Goal: Task Accomplishment & Management: Complete application form

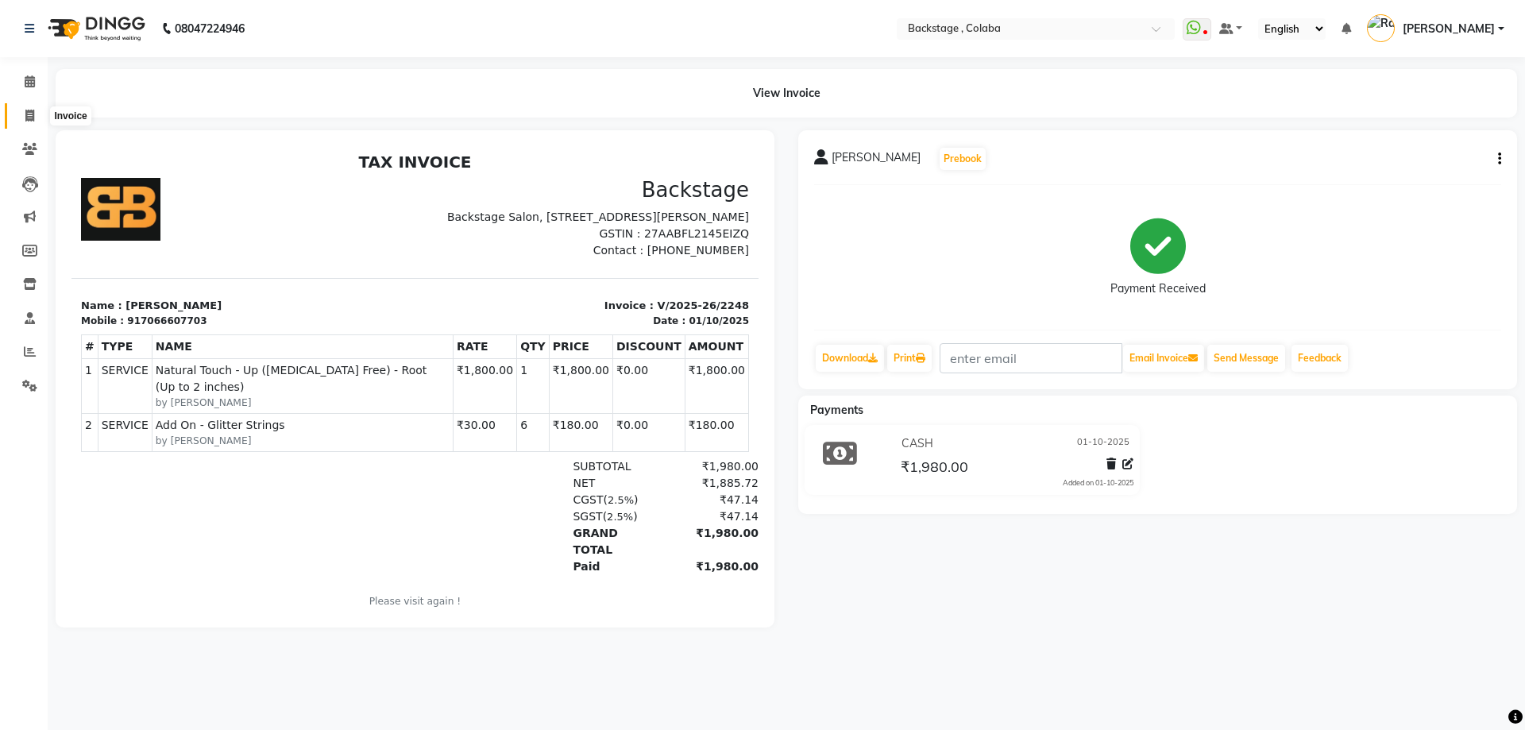
click at [29, 113] on icon at bounding box center [29, 116] width 9 height 12
select select "service"
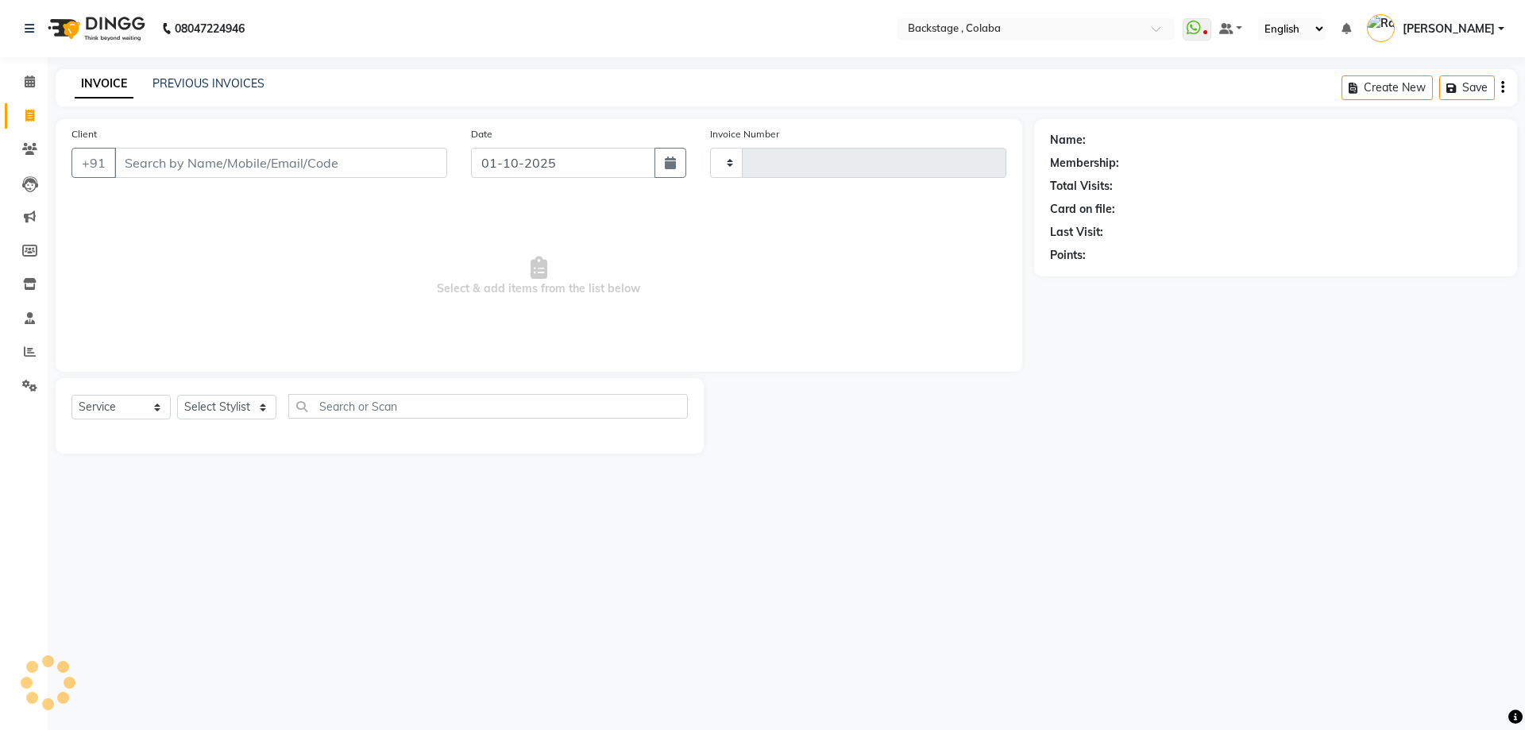
type input "2249"
click at [135, 156] on input "Client" at bounding box center [280, 163] width 333 height 30
select select "5451"
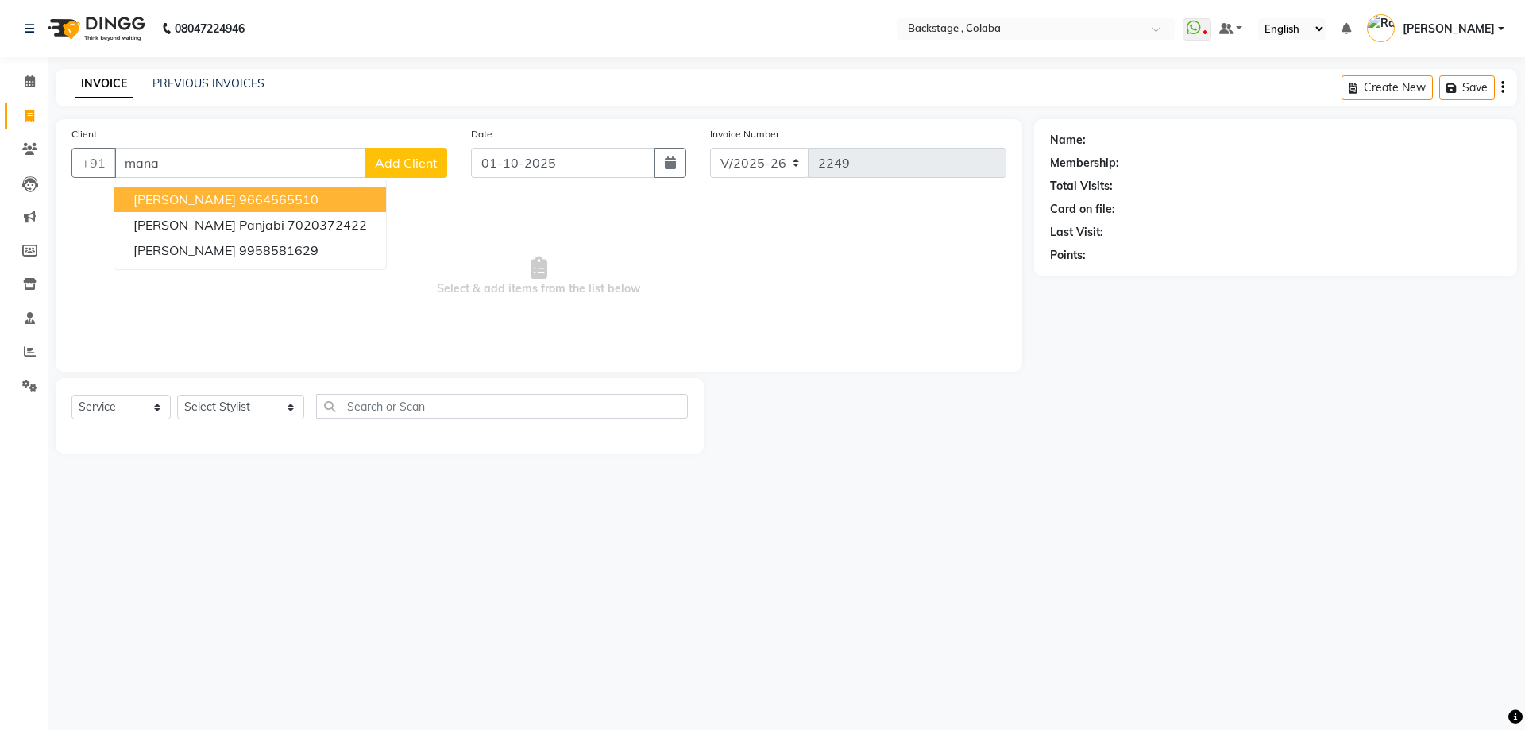
click at [241, 197] on ngb-highlight "9664565510" at bounding box center [278, 199] width 79 height 16
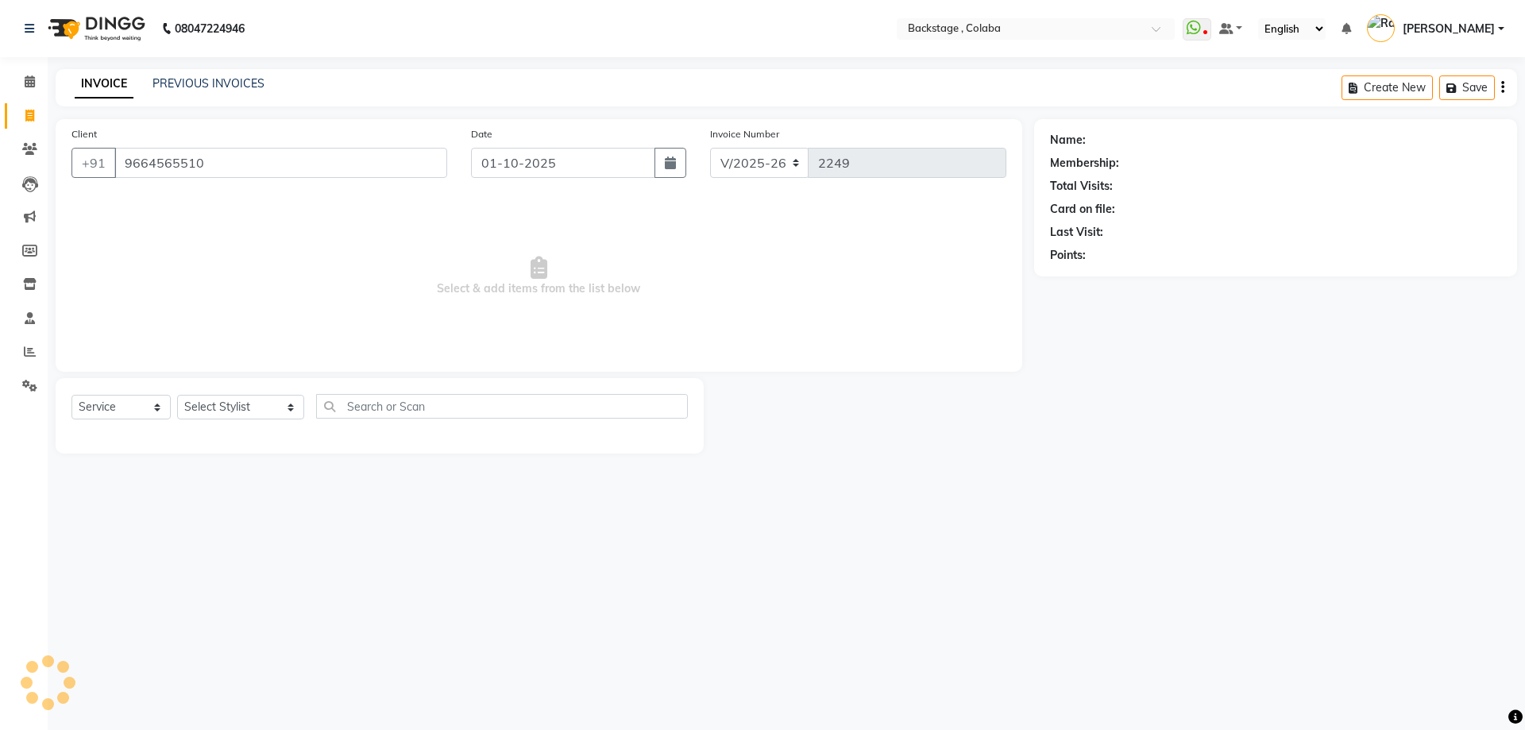
type input "9664565510"
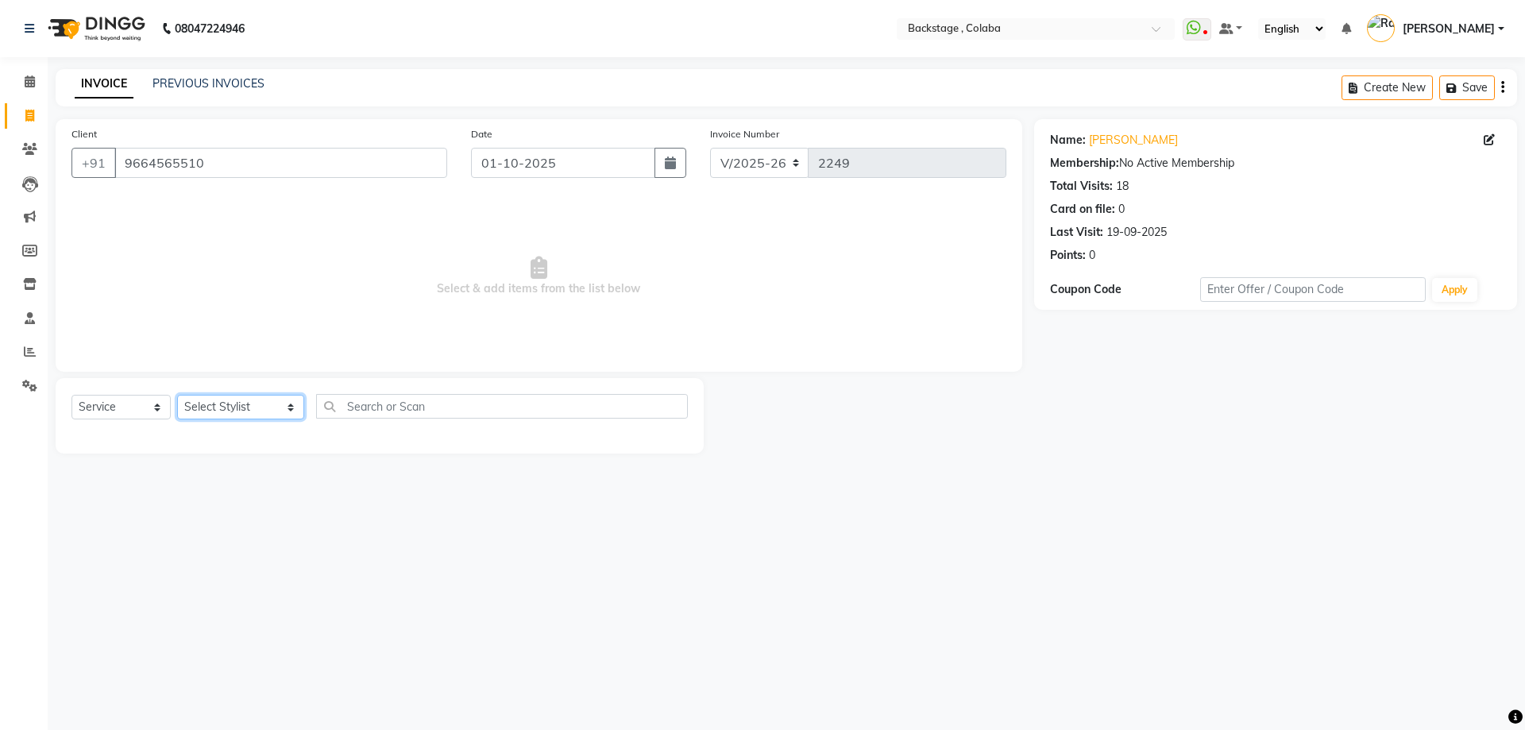
click at [210, 411] on select "Select Stylist Backstage Bharti Nitesh Gohar Jayesh Anil Karekar Kalavati Sharm…" at bounding box center [240, 407] width 127 height 25
select select "37596"
click at [177, 395] on select "Select Stylist Backstage Bharti Nitesh Gohar Jayesh Anil Karekar Kalavati Sharm…" at bounding box center [240, 407] width 127 height 25
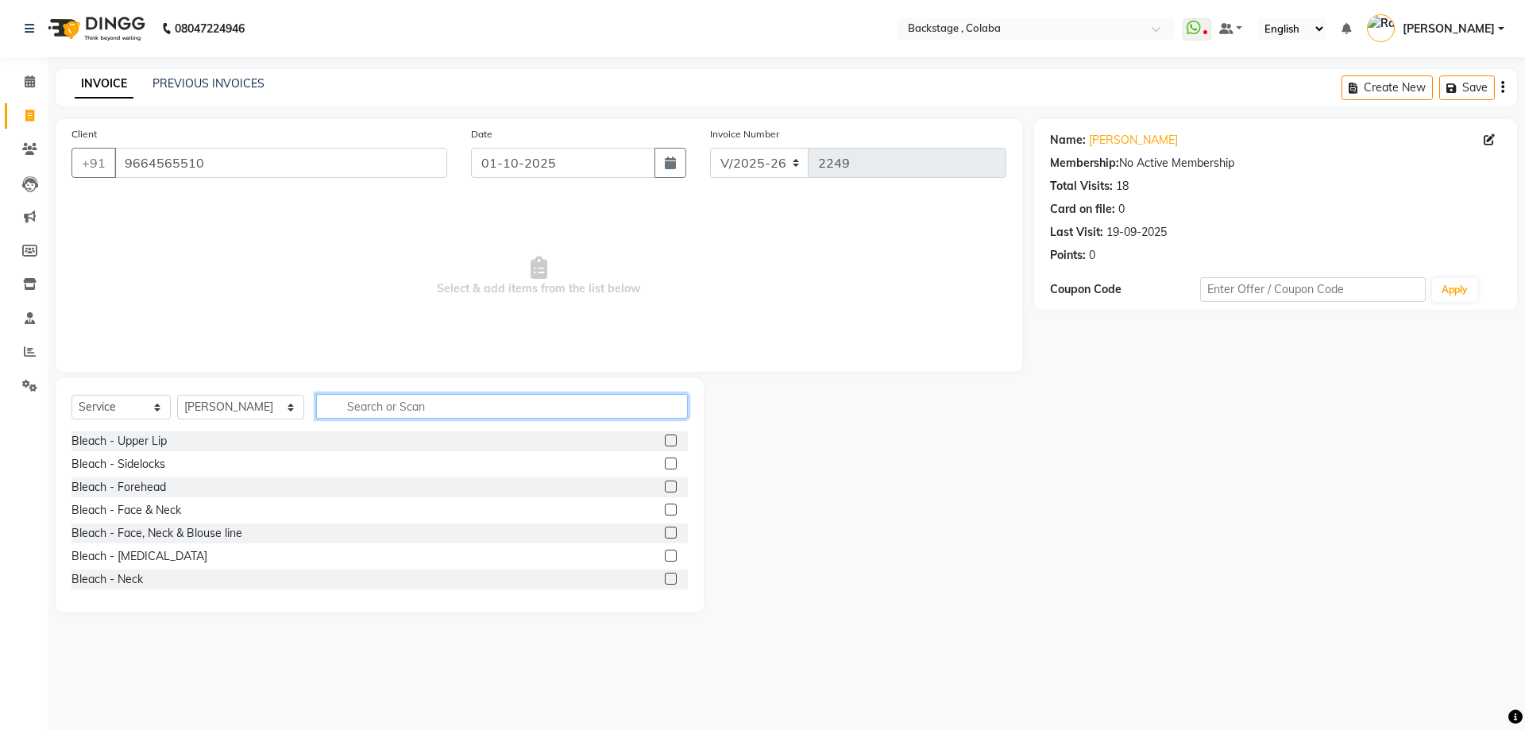
click at [465, 415] on input "text" at bounding box center [502, 406] width 372 height 25
click at [1116, 140] on link "Manali Kabra" at bounding box center [1133, 140] width 89 height 17
click at [373, 408] on input "text" at bounding box center [502, 406] width 372 height 25
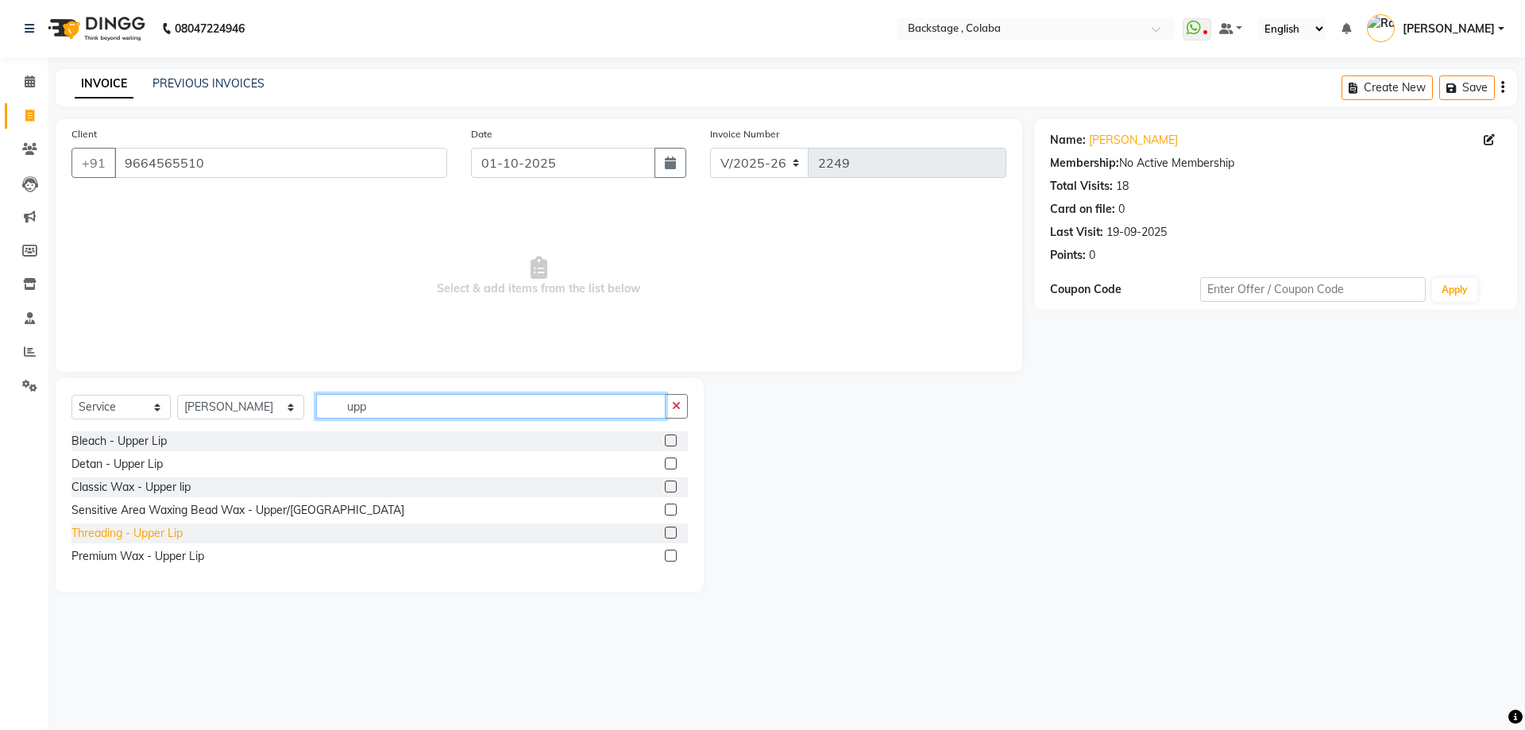
type input "upp"
click at [145, 537] on div "Threading - Upper Lip" at bounding box center [126, 533] width 111 height 17
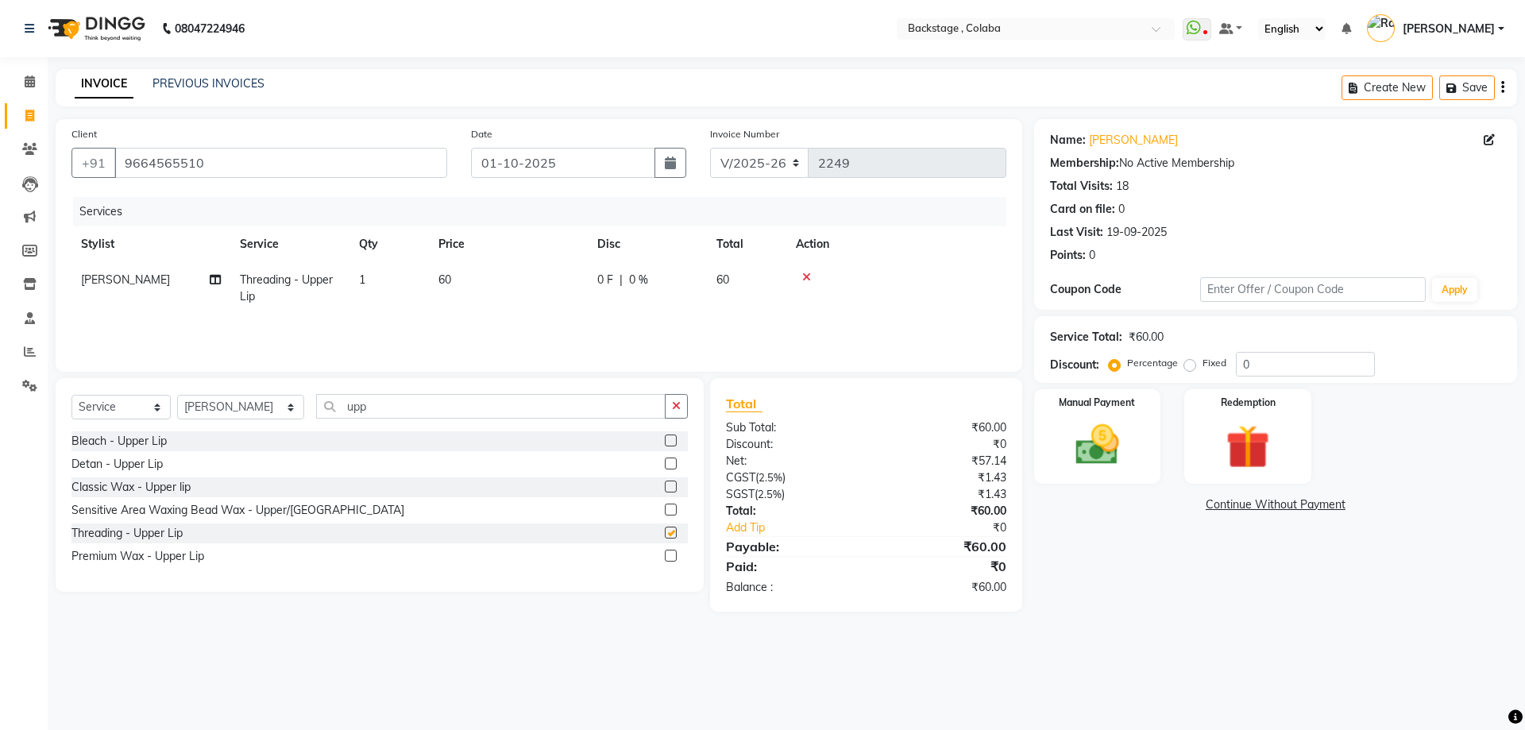
checkbox input "false"
click at [253, 413] on select "Select Stylist Backstage Bharti Nitesh Gohar Jayesh Anil Karekar Kalavati Sharm…" at bounding box center [240, 407] width 127 height 25
select select "59642"
click at [177, 395] on select "Select Stylist Backstage Bharti Nitesh Gohar Jayesh Anil Karekar Kalavati Sharm…" at bounding box center [240, 407] width 127 height 25
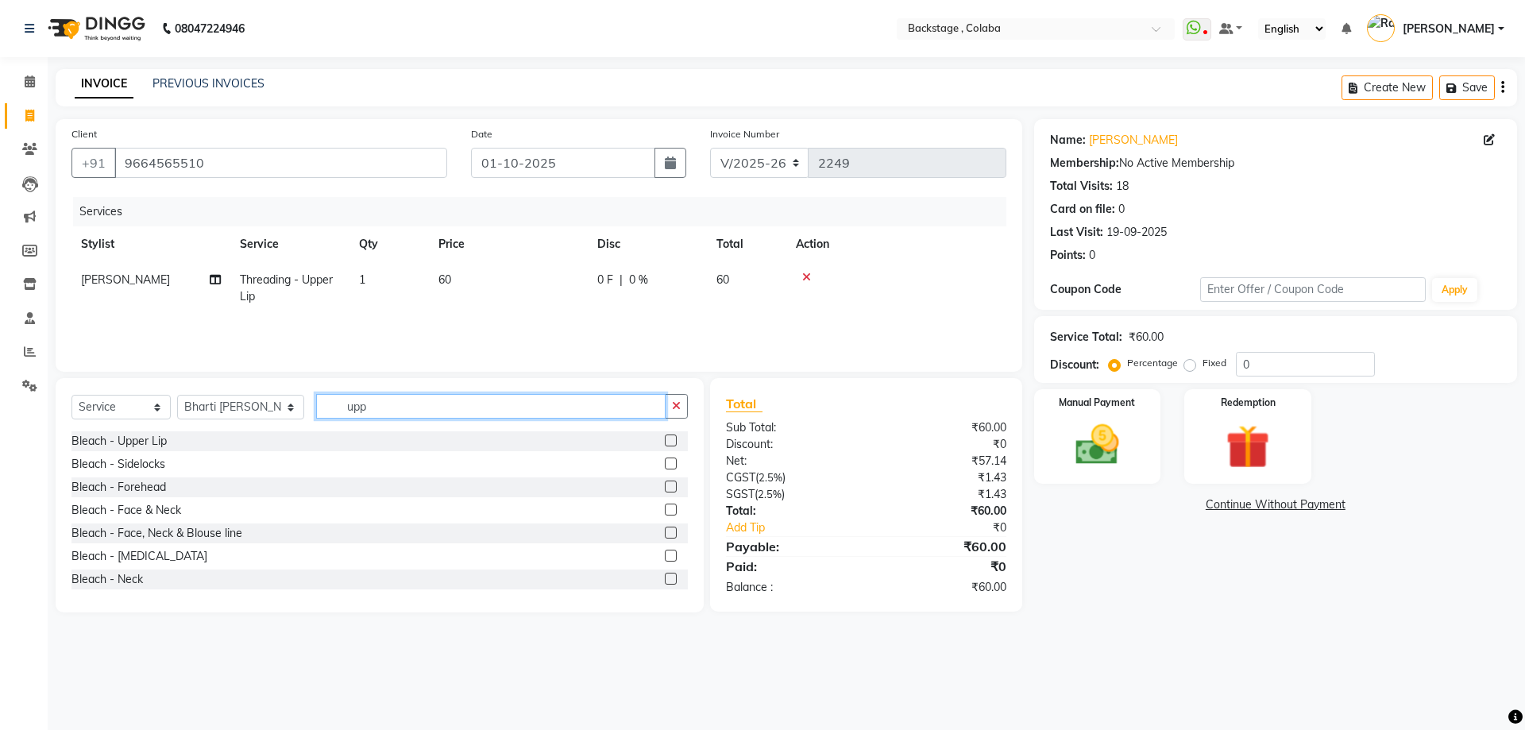
click at [398, 398] on input "upp" at bounding box center [491, 406] width 350 height 25
type input "remov"
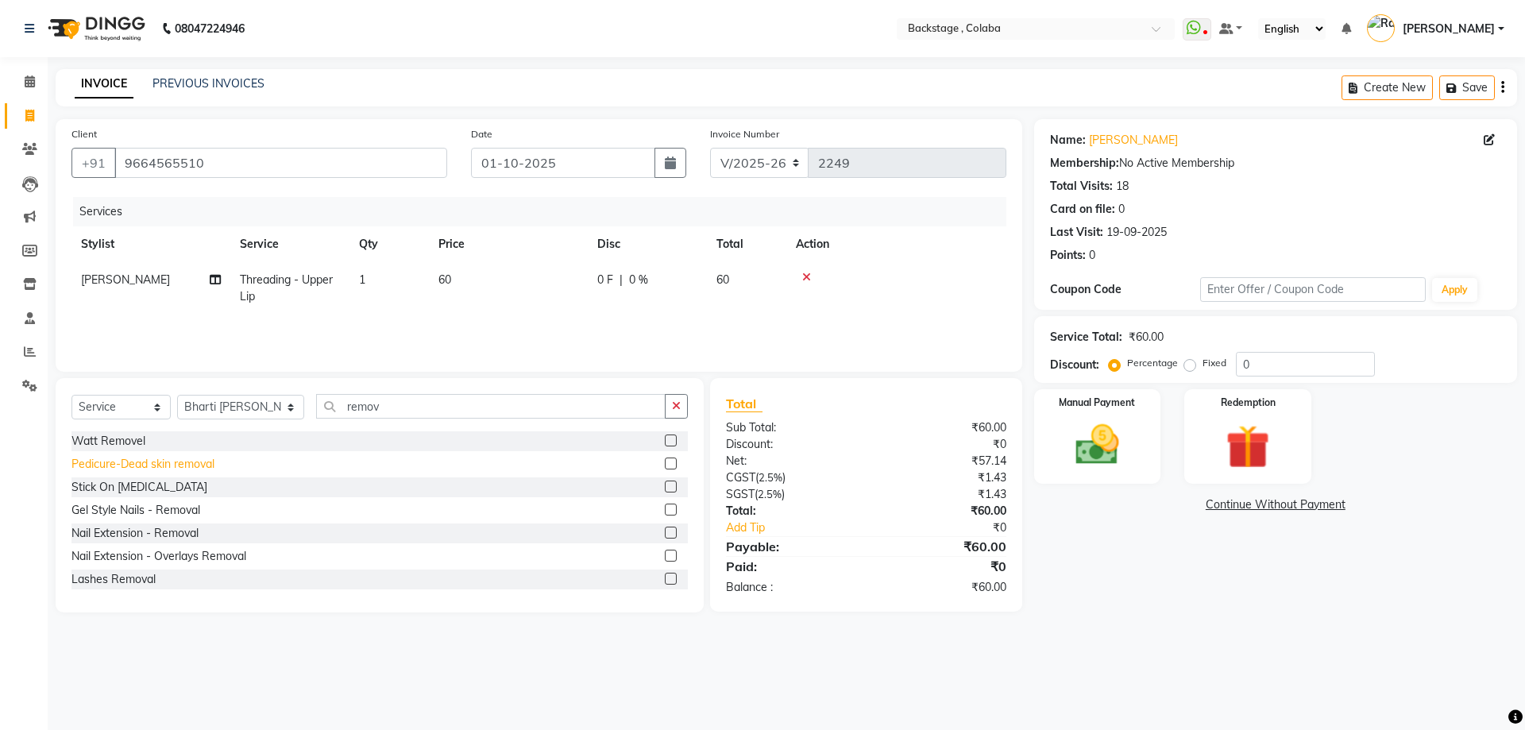
click at [175, 507] on div "Gel Style Nails - Removal" at bounding box center [135, 510] width 129 height 17
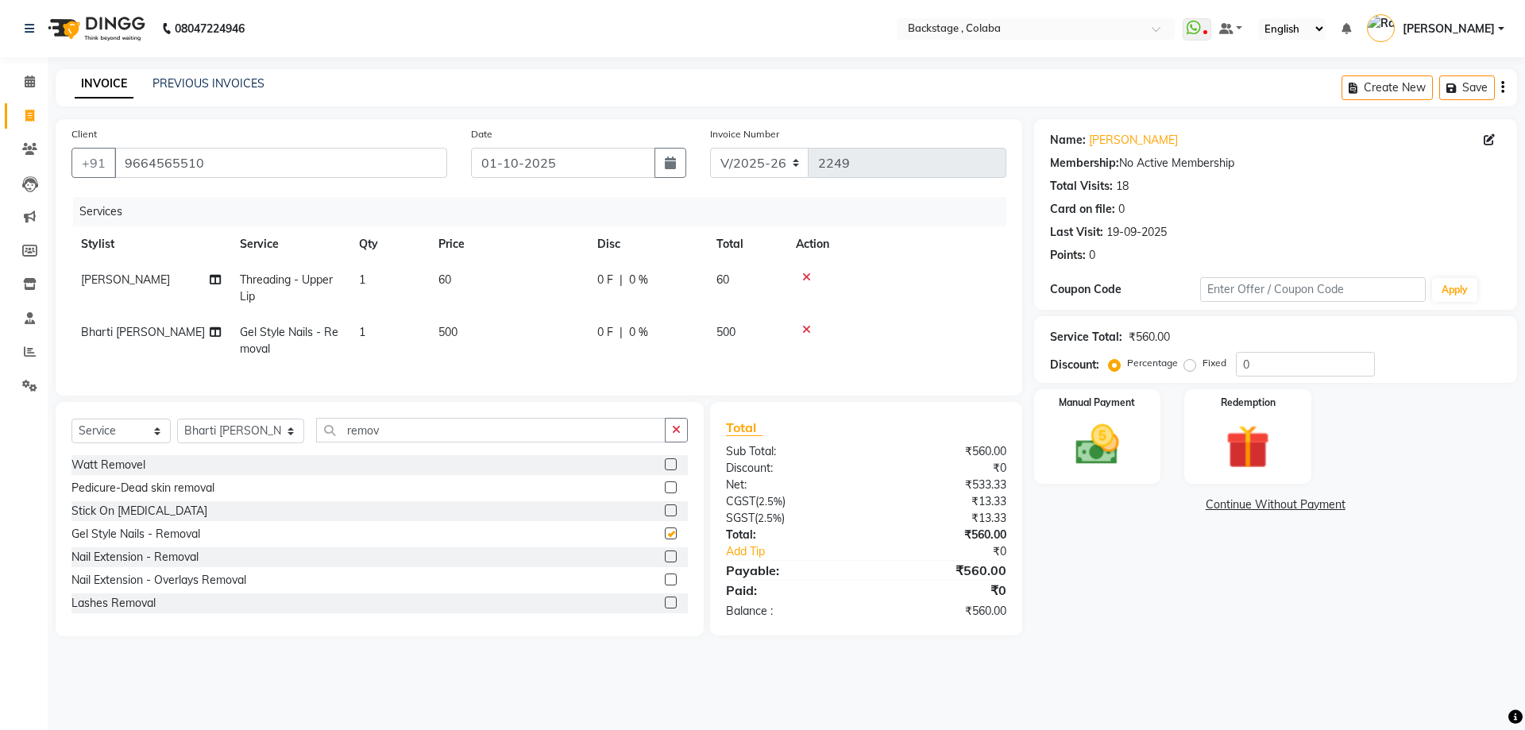
checkbox input "false"
click at [508, 341] on td "500" at bounding box center [508, 341] width 159 height 52
select select "59642"
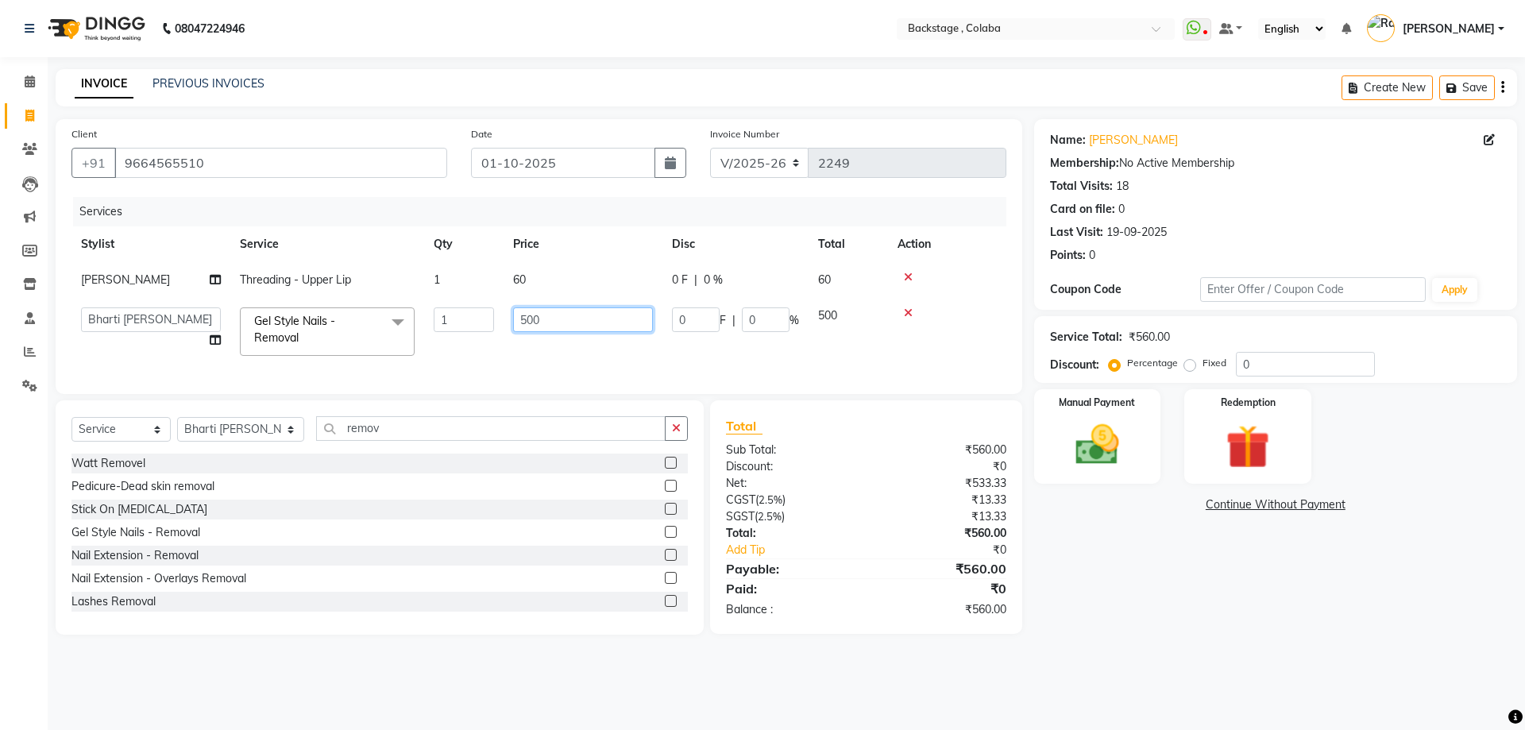
drag, startPoint x: 623, startPoint y: 326, endPoint x: 453, endPoint y: 321, distance: 170.1
click at [453, 321] on tr "Backstage Bharti Nitesh Gohar Jayesh Anil Karekar Kalavati Sharma Kalindi Joshi…" at bounding box center [538, 332] width 935 height 68
drag, startPoint x: 551, startPoint y: 322, endPoint x: 505, endPoint y: 315, distance: 46.6
click at [505, 315] on td "550" at bounding box center [583, 332] width 159 height 68
type input "400"
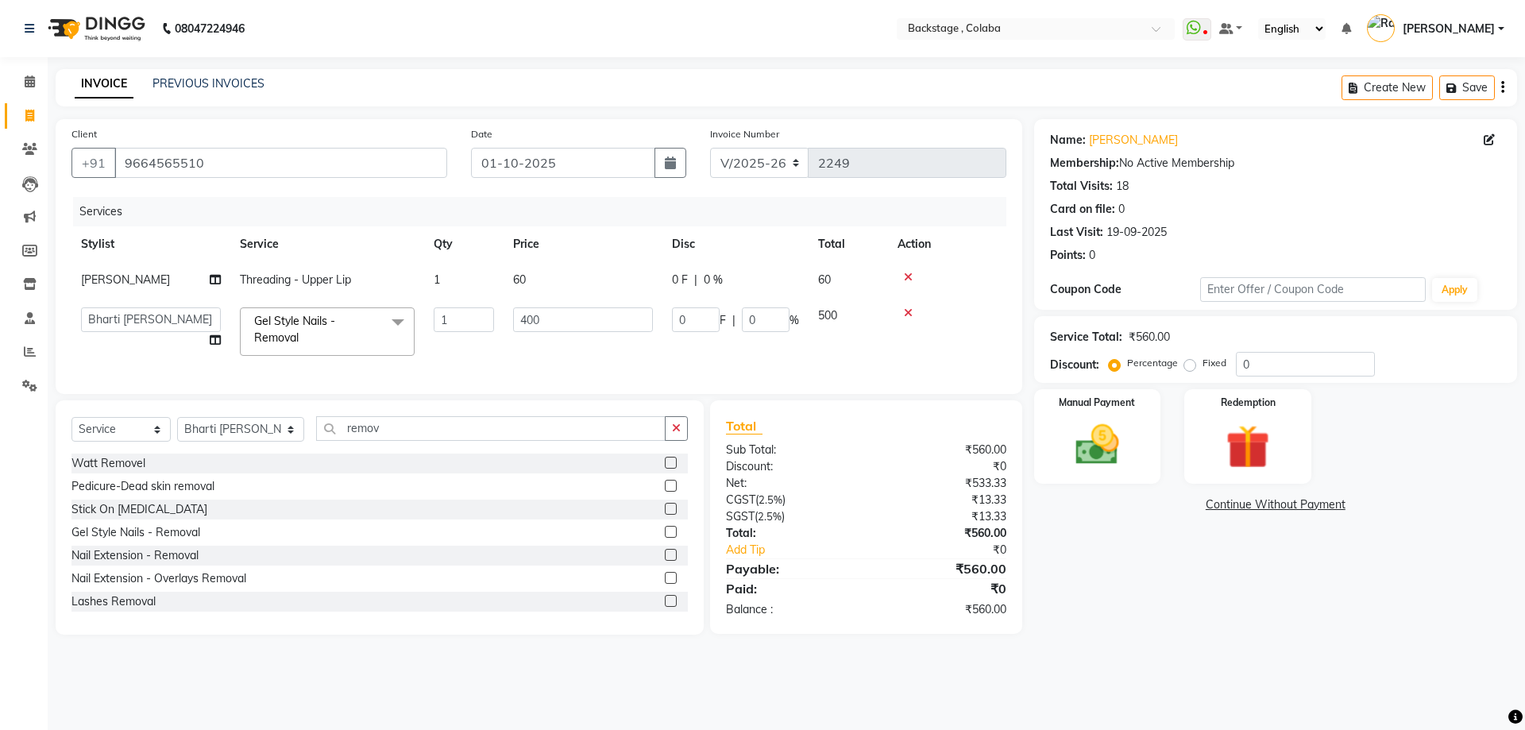
click at [695, 339] on td "0 F | 0 %" at bounding box center [735, 332] width 146 height 68
select select "59642"
click at [703, 326] on input "0" at bounding box center [696, 319] width 48 height 25
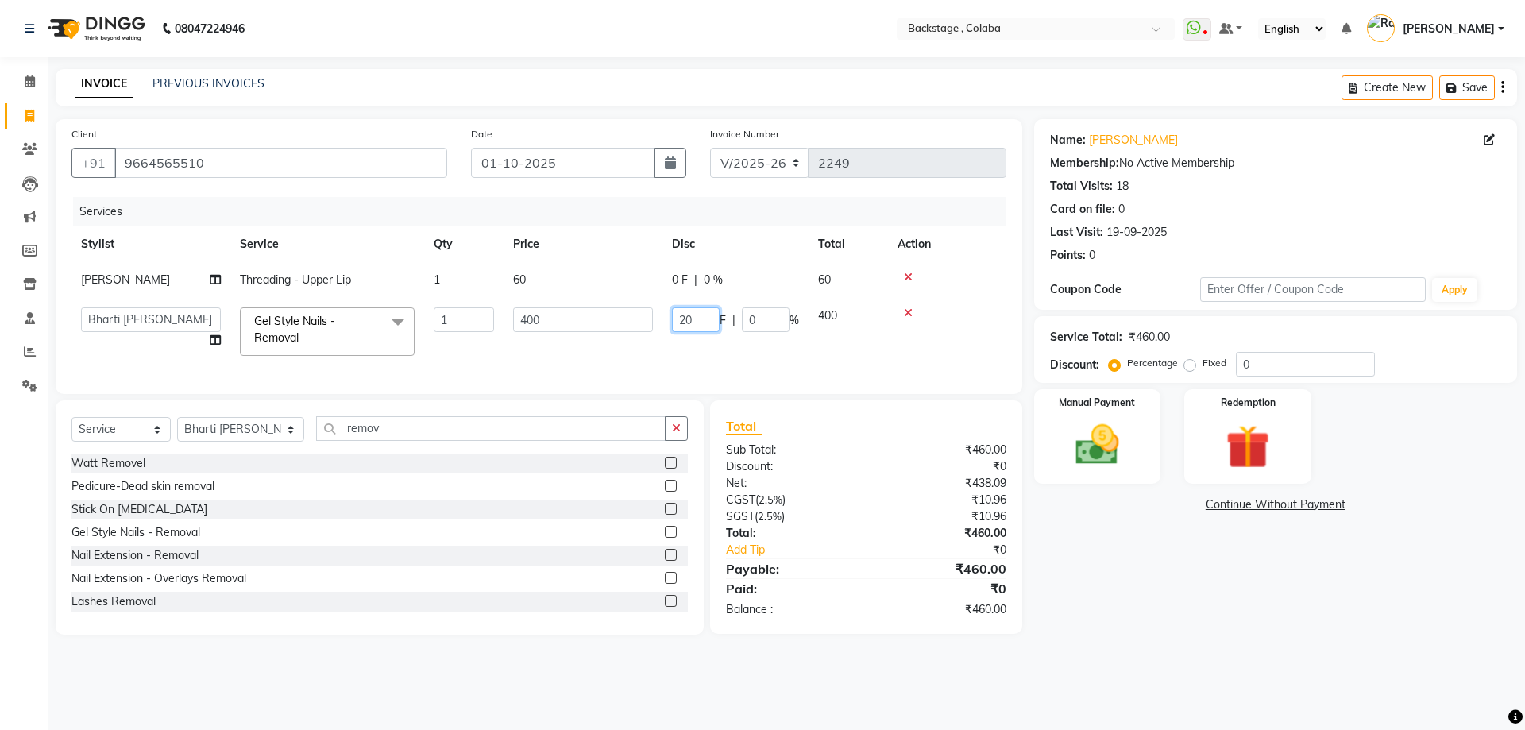
type input "200"
click at [680, 351] on td "200 F | 0 %" at bounding box center [735, 332] width 146 height 68
select select "59642"
click at [251, 442] on select "Select Stylist Backstage Bharti Nitesh Gohar Jayesh Anil Karekar Kalavati Sharm…" at bounding box center [240, 429] width 127 height 25
select select "37596"
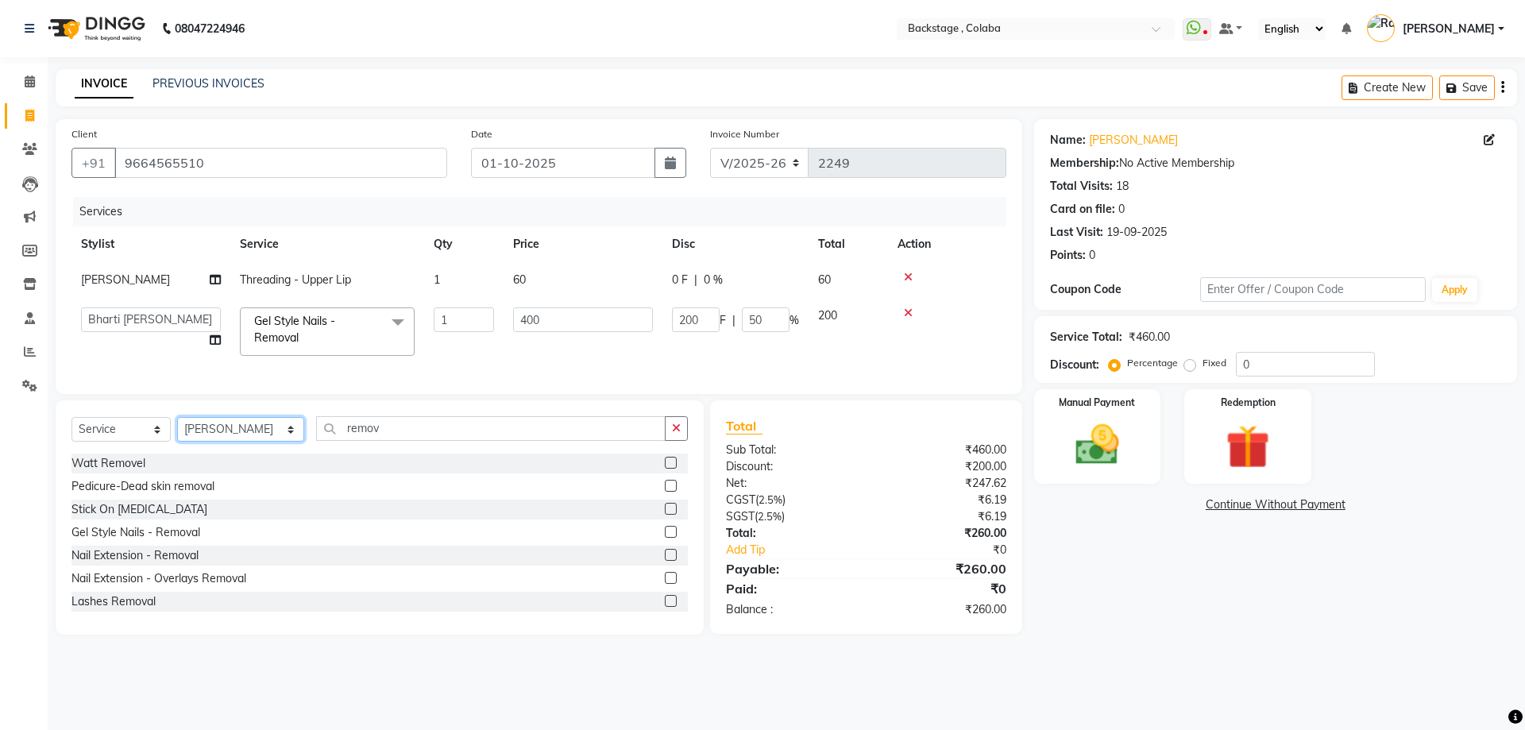
click at [177, 429] on select "Select Stylist Backstage Bharti Nitesh Gohar Jayesh Anil Karekar Kalavati Sharm…" at bounding box center [240, 429] width 127 height 25
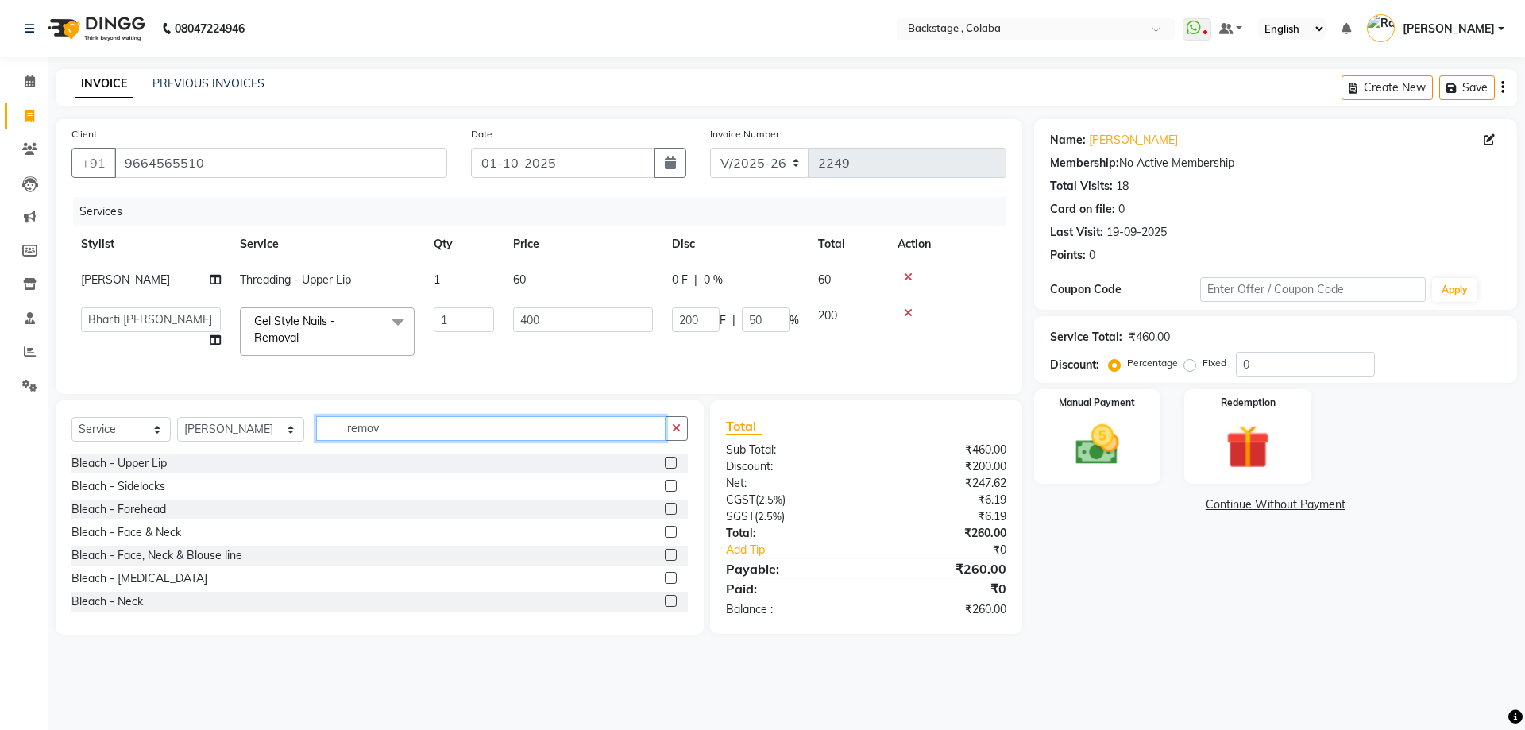
click at [390, 435] on input "remov" at bounding box center [491, 428] width 350 height 25
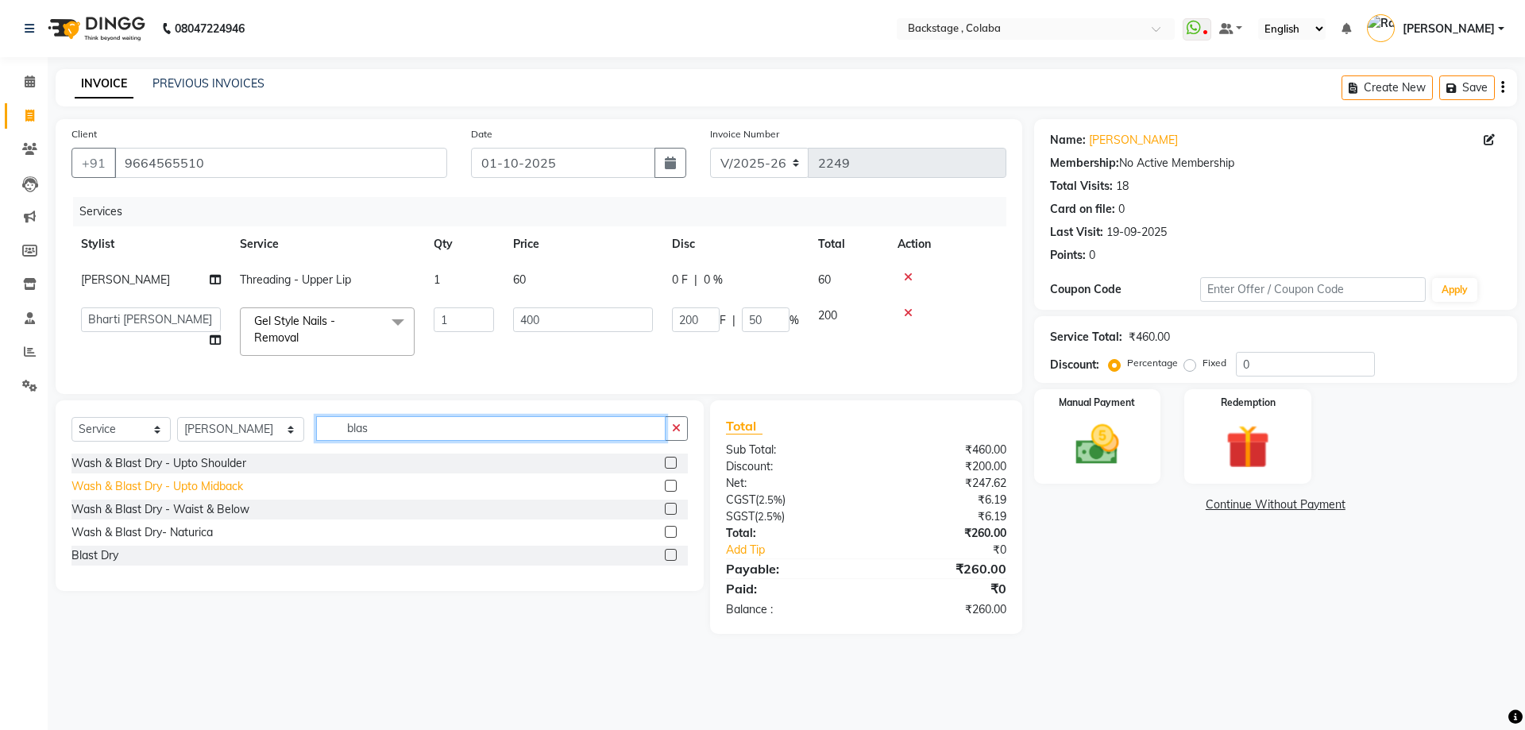
type input "blas"
click at [218, 495] on div "Wash & Blast Dry - Upto Midback" at bounding box center [157, 486] width 172 height 17
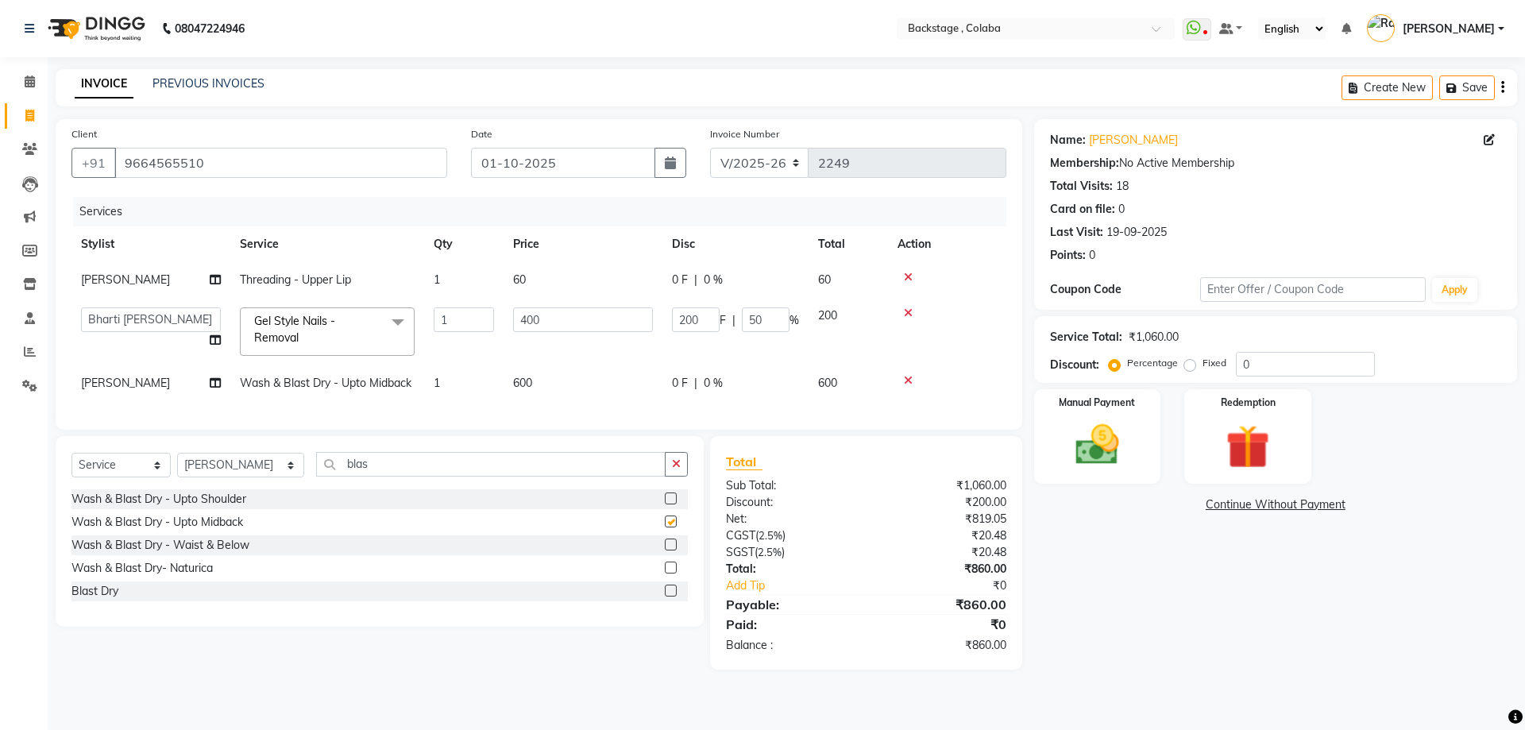
checkbox input "false"
click at [587, 367] on td "600" at bounding box center [583, 383] width 159 height 36
select select "37596"
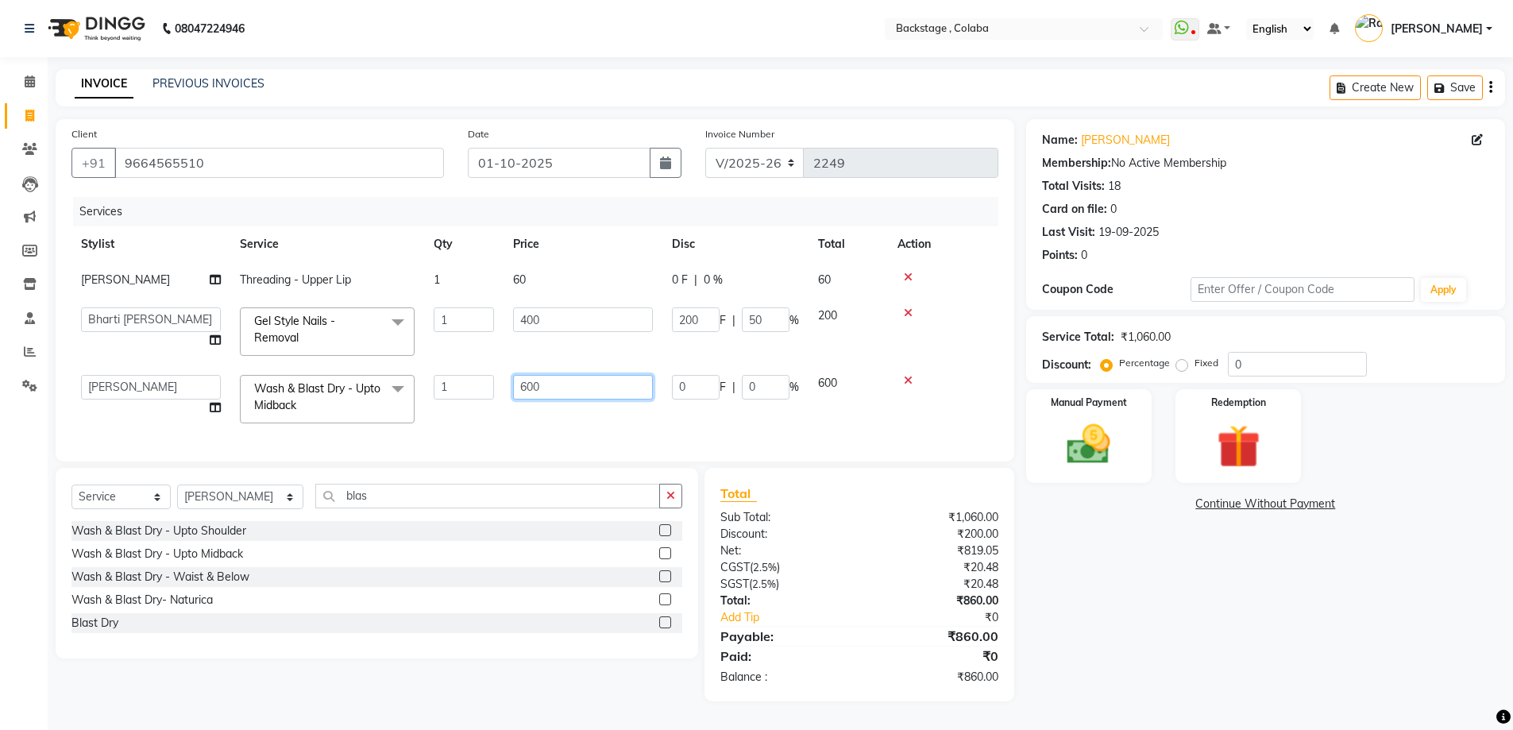
drag, startPoint x: 523, startPoint y: 388, endPoint x: 493, endPoint y: 391, distance: 29.5
click at [493, 391] on tr "Backstage Bharti Nitesh Gohar Jayesh Anil Karekar Kalavati Sharma Kalindi Joshi…" at bounding box center [534, 399] width 927 height 68
type input "550"
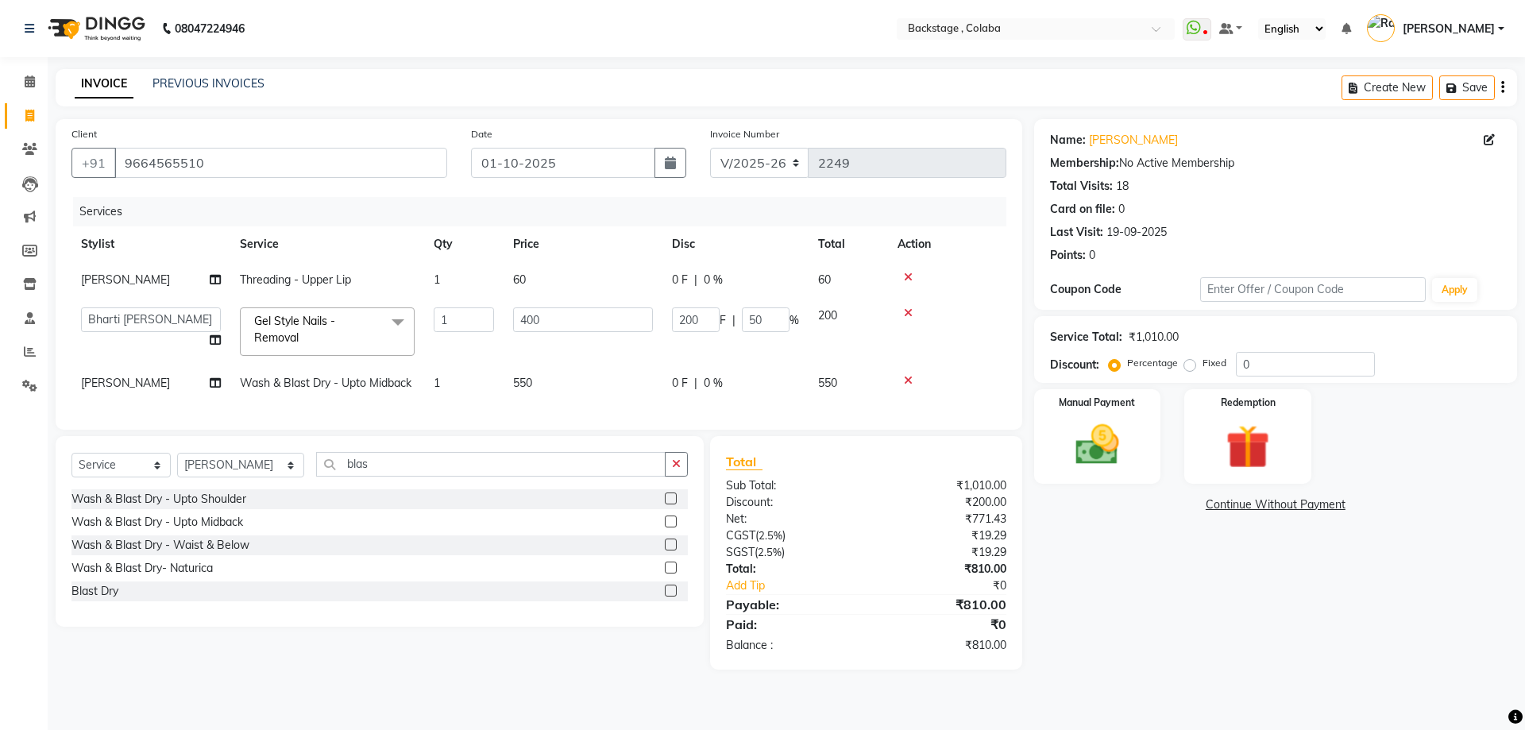
click at [581, 411] on div "Services Stylist Service Qty Price Disc Total Action Rashmi Banerjee Threading …" at bounding box center [538, 305] width 935 height 217
click at [1180, 610] on div "Name: Manali Kabra Membership: No Active Membership Total Visits: 18 Card on fi…" at bounding box center [1281, 394] width 495 height 550
click at [663, 276] on td "0 F | 0 %" at bounding box center [735, 280] width 146 height 36
select select "37596"
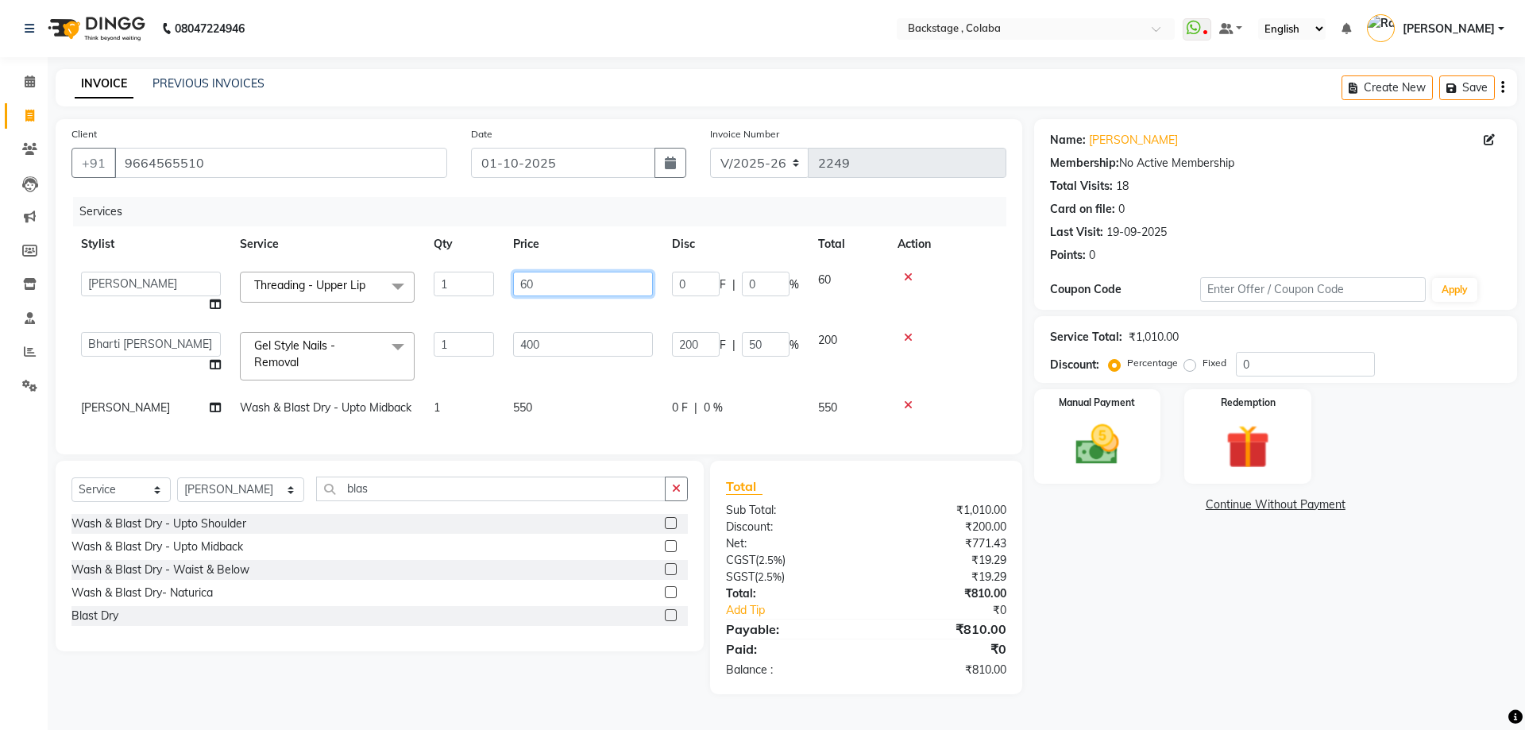
drag, startPoint x: 654, startPoint y: 276, endPoint x: 490, endPoint y: 293, distance: 164.5
click at [490, 293] on tr "Backstage Bharti Nitesh Gohar Jayesh Anil Karekar Kalavati Sharma Kalindi Joshi…" at bounding box center [538, 292] width 935 height 60
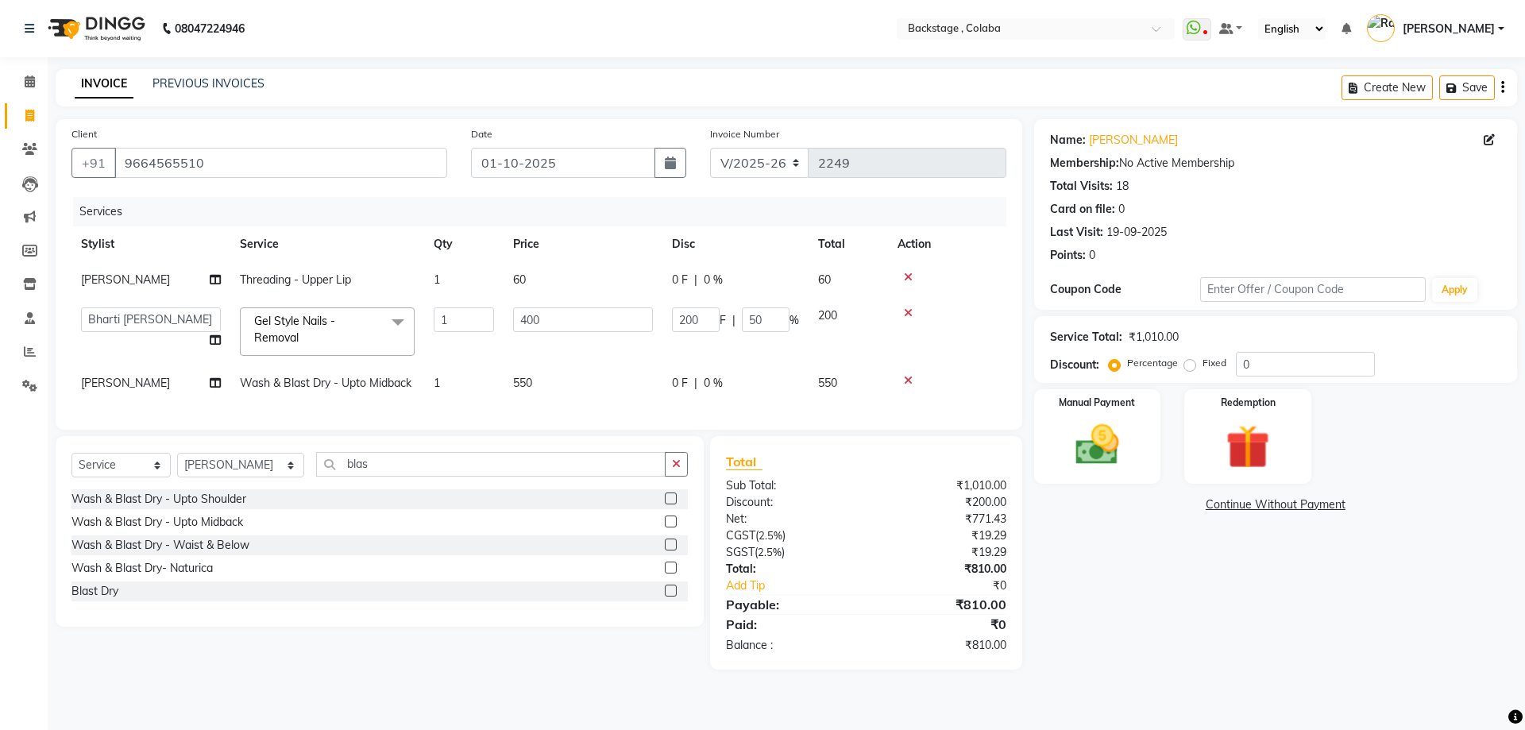
click at [639, 384] on tbody "Rashmi Banerjee Threading - Upper Lip 1 60 0 F | 0 % 60 Backstage Bharti Nitesh…" at bounding box center [538, 331] width 935 height 139
click at [594, 372] on td "550" at bounding box center [583, 383] width 159 height 36
select select "37596"
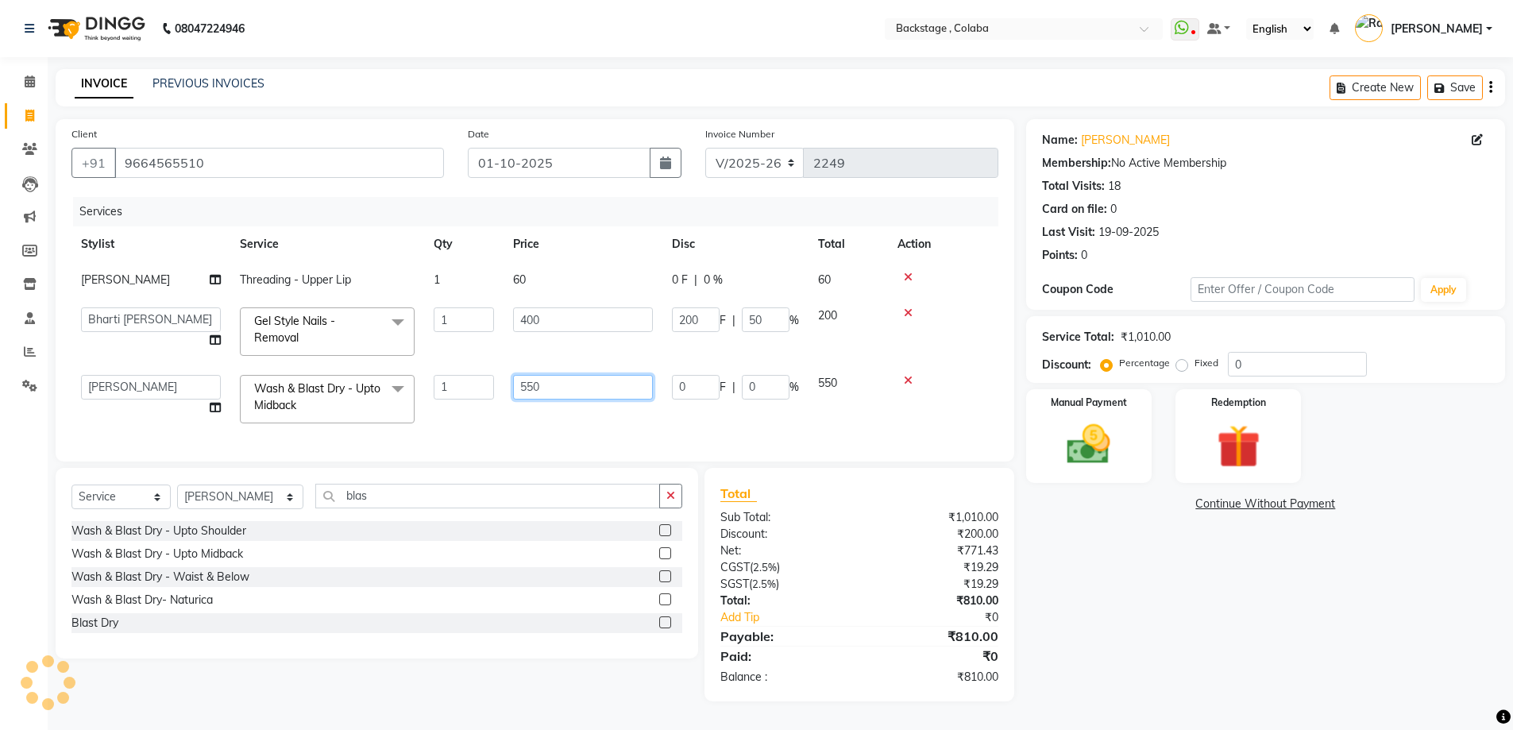
drag, startPoint x: 511, startPoint y: 394, endPoint x: 482, endPoint y: 396, distance: 28.6
click at [482, 396] on tr "Backstage Bharti Nitesh Gohar Jayesh Anil Karekar Kalavati Sharma Kalindi Joshi…" at bounding box center [534, 399] width 927 height 68
type input "700"
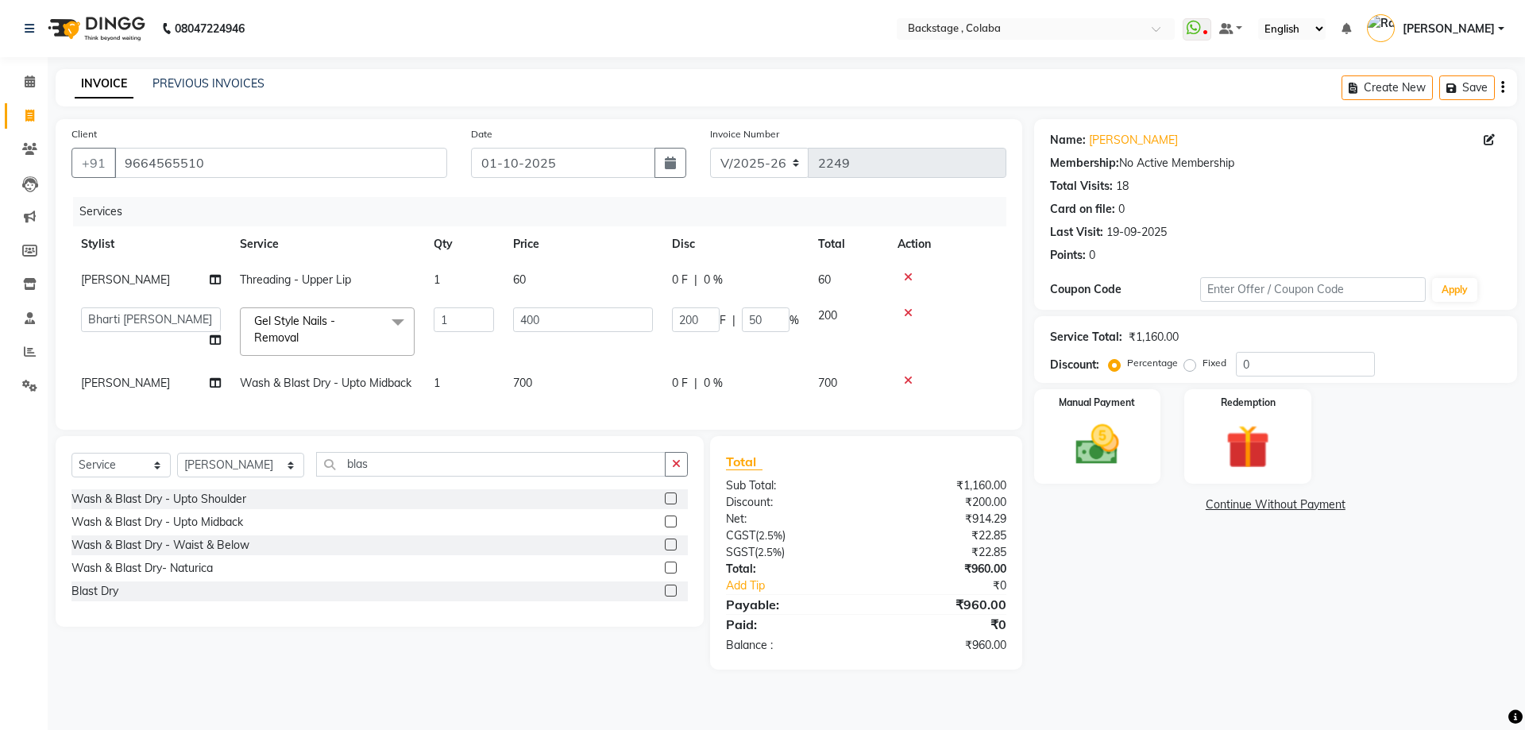
click at [599, 414] on div "Services Stylist Service Qty Price Disc Total Action Rashmi Banerjee Threading …" at bounding box center [538, 305] width 935 height 217
click at [707, 387] on span "0 %" at bounding box center [713, 383] width 19 height 17
select select "37596"
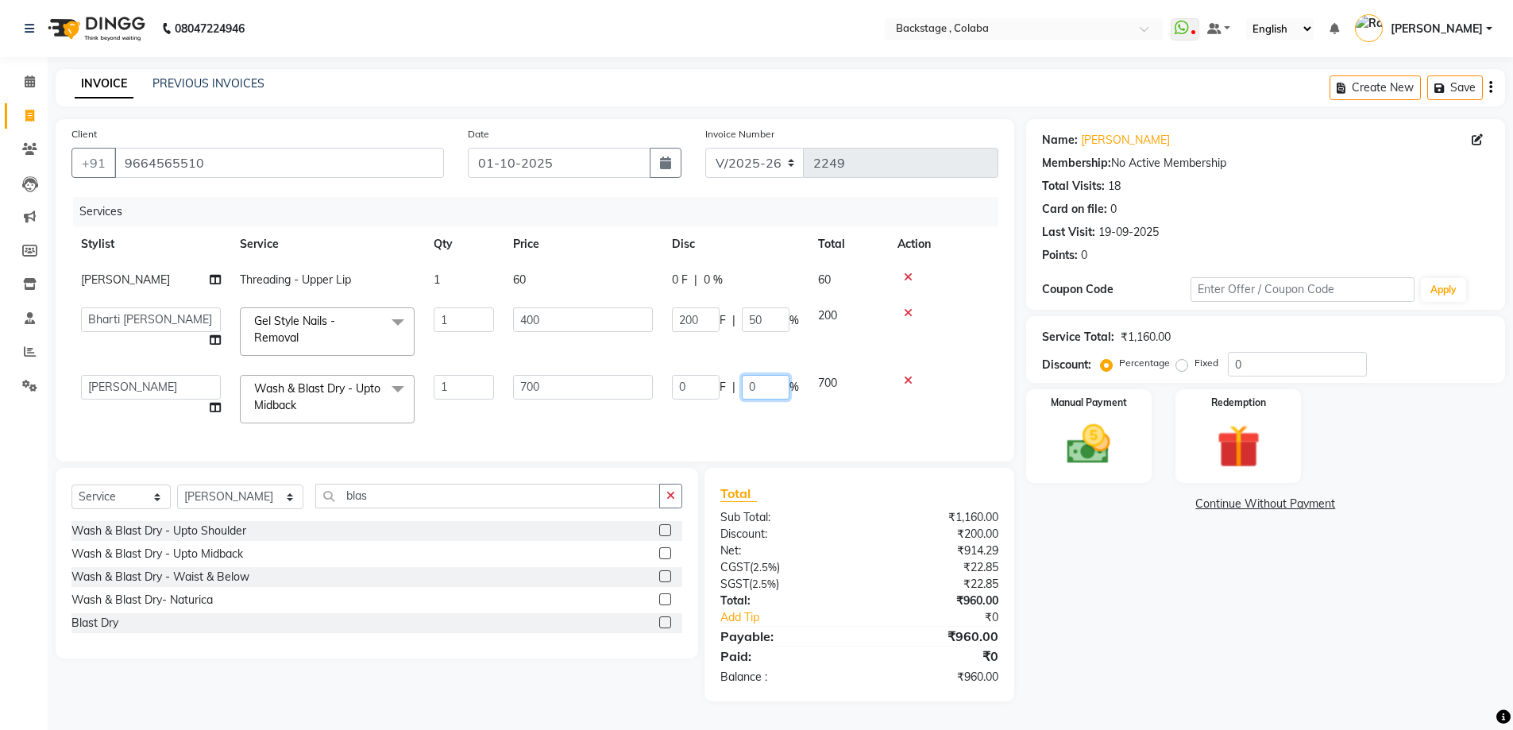
click at [758, 387] on input "0" at bounding box center [766, 387] width 48 height 25
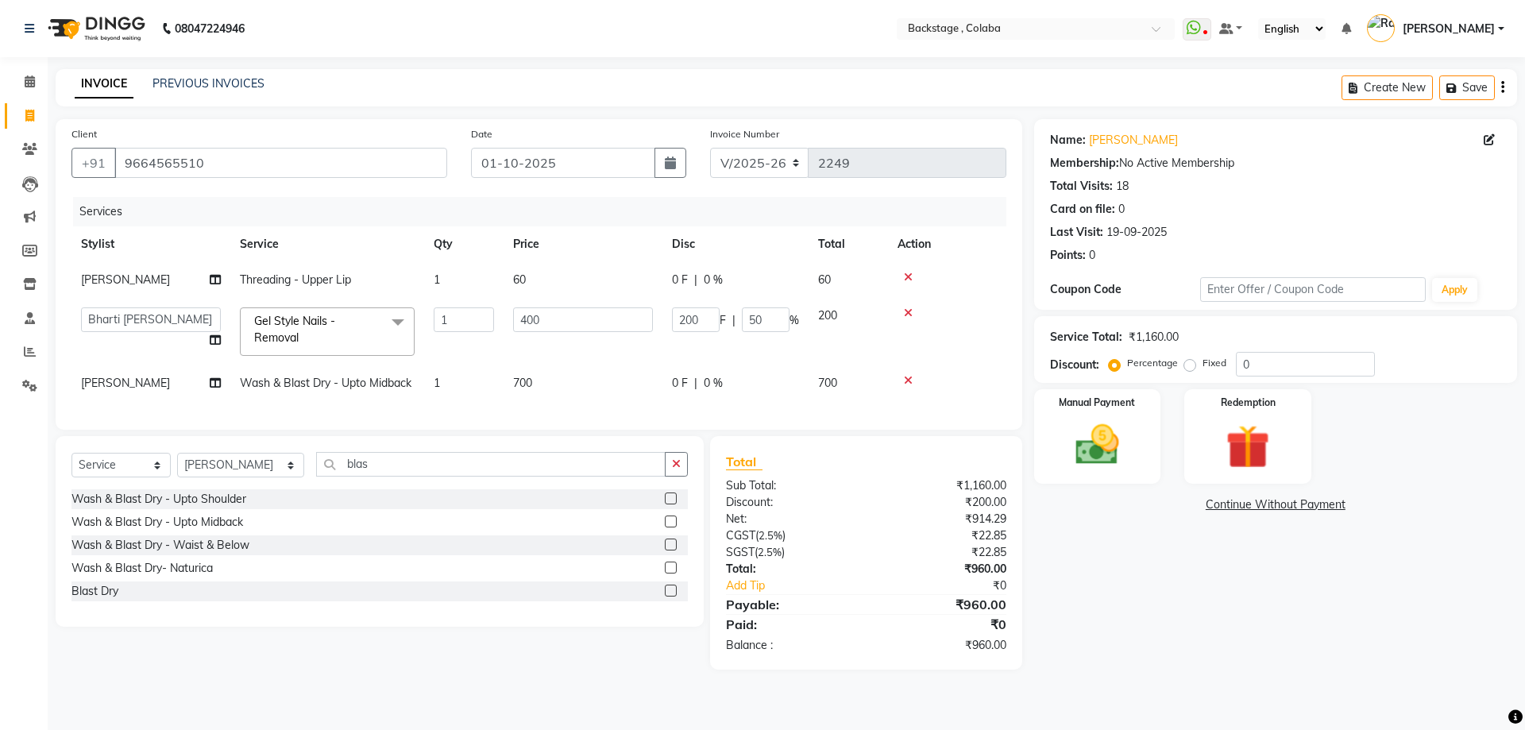
click at [697, 381] on span "|" at bounding box center [695, 383] width 3 height 17
select select "37596"
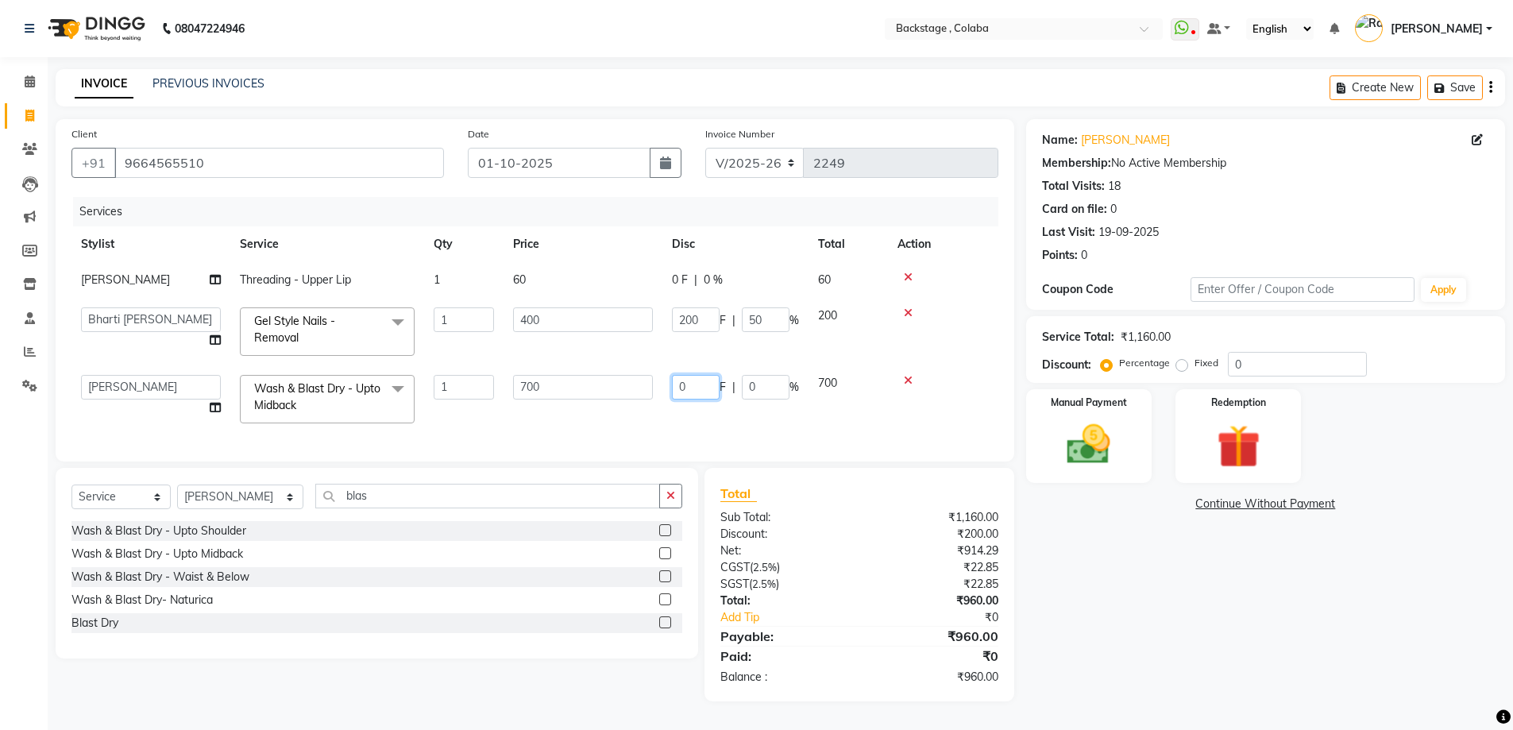
click at [697, 381] on input "0" at bounding box center [696, 387] width 48 height 25
type input "150"
click at [697, 414] on div "Services Stylist Service Qty Price Disc Total Action Rashmi Banerjee Threading …" at bounding box center [538, 321] width 935 height 249
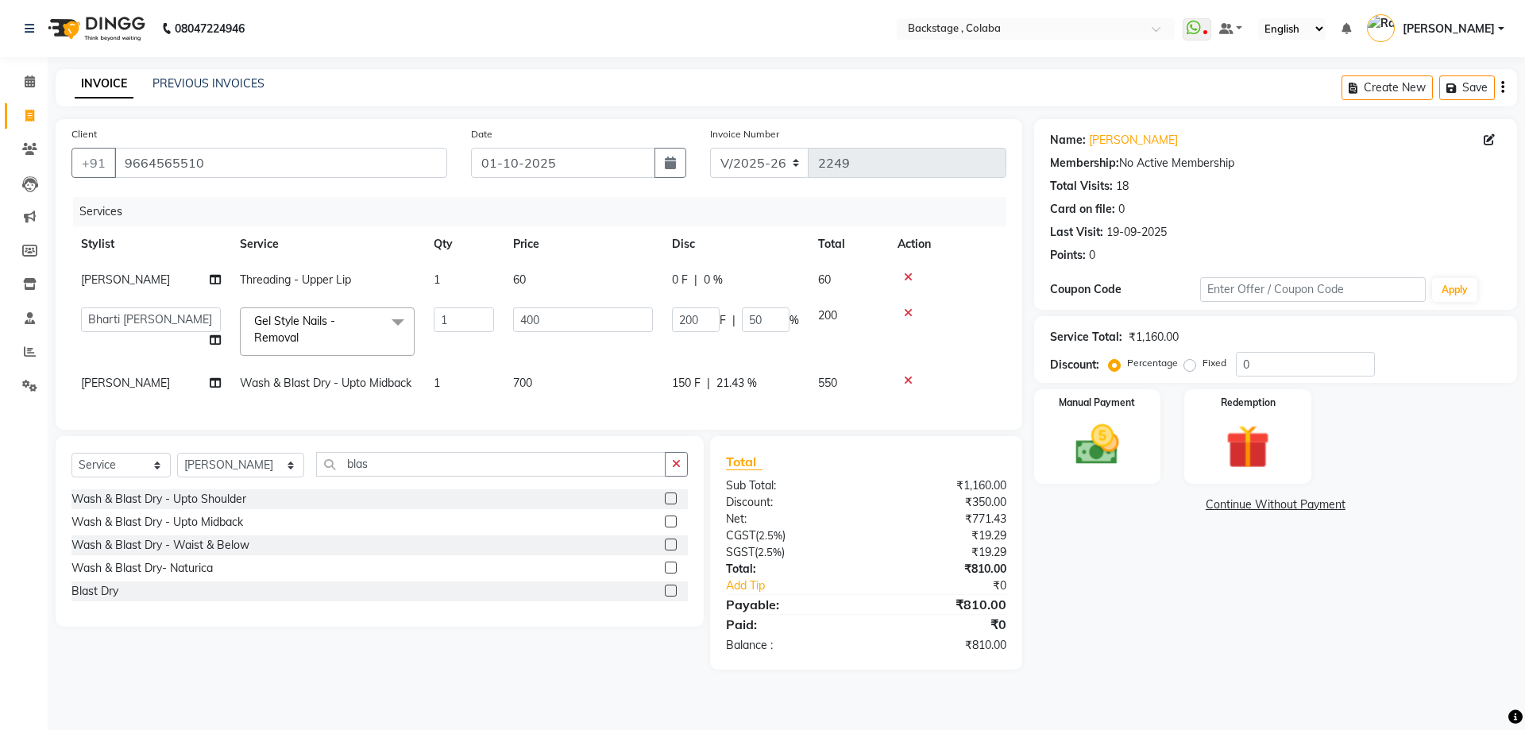
click at [1103, 537] on div "Name: Manali Kabra Membership: No Active Membership Total Visits: 18 Card on fi…" at bounding box center [1281, 394] width 495 height 550
click at [379, 477] on input "blas" at bounding box center [491, 464] width 350 height 25
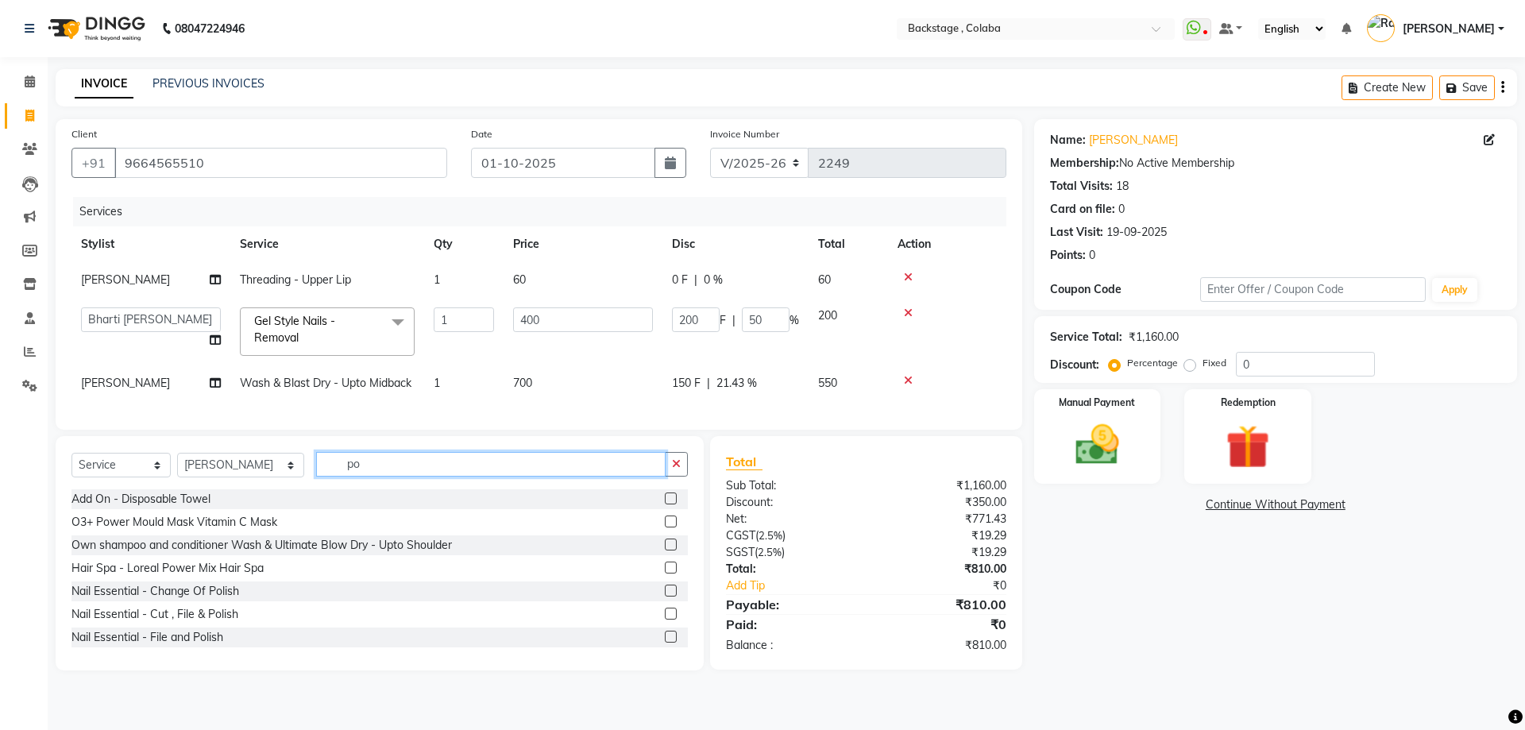
click at [349, 477] on input "po" at bounding box center [491, 464] width 350 height 25
type input "cut f"
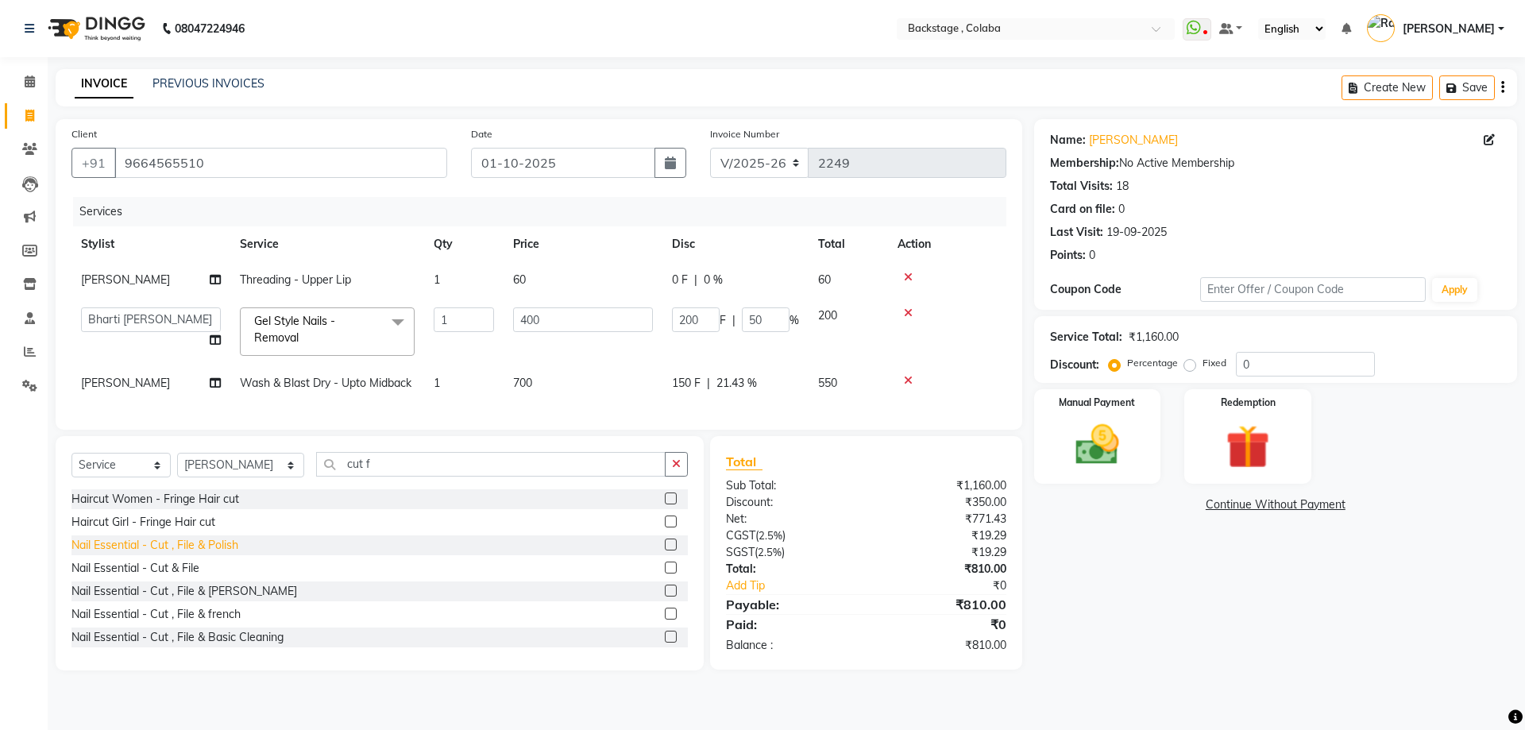
click at [212, 554] on div "Nail Essential - Cut , File & Polish" at bounding box center [154, 545] width 167 height 17
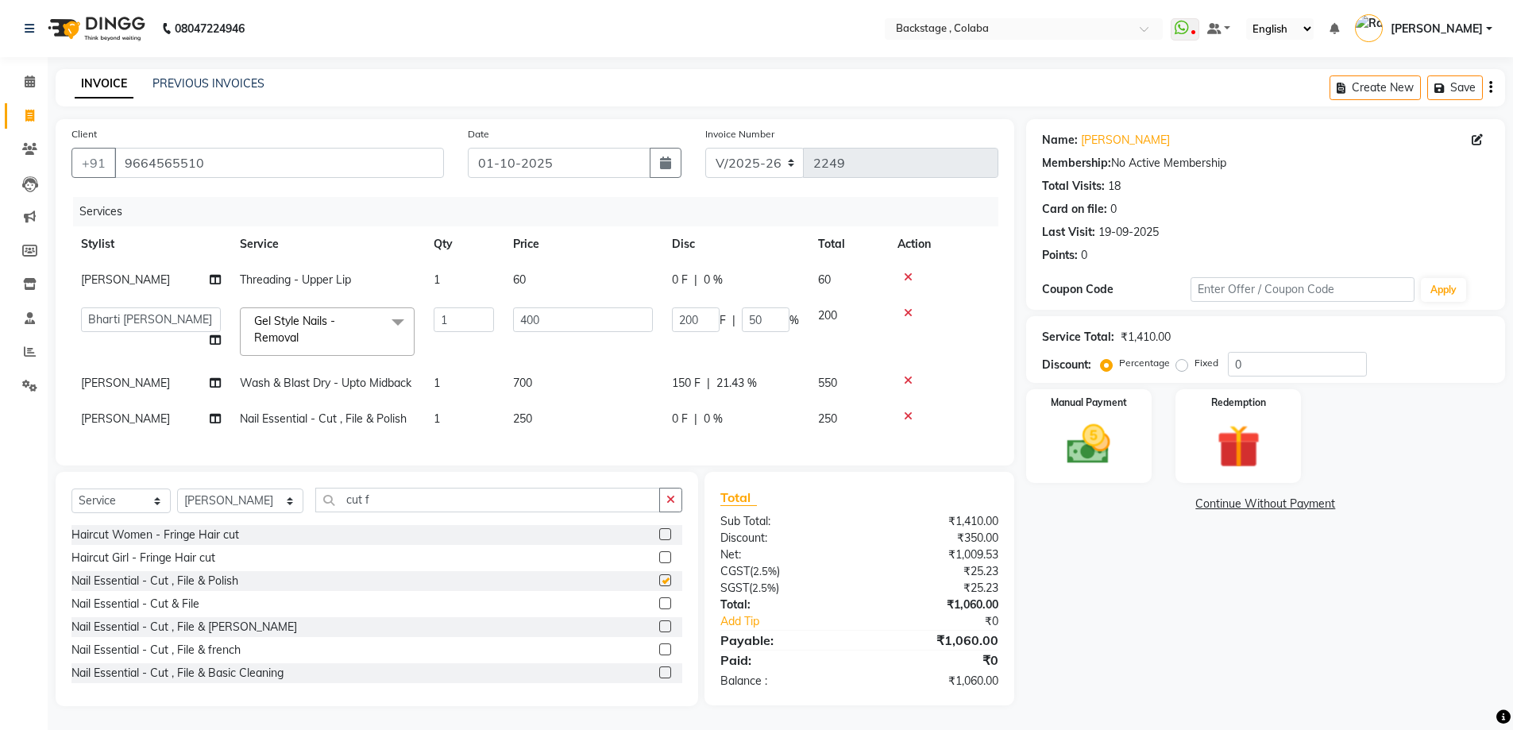
checkbox input "false"
click at [582, 427] on td "250" at bounding box center [583, 419] width 159 height 36
select select "37596"
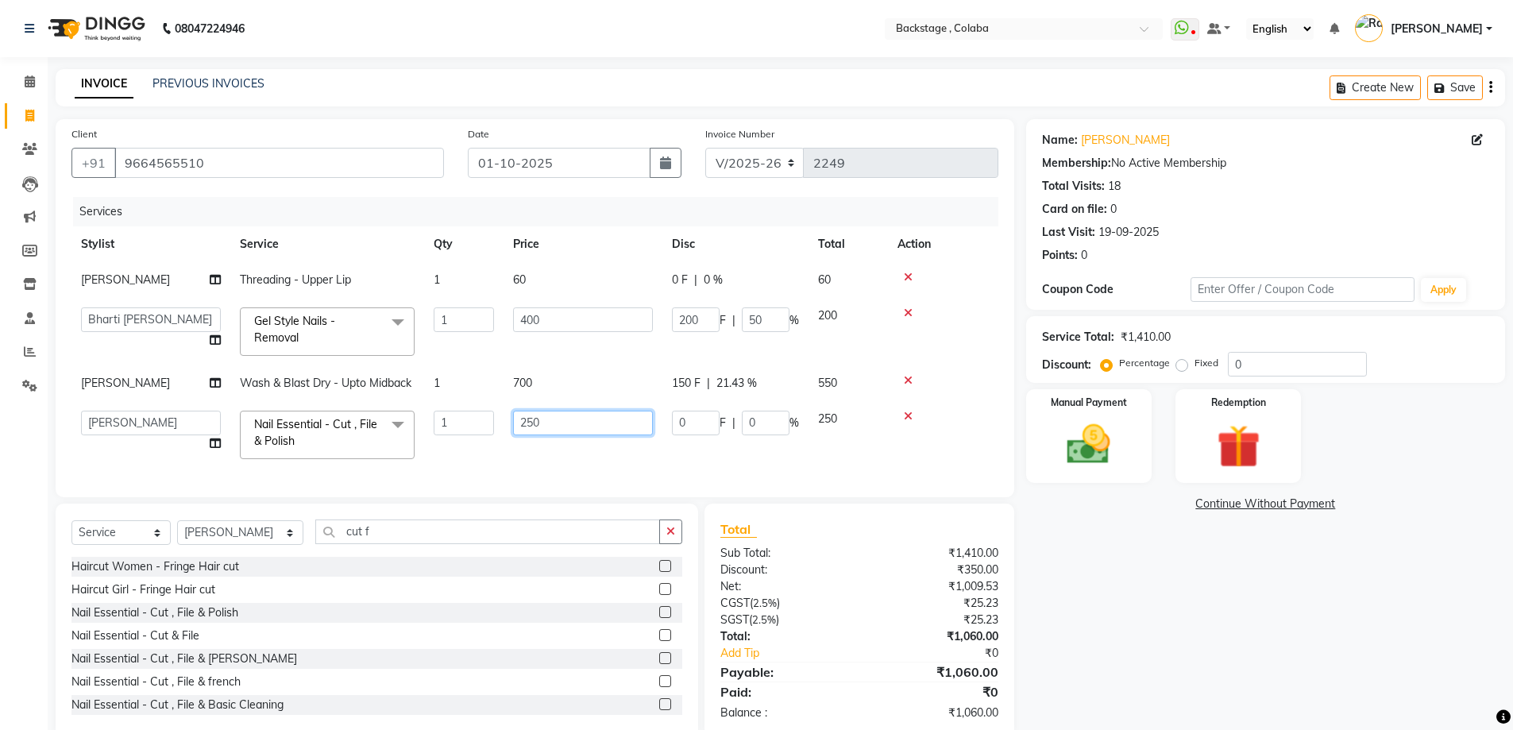
drag, startPoint x: 531, startPoint y: 419, endPoint x: 519, endPoint y: 419, distance: 11.9
click at [519, 419] on input "250" at bounding box center [583, 423] width 140 height 25
type input "200"
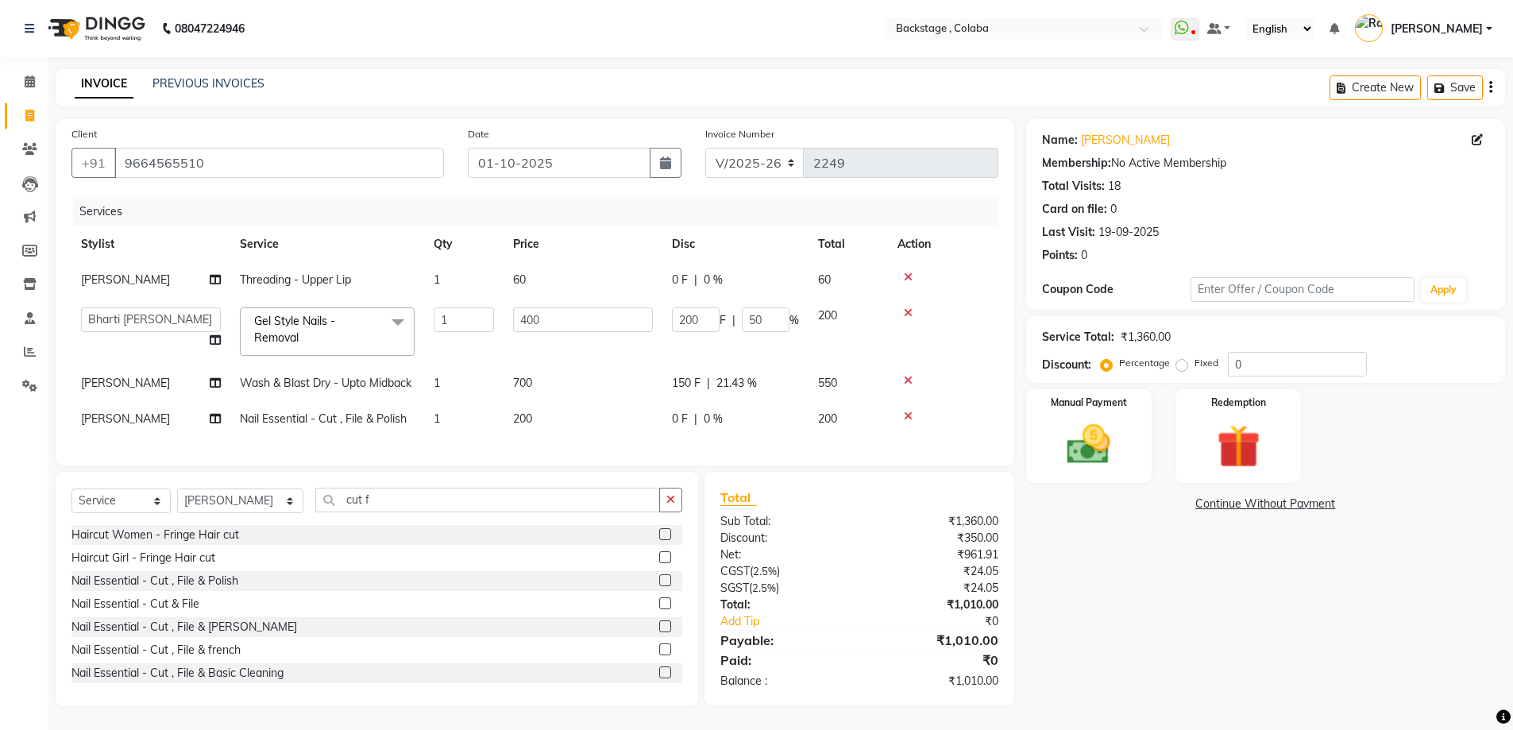
click at [580, 448] on div "Services Stylist Service Qty Price Disc Total Action Rashmi Banerjee Threading …" at bounding box center [534, 323] width 927 height 253
click at [976, 75] on div "INVOICE PREVIOUS INVOICES Create New Save" at bounding box center [781, 87] width 1450 height 37
click at [547, 415] on td "200" at bounding box center [583, 419] width 159 height 36
select select "37596"
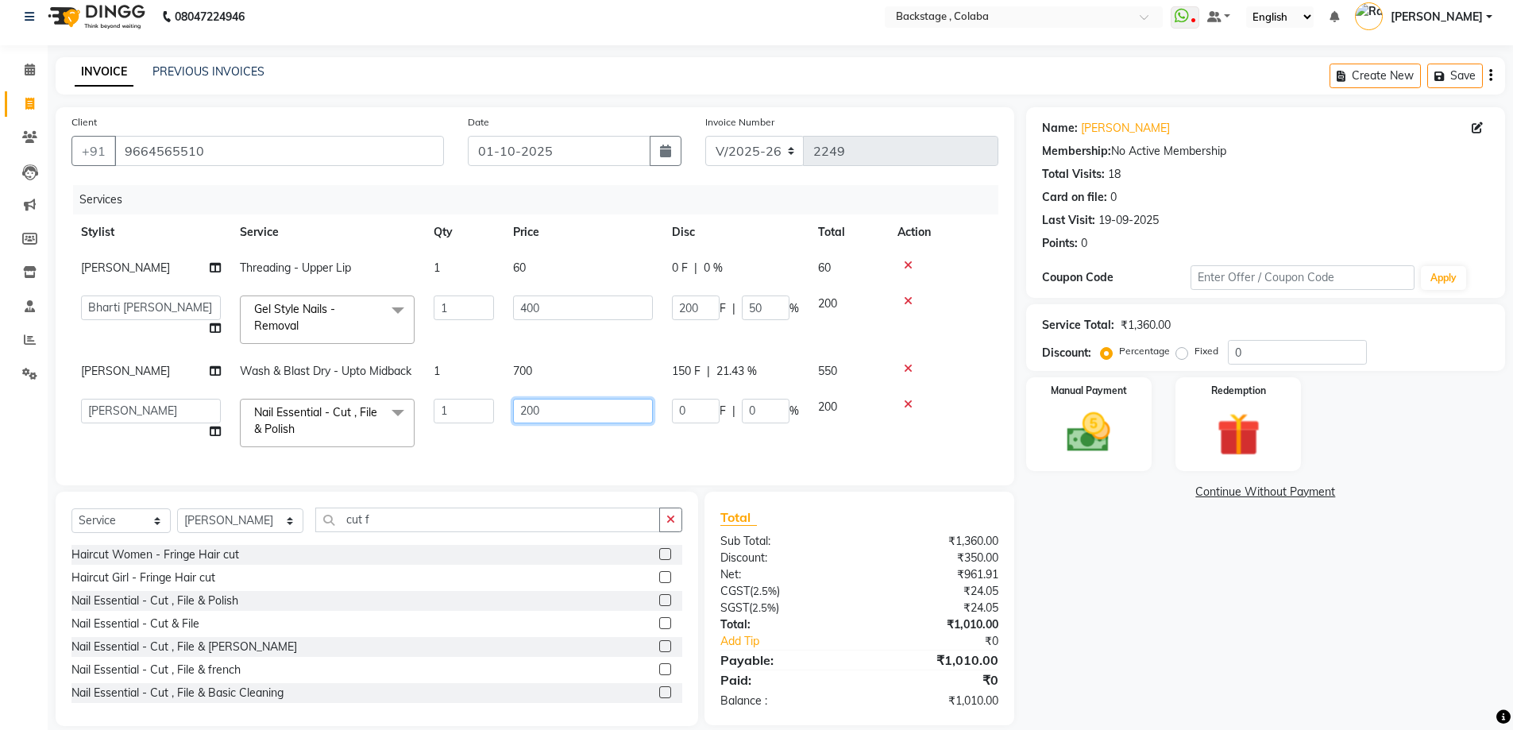
drag, startPoint x: 570, startPoint y: 414, endPoint x: 481, endPoint y: 411, distance: 89.0
click at [481, 411] on tr "Backstage Bharti Nitesh Gohar Jayesh Anil Karekar Kalavati Sharma Kalindi Joshi…" at bounding box center [534, 423] width 927 height 68
type input "300"
click at [688, 430] on div "Services Stylist Service Qty Price Disc Total Action Rashmi Banerjee Threading …" at bounding box center [534, 327] width 927 height 284
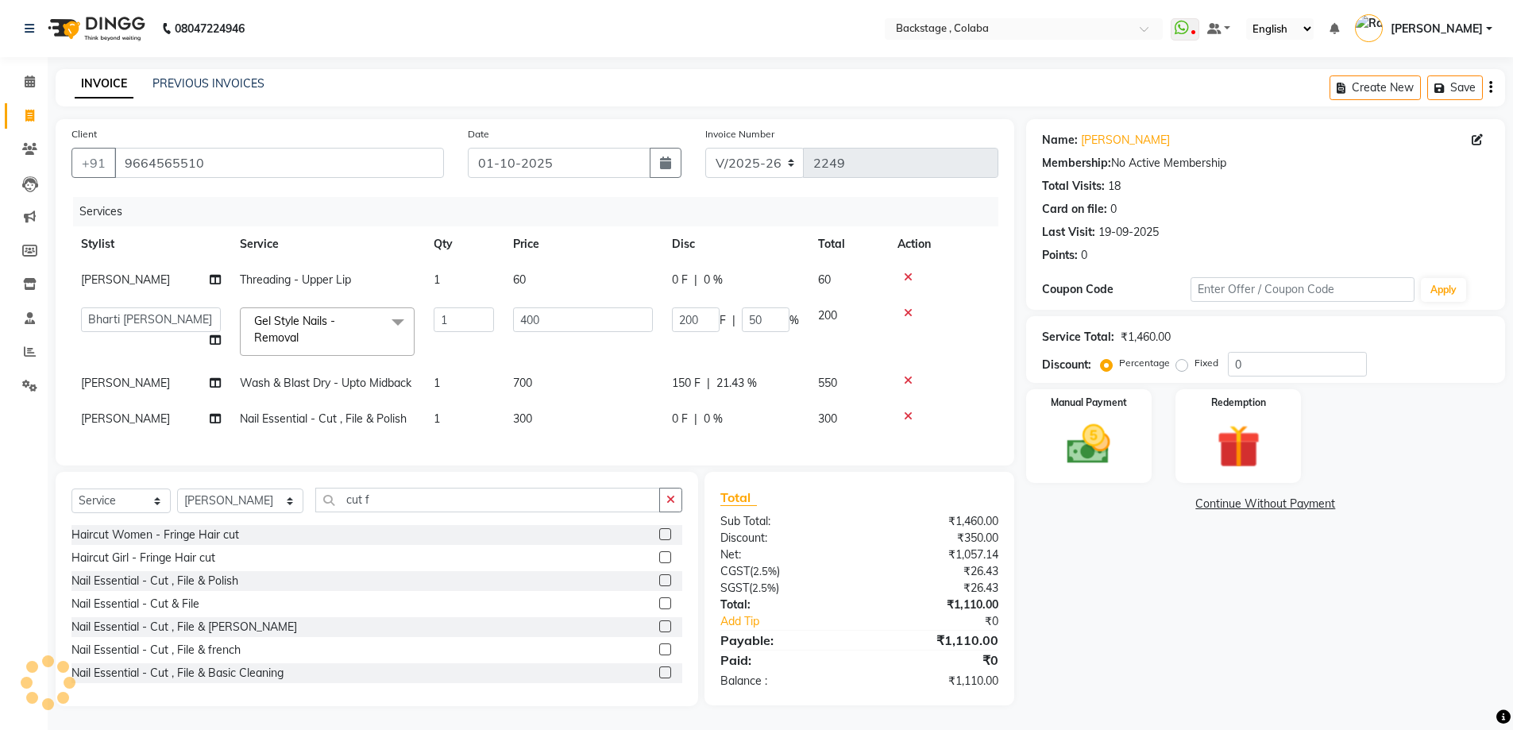
click at [710, 411] on span "0 %" at bounding box center [713, 419] width 19 height 17
select select "37596"
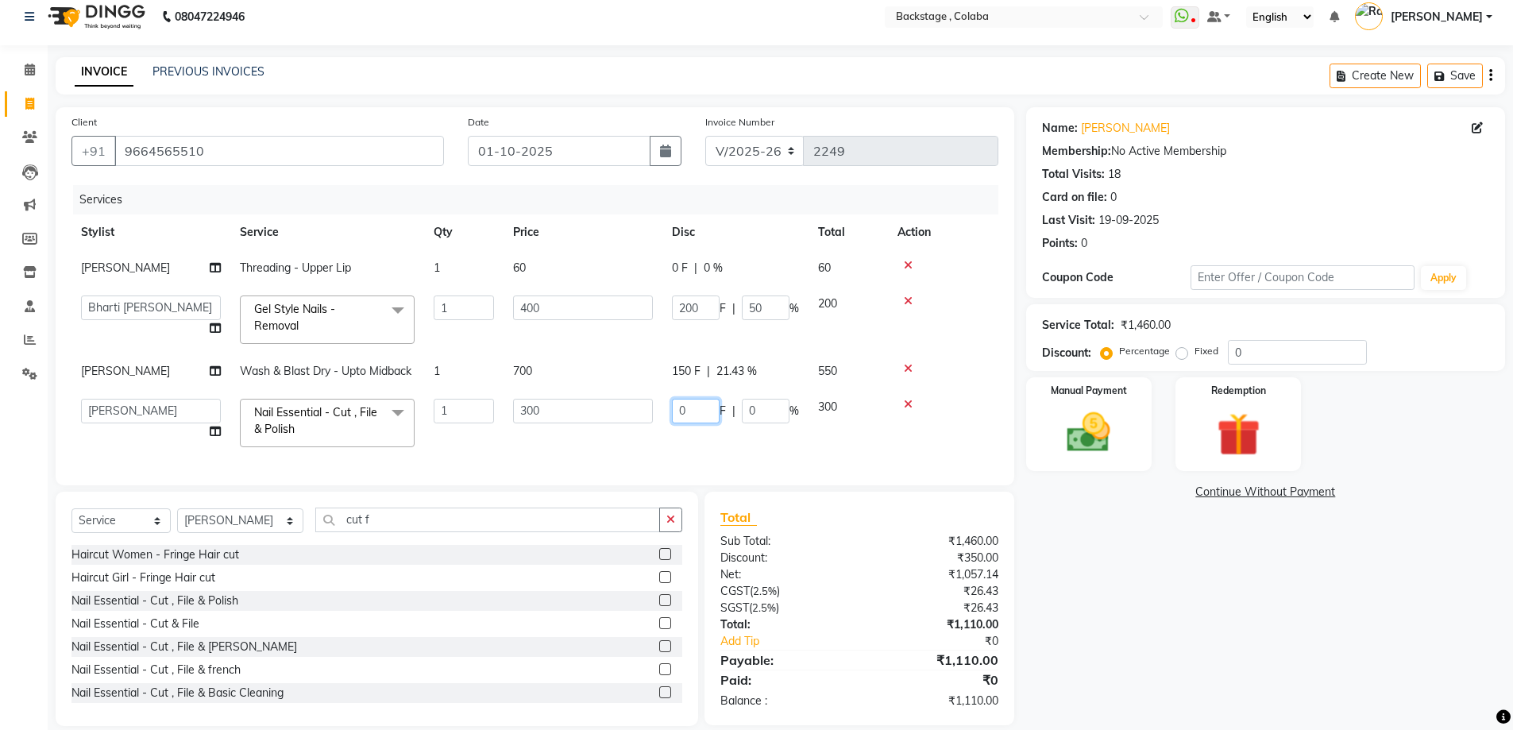
drag, startPoint x: 695, startPoint y: 411, endPoint x: 618, endPoint y: 428, distance: 78.8
click at [618, 428] on tr "Backstage Bharti Nitesh Gohar Jayesh Anil Karekar Kalavati Sharma Kalindi Joshi…" at bounding box center [534, 423] width 927 height 68
type input "100"
click at [615, 447] on div "Services Stylist Service Qty Price Disc Total Action Rashmi Banerjee Threading …" at bounding box center [534, 327] width 927 height 284
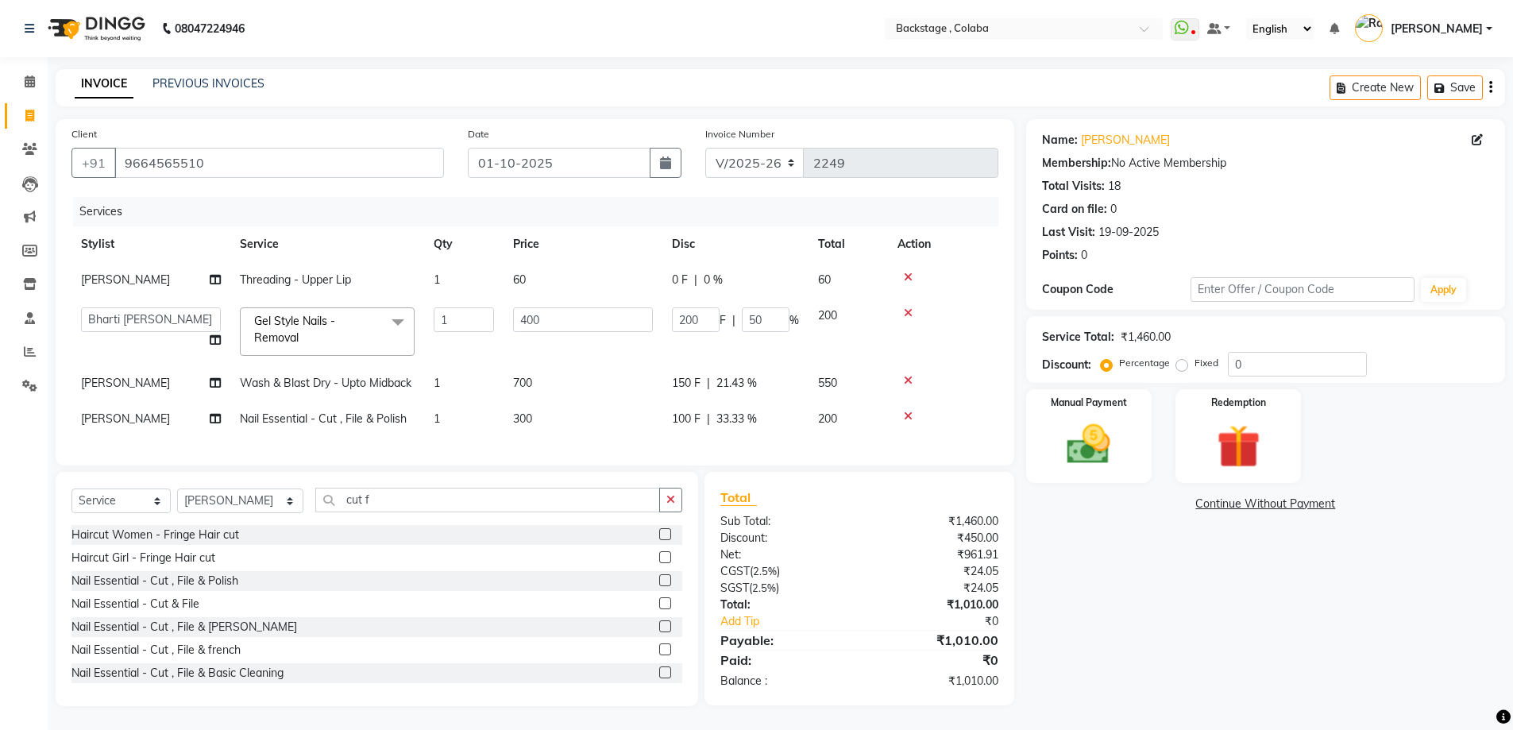
click at [1161, 85] on div "INVOICE PREVIOUS INVOICES Create New Save" at bounding box center [781, 87] width 1450 height 37
click at [1081, 434] on img at bounding box center [1089, 445] width 73 height 52
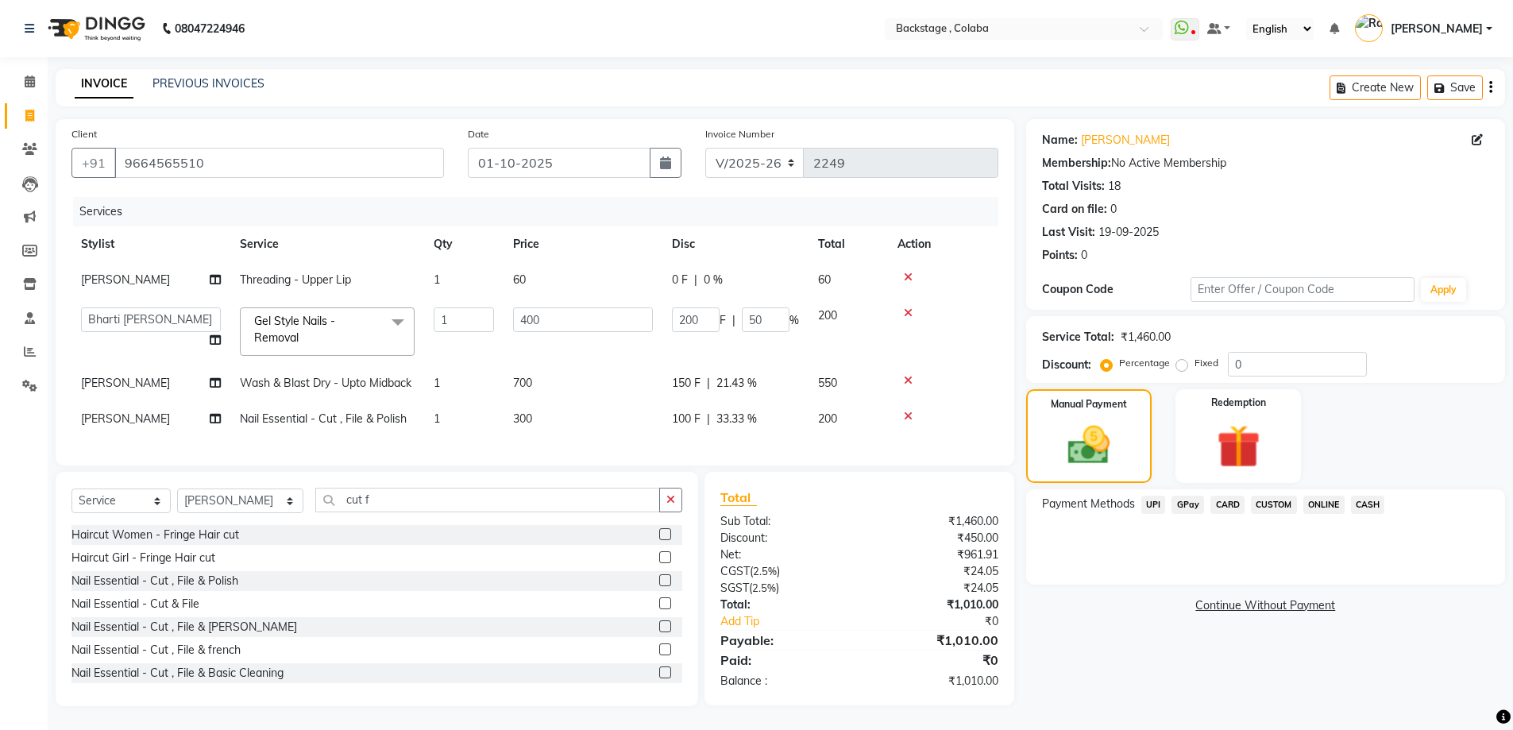
click at [1373, 496] on span "CASH" at bounding box center [1368, 505] width 34 height 18
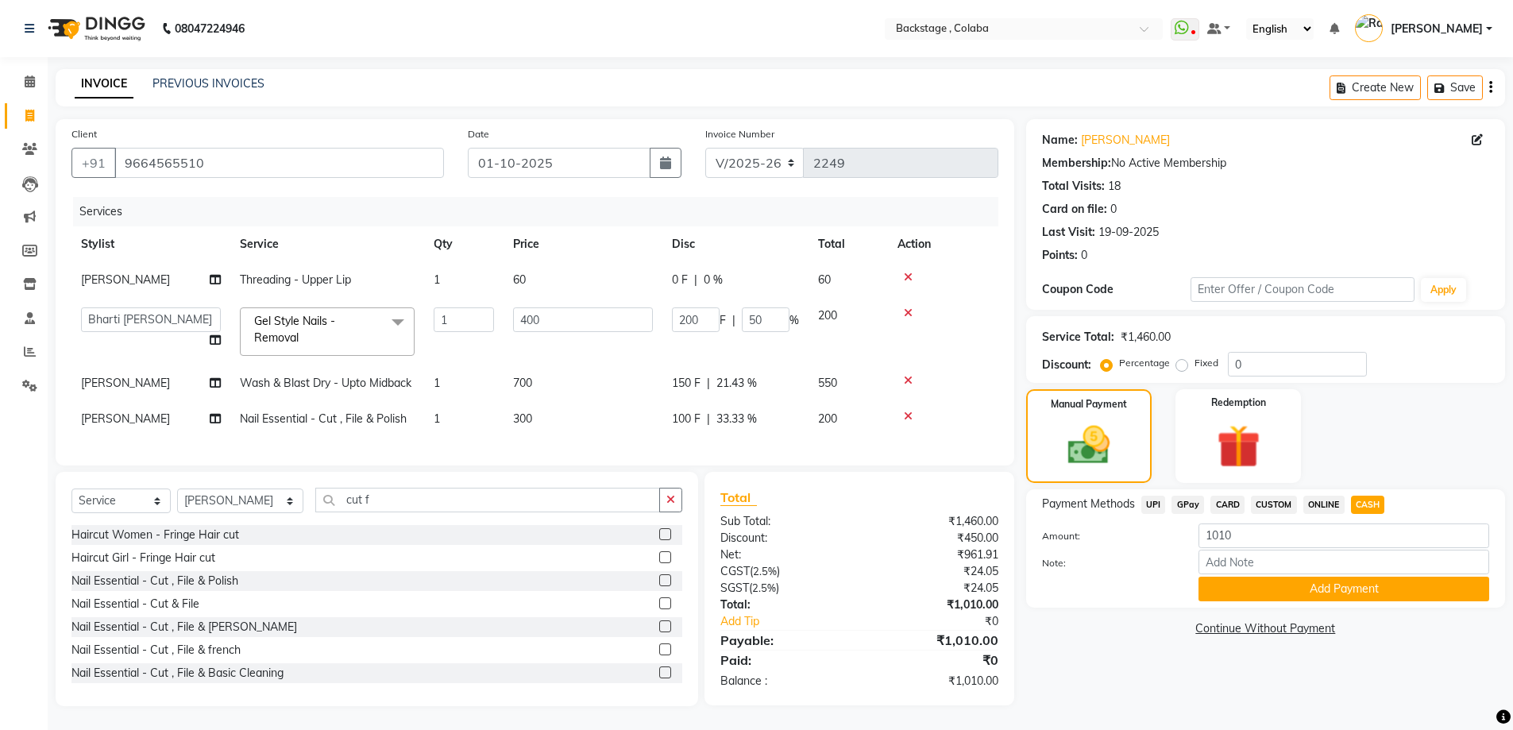
click at [133, 416] on td "[PERSON_NAME]" at bounding box center [150, 419] width 159 height 36
select select "37596"
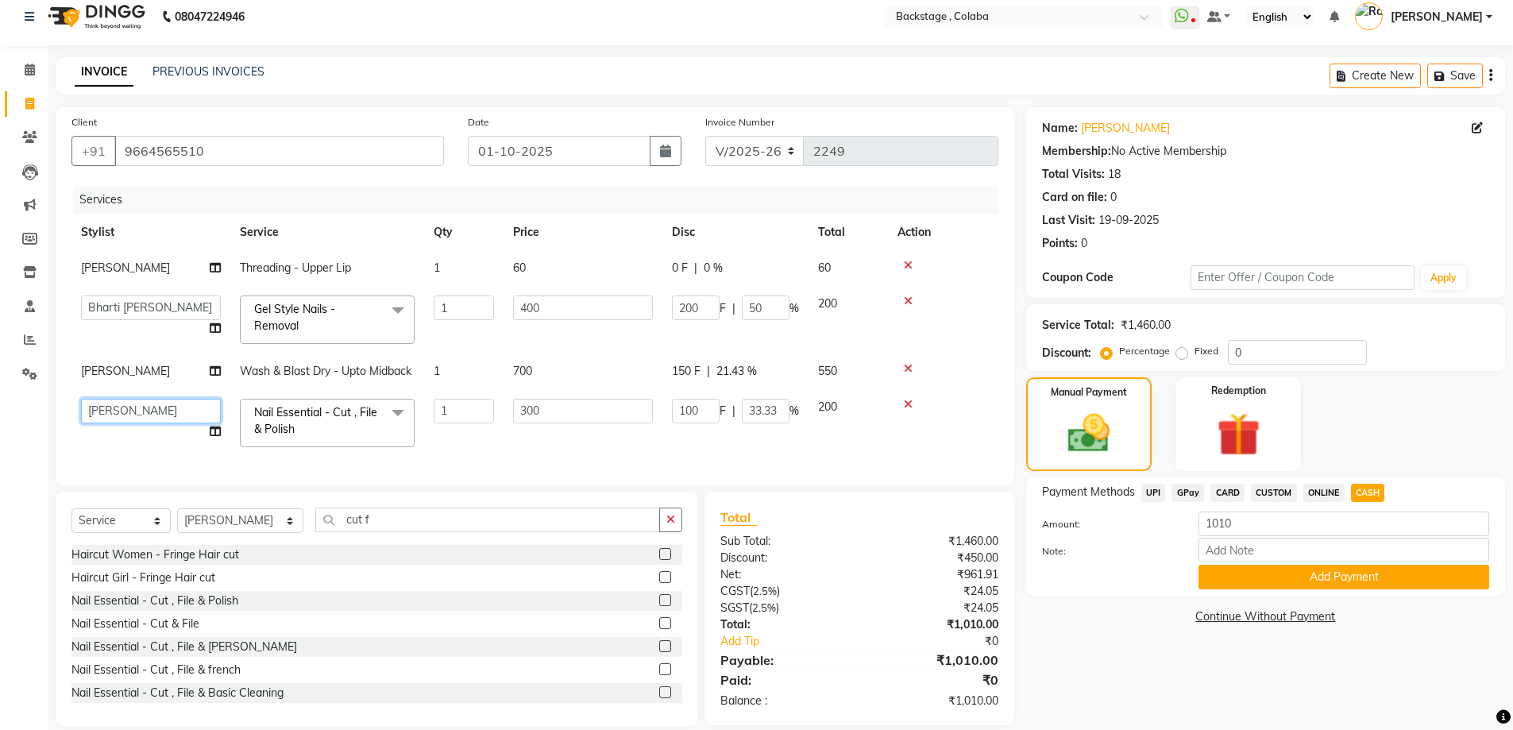
click at [133, 411] on select "Backstage Bharti Nitesh Gohar Jayesh Anil Karekar Kalavati Sharma Kalindi Joshi…" at bounding box center [151, 411] width 140 height 25
select select "59642"
click at [1289, 585] on button "Add Payment" at bounding box center [1344, 577] width 291 height 25
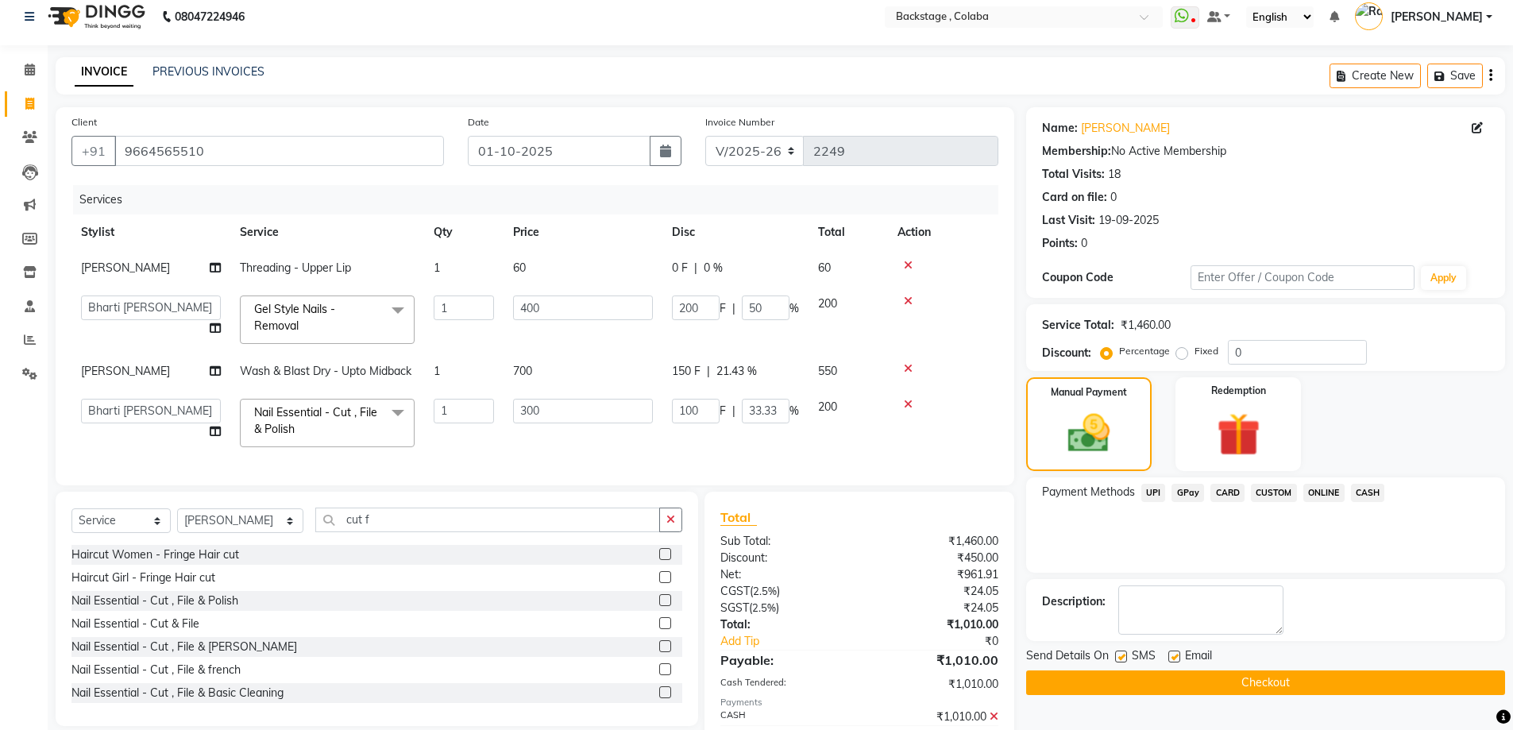
click at [1166, 691] on button "Checkout" at bounding box center [1265, 682] width 479 height 25
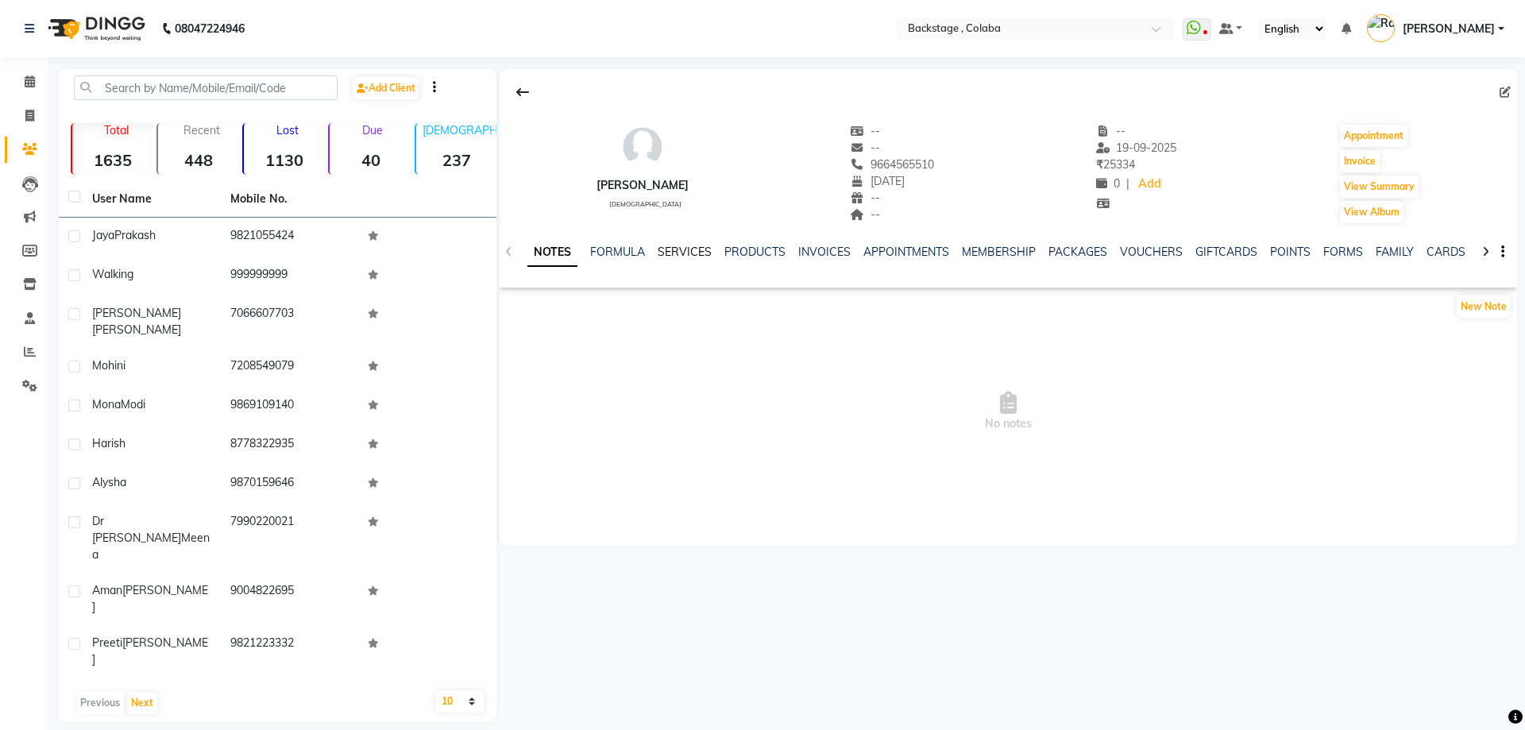
click at [689, 256] on link "SERVICES" at bounding box center [685, 252] width 54 height 14
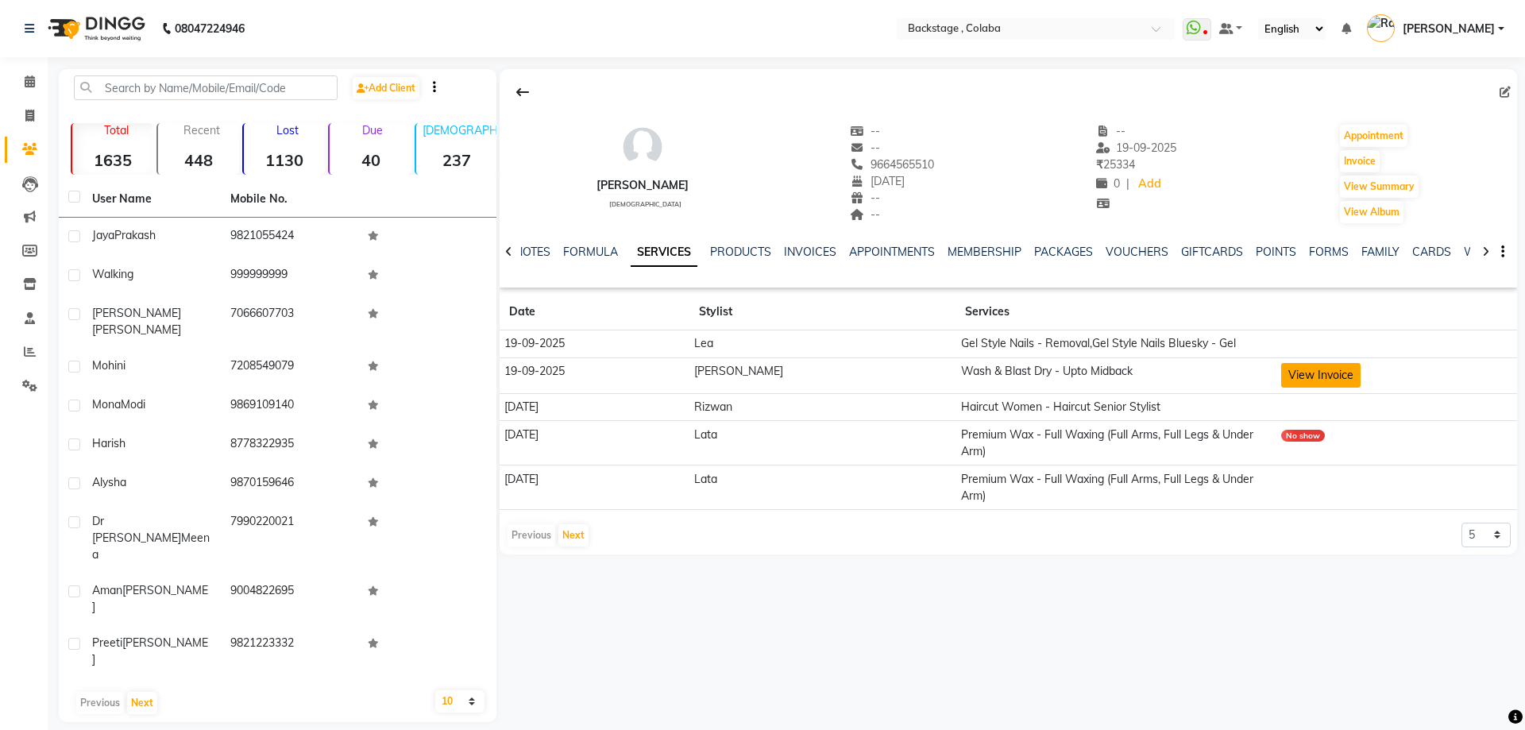
click at [1335, 378] on button "View Invoice" at bounding box center [1320, 375] width 79 height 25
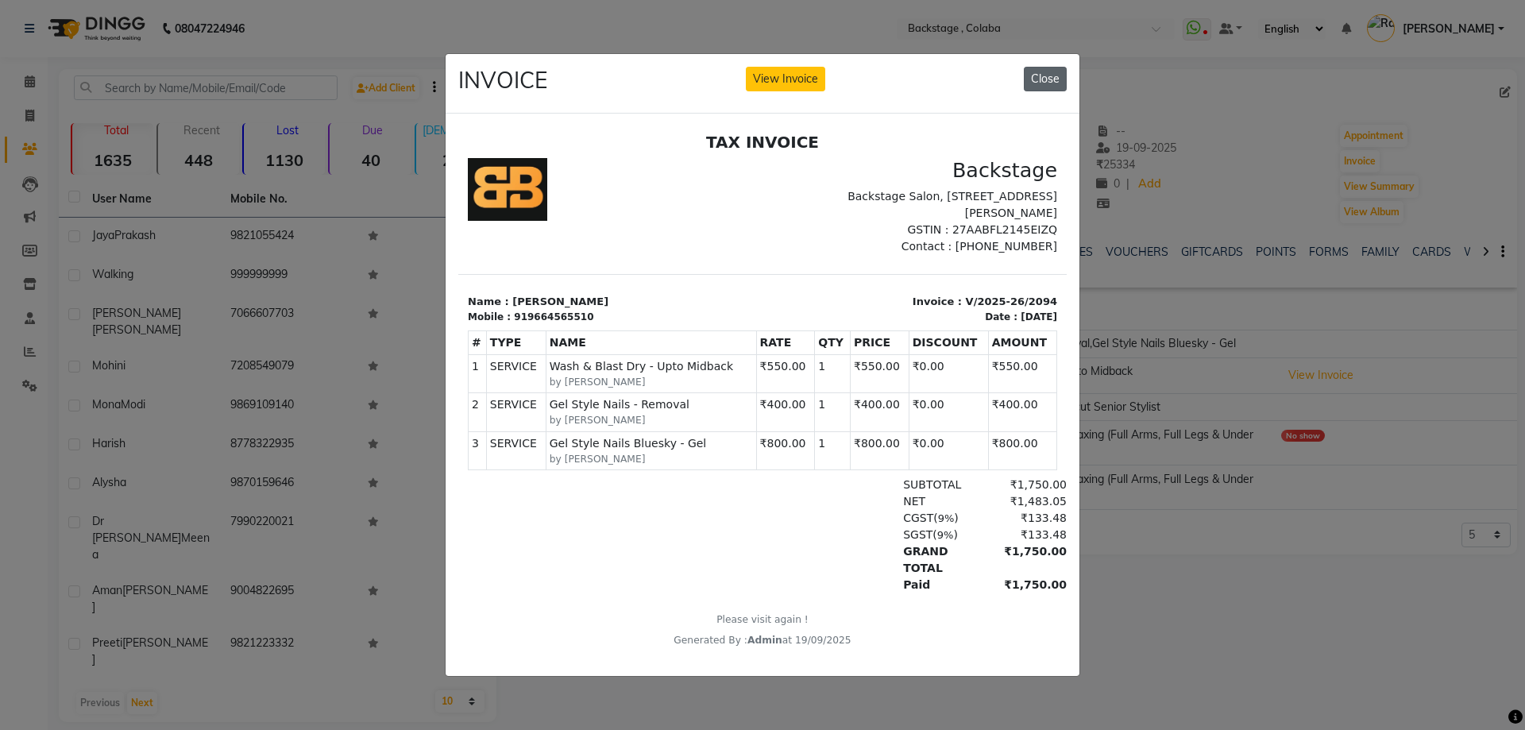
click at [1054, 75] on button "Close" at bounding box center [1045, 79] width 43 height 25
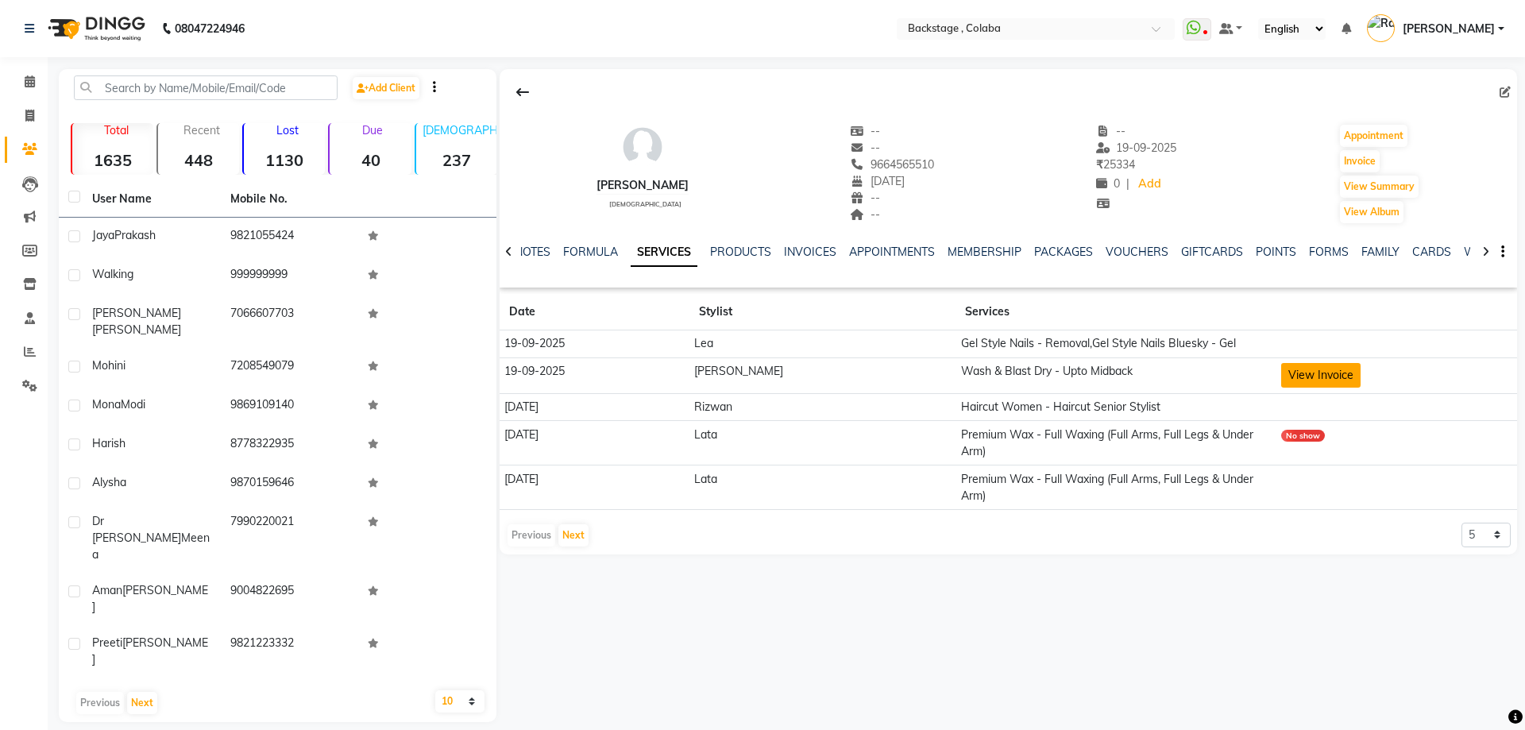
click at [1296, 377] on button "View Invoice" at bounding box center [1320, 375] width 79 height 25
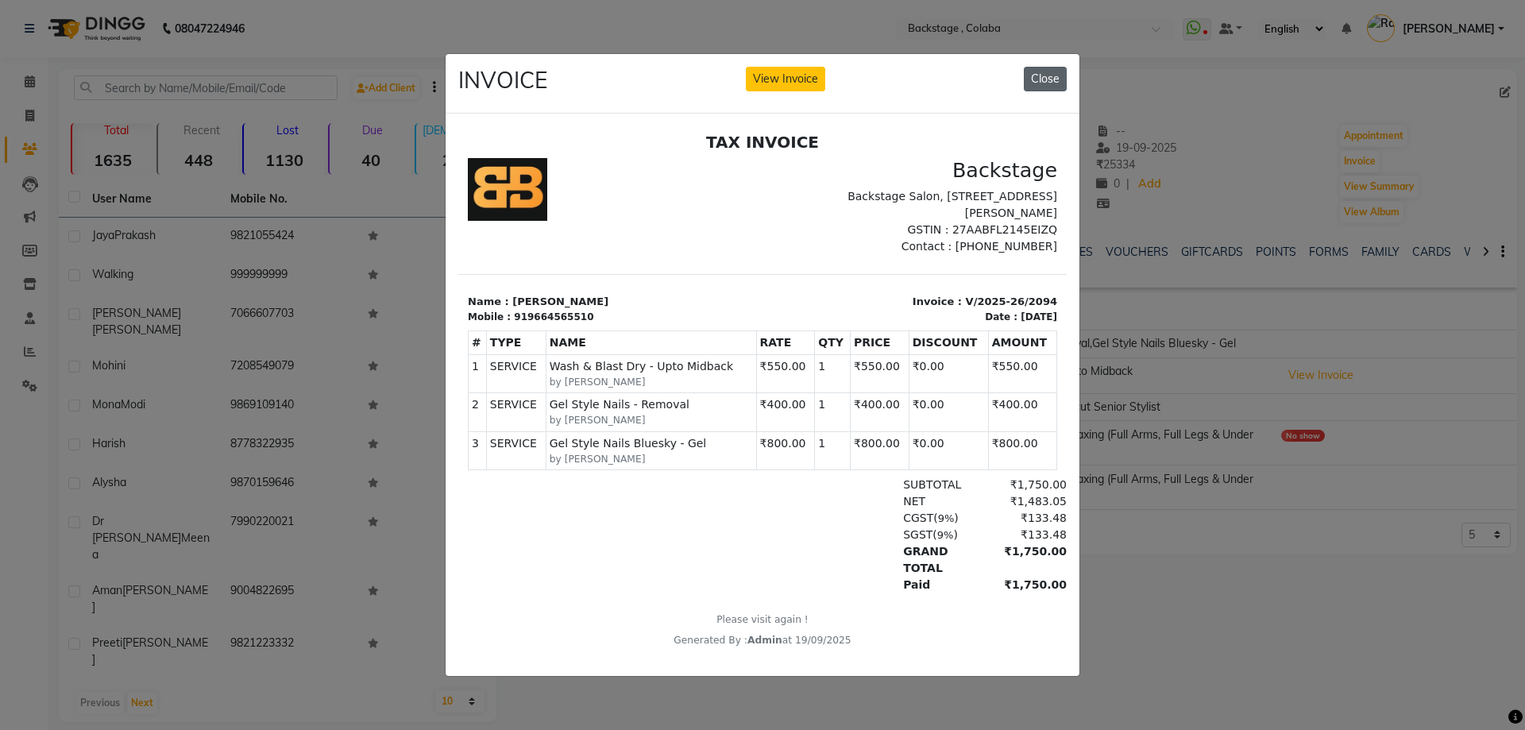
drag, startPoint x: 1047, startPoint y: 77, endPoint x: 764, endPoint y: 9, distance: 290.9
click at [1046, 76] on button "Close" at bounding box center [1045, 79] width 43 height 25
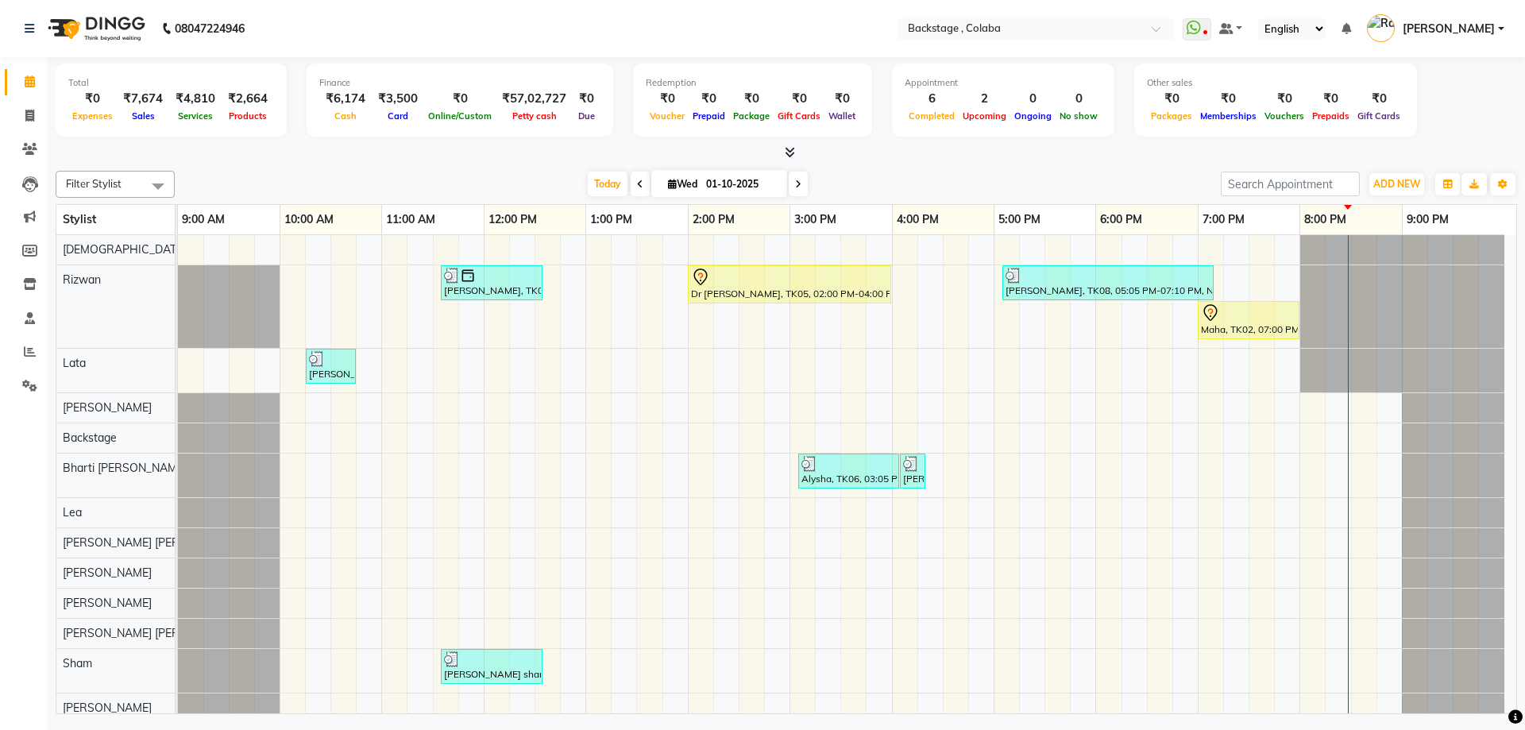
click at [793, 186] on span at bounding box center [798, 184] width 19 height 25
type input "02-10-2025"
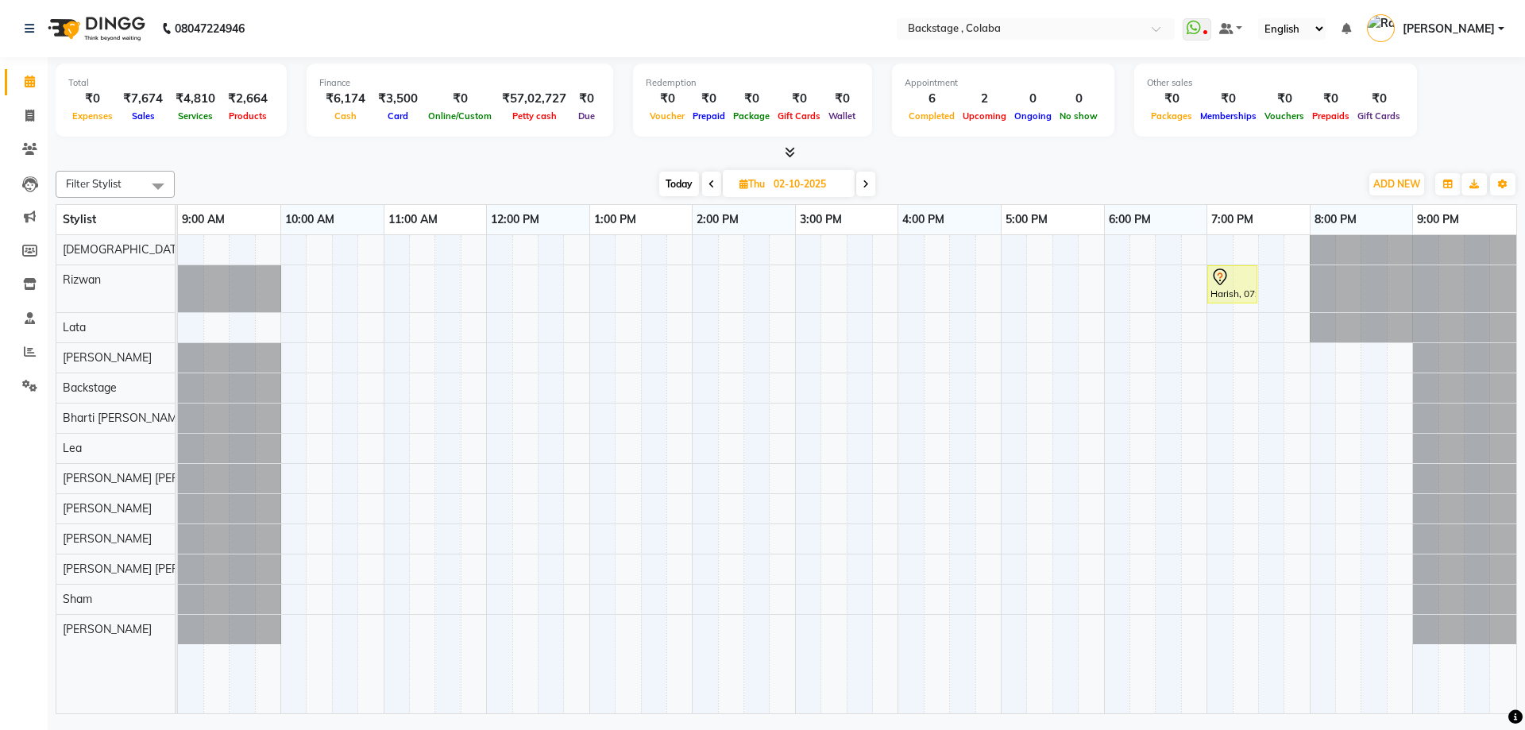
click at [303, 286] on div "Harish, 07:00 PM-07:30 PM, [DEMOGRAPHIC_DATA] Hair Cut" at bounding box center [847, 474] width 1338 height 478
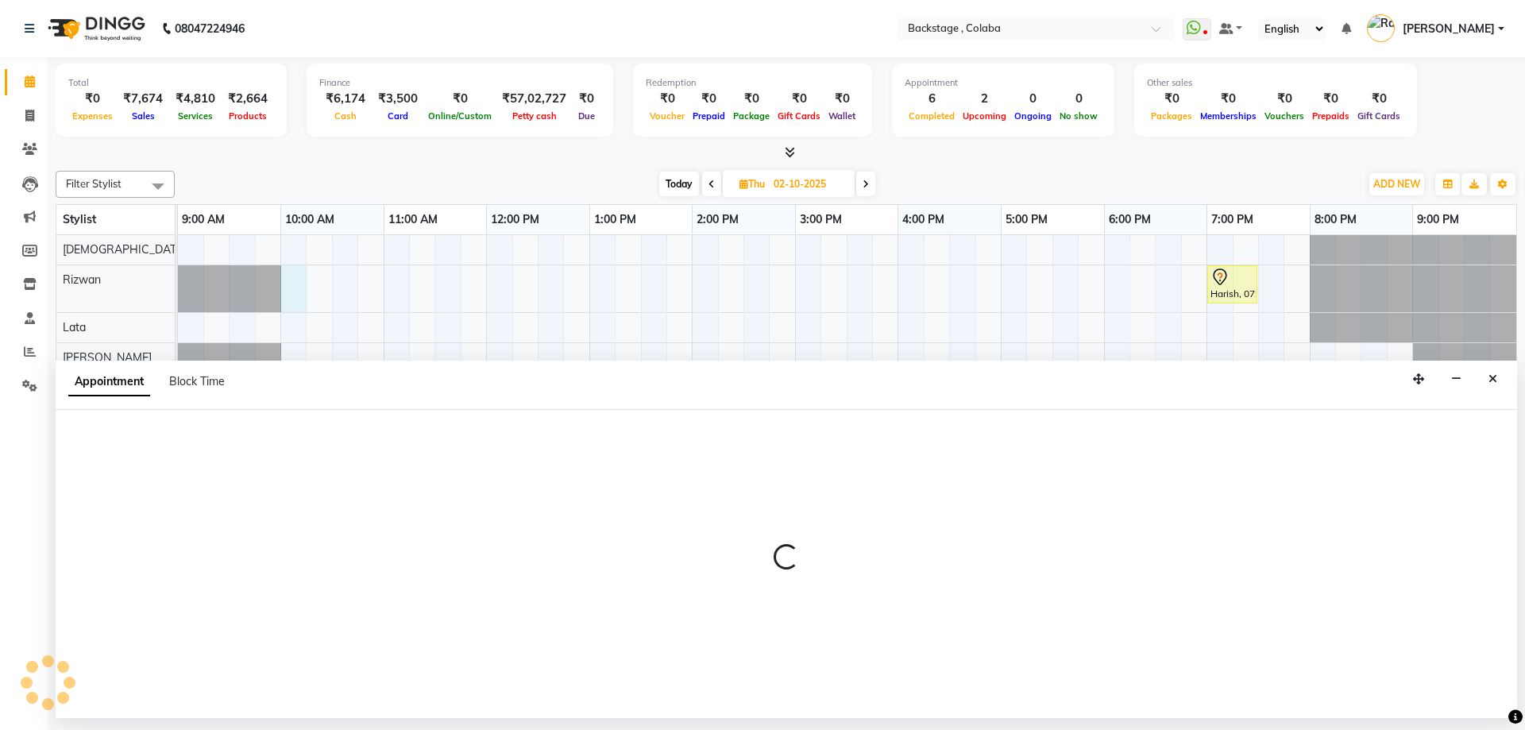
select select "36480"
select select "tentative"
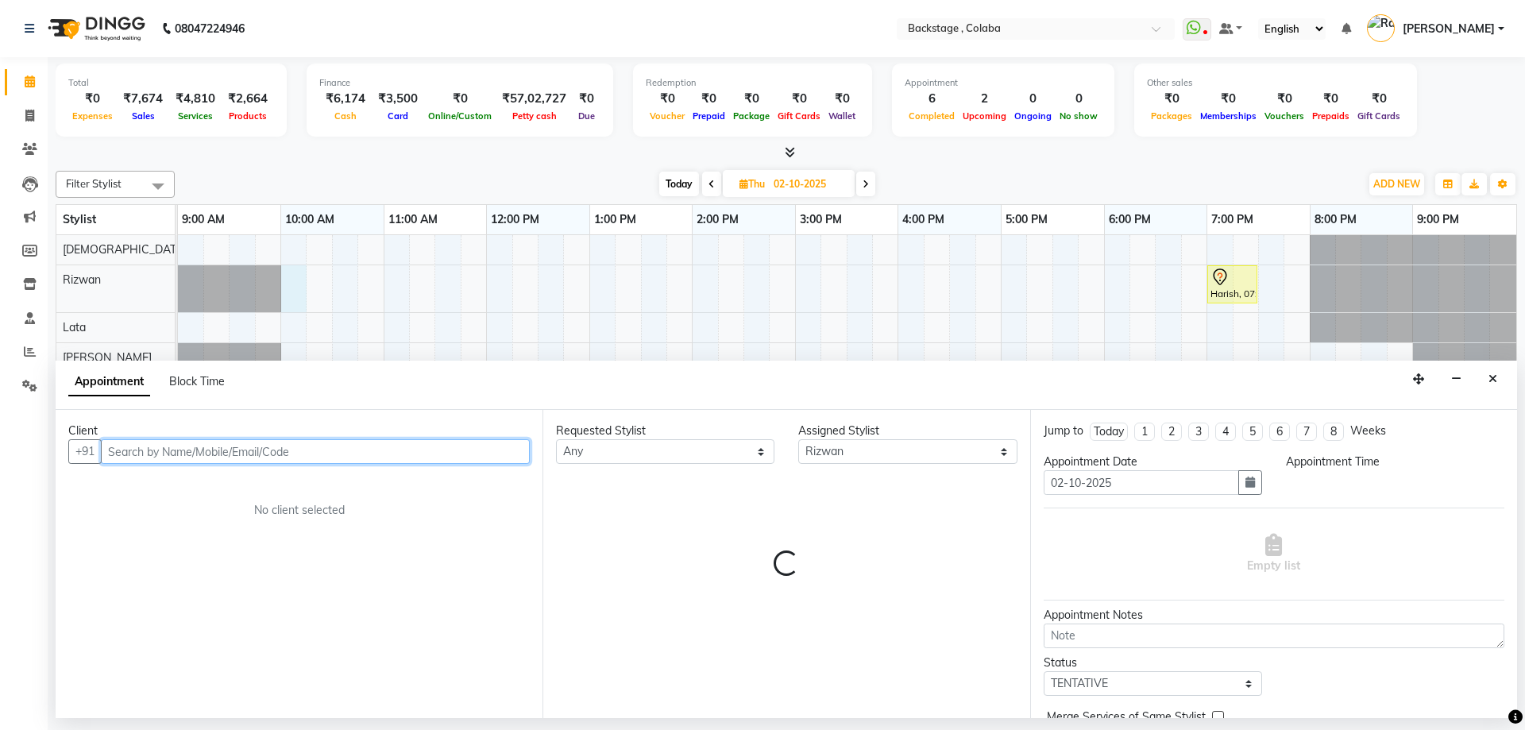
type input "8"
select select "600"
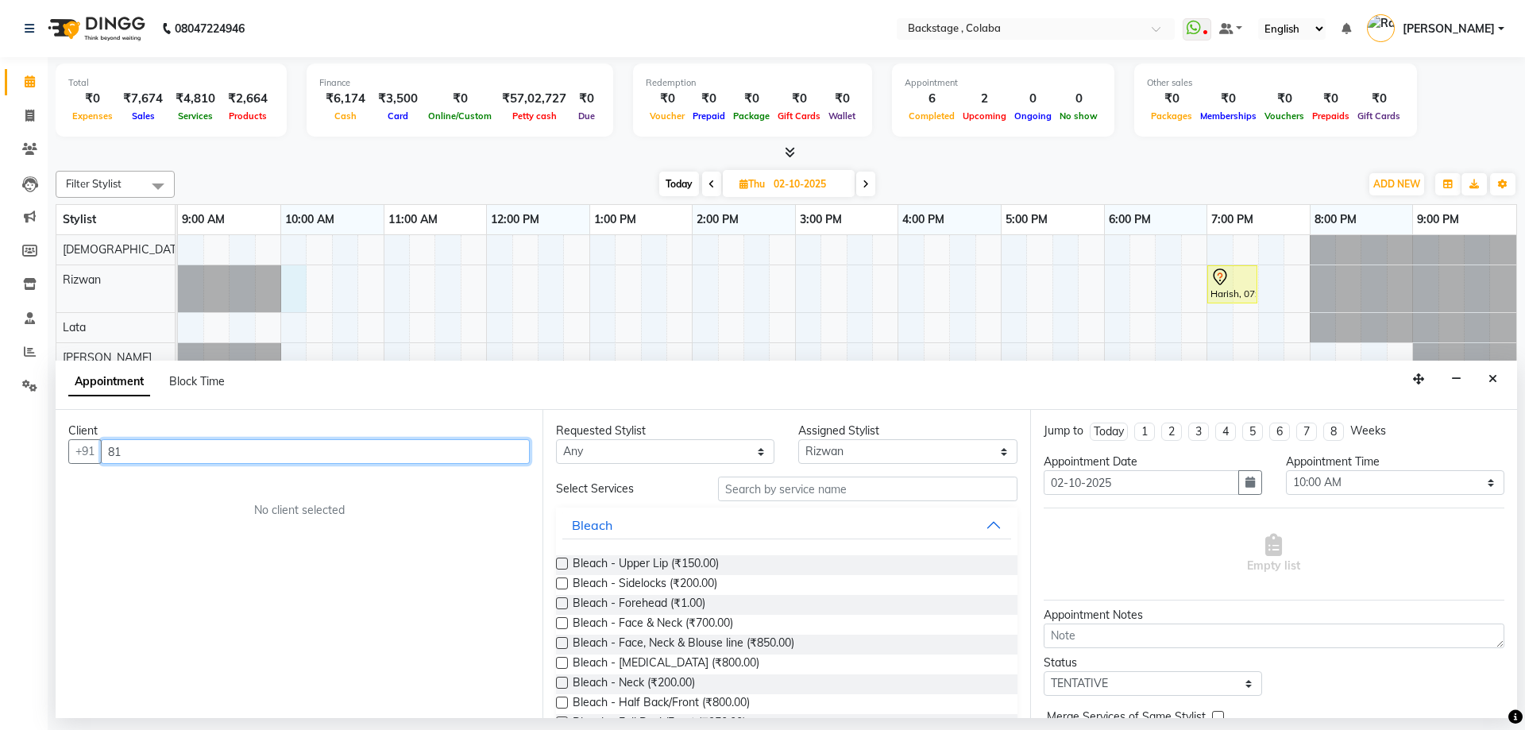
type input "8"
click at [175, 491] on span "[PERSON_NAME]" at bounding box center [173, 485] width 102 height 16
type input "9819111500"
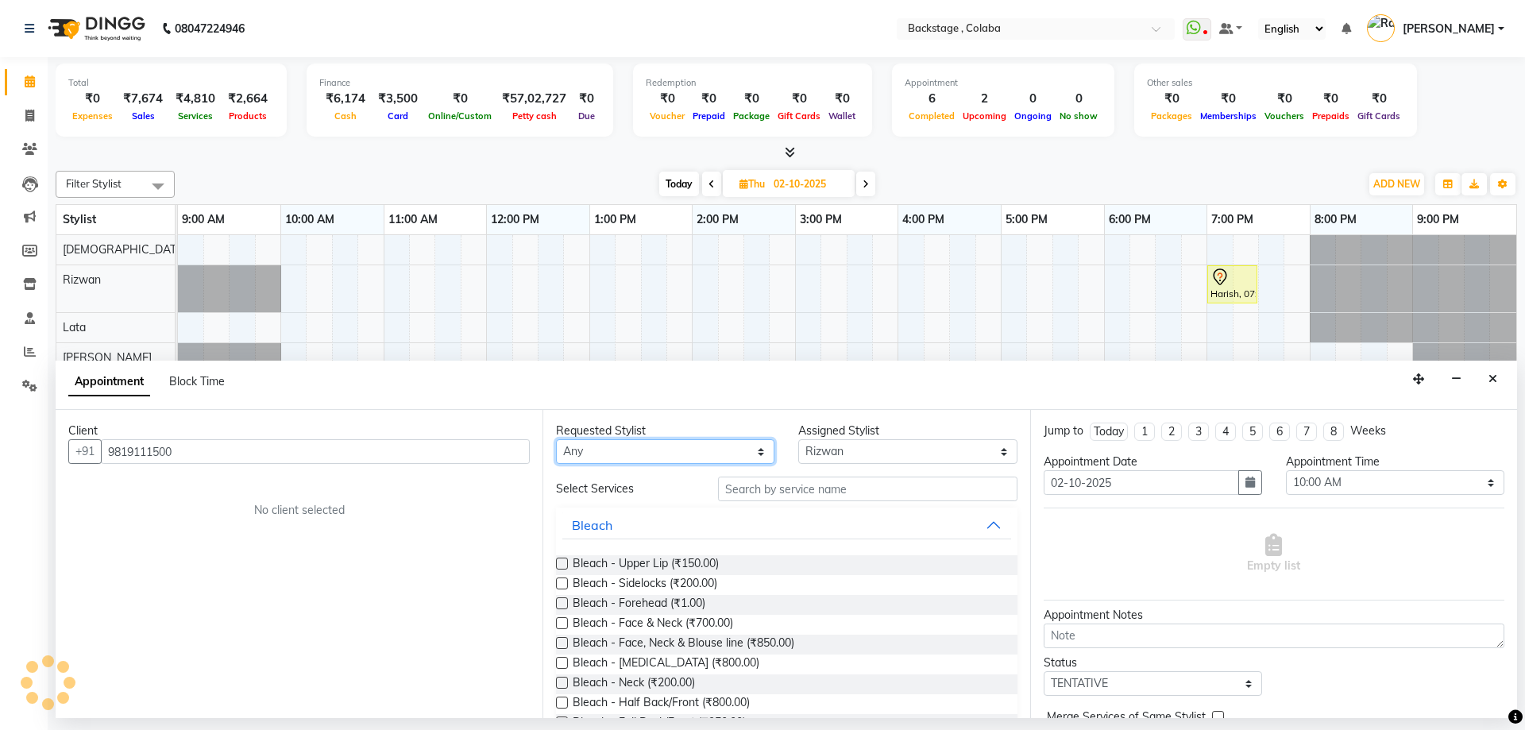
click at [593, 448] on select "Any Backstage Bharti [PERSON_NAME] [PERSON_NAME] [PERSON_NAME] [PERSON_NAME] [P…" at bounding box center [665, 451] width 218 height 25
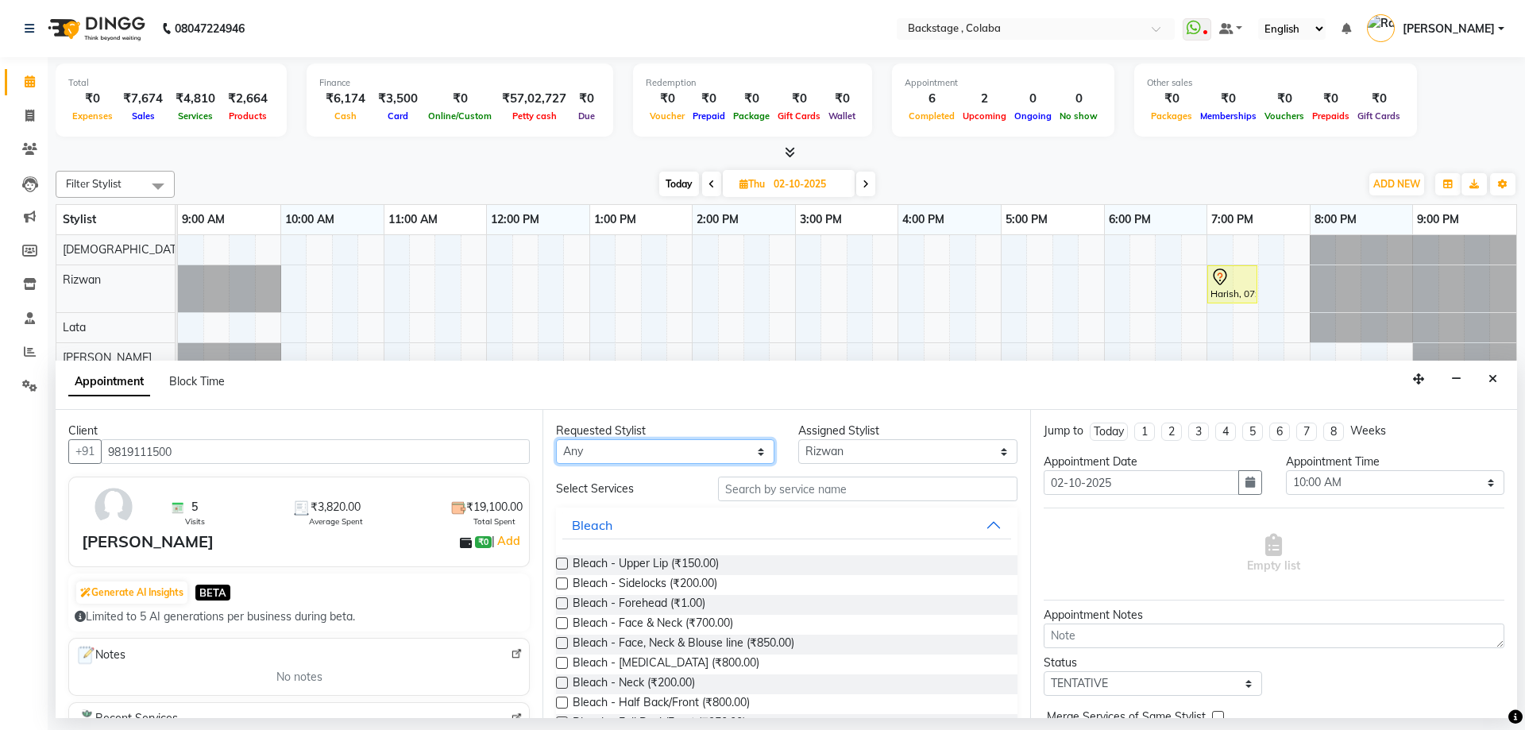
select select "36480"
click at [556, 439] on select "Any Backstage Bharti [PERSON_NAME] [PERSON_NAME] [PERSON_NAME] [PERSON_NAME] [P…" at bounding box center [665, 451] width 218 height 25
click at [804, 496] on input "text" at bounding box center [867, 489] width 299 height 25
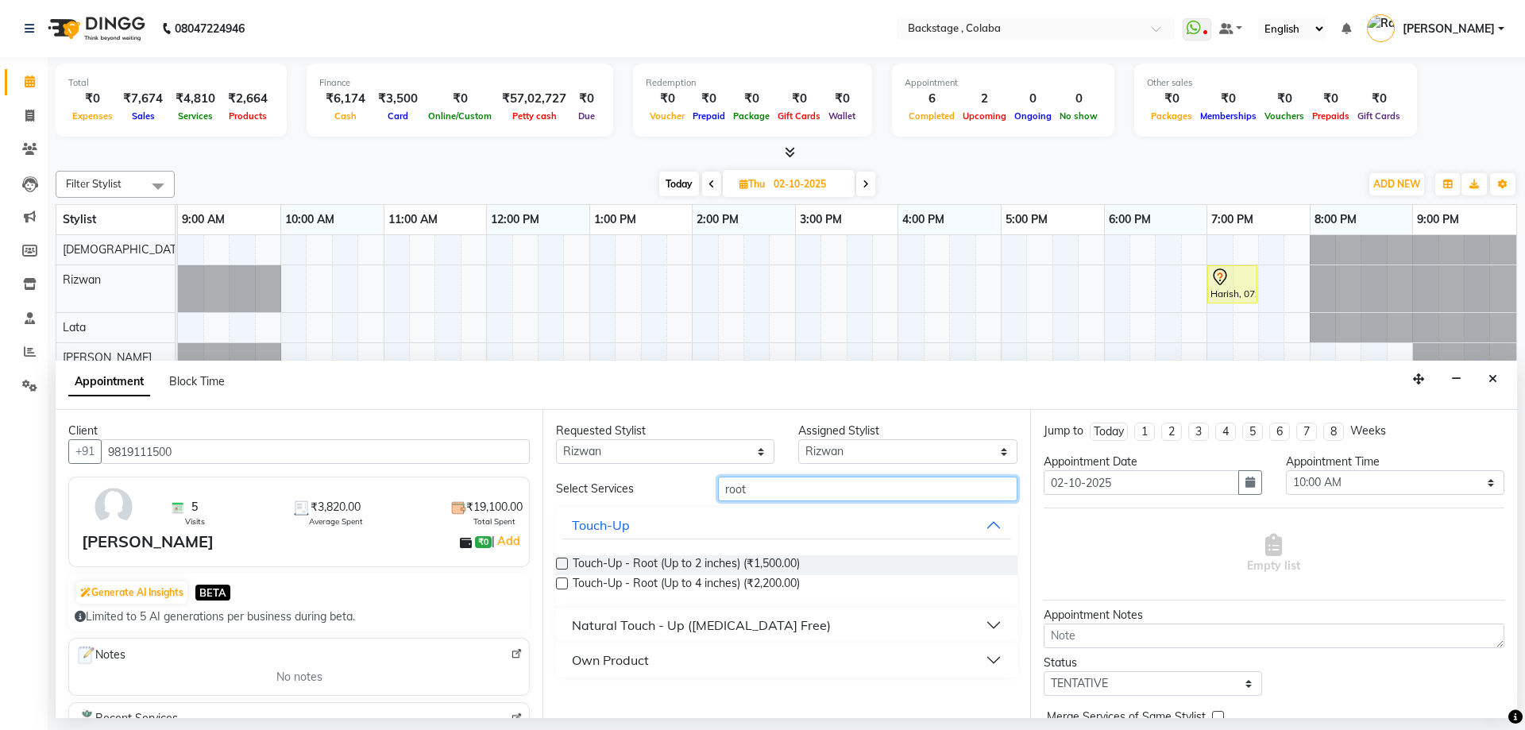
type input "root"
drag, startPoint x: 716, startPoint y: 625, endPoint x: 727, endPoint y: 651, distance: 28.5
click at [716, 628] on div "Natural Touch - Up ([MEDICAL_DATA] Free)" at bounding box center [701, 625] width 259 height 19
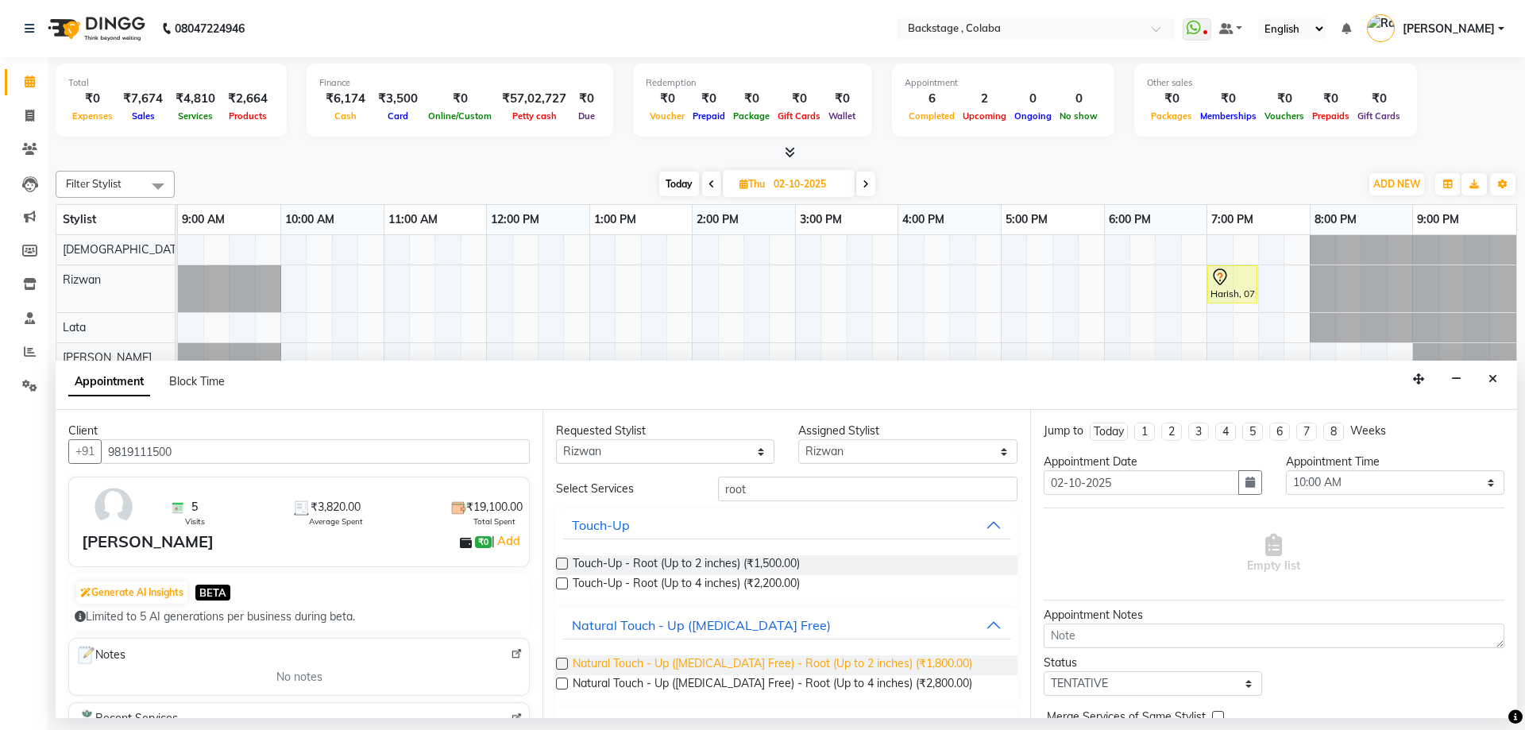
drag, startPoint x: 737, startPoint y: 665, endPoint x: 888, endPoint y: 659, distance: 151.1
click at [738, 664] on span "Natural Touch - Up (Ammonia Free) - Root (Up to 2 inches) (₹1,800.00)" at bounding box center [773, 665] width 400 height 20
checkbox input "false"
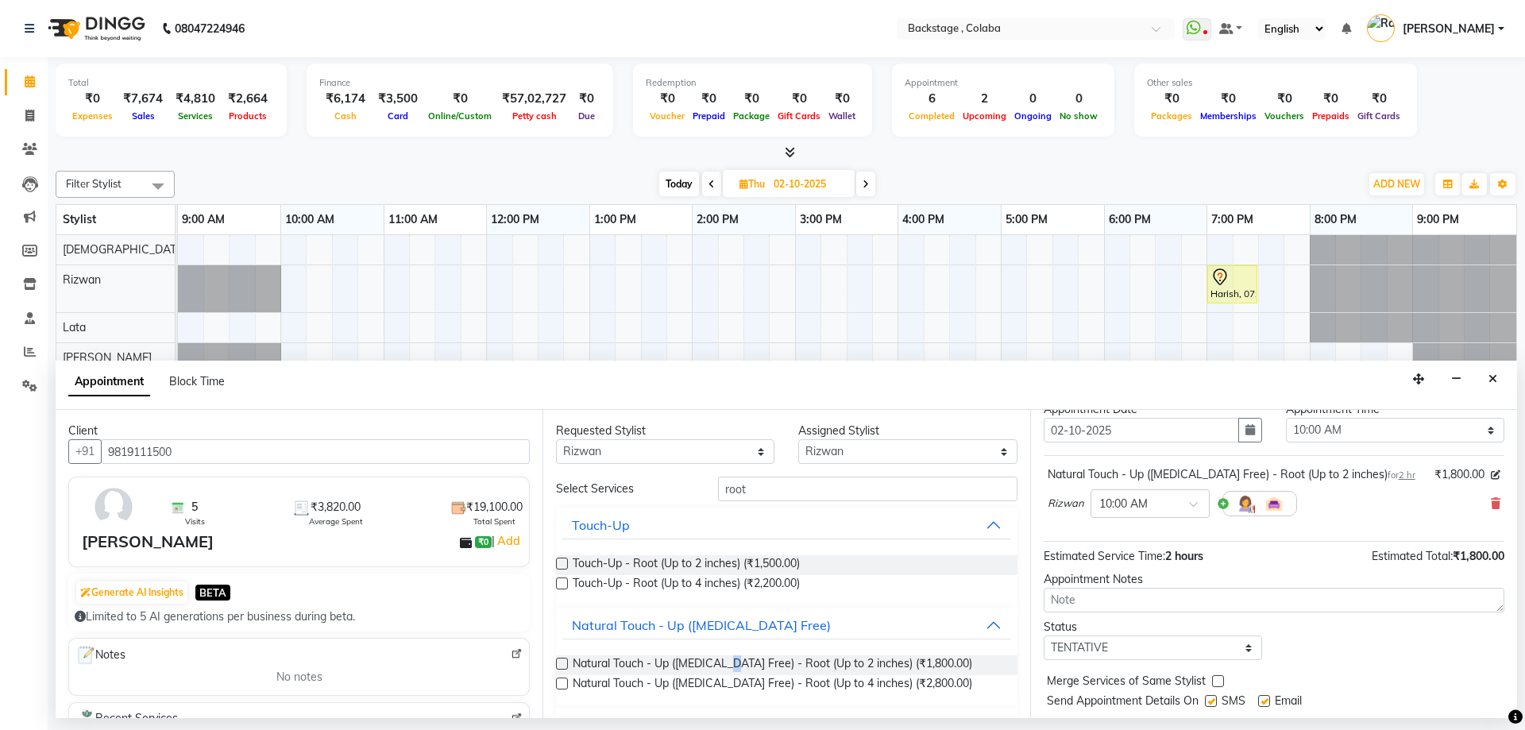
scroll to position [95, 0]
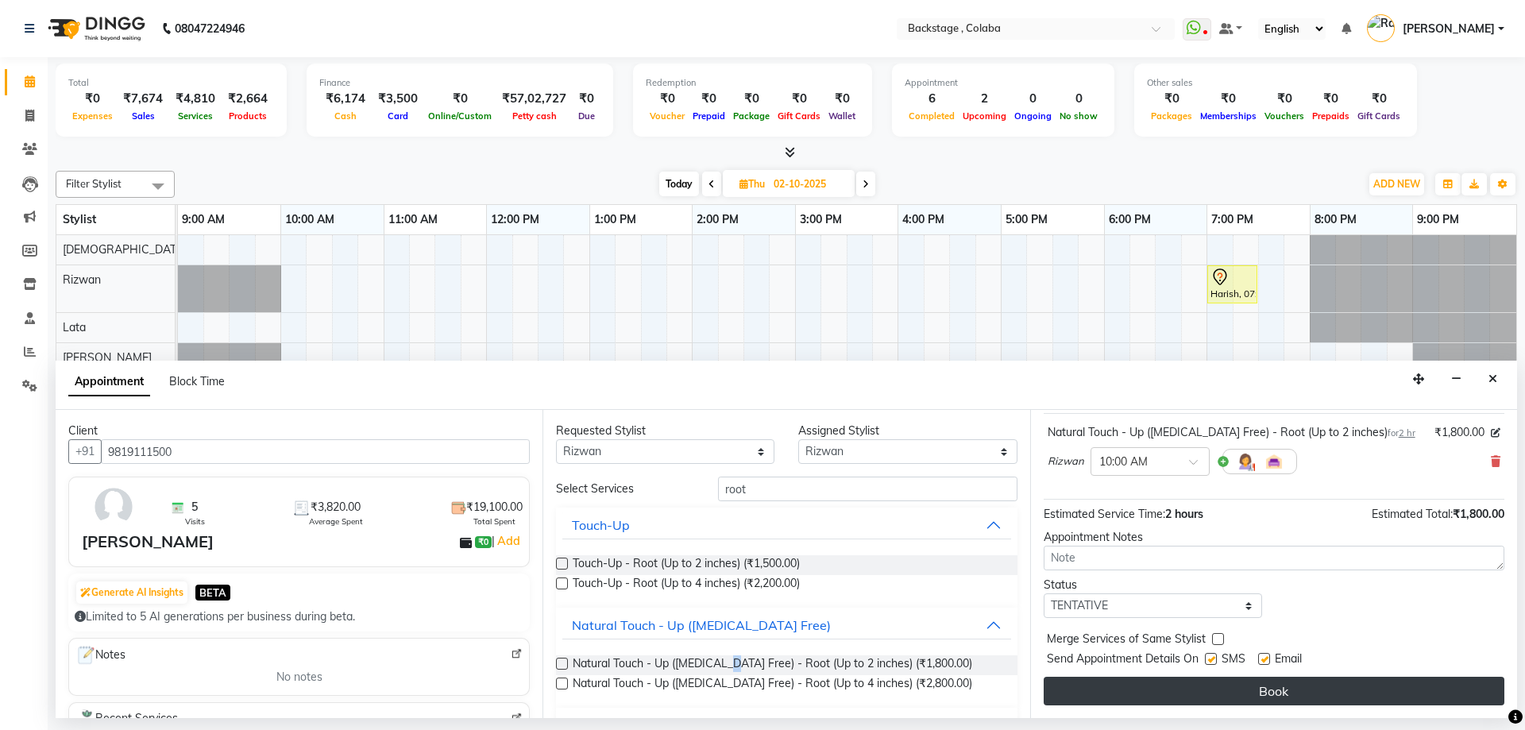
click at [1161, 694] on button "Book" at bounding box center [1274, 691] width 461 height 29
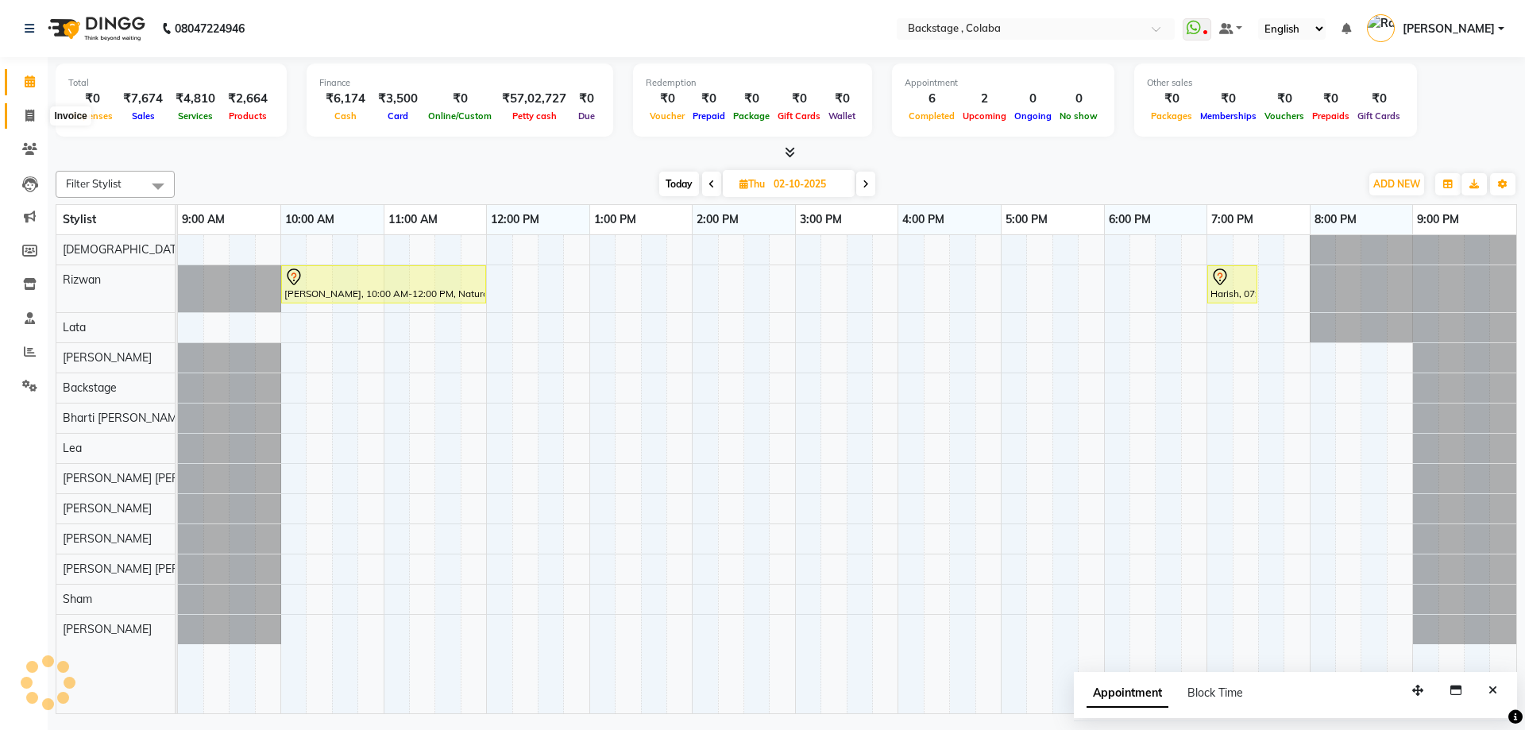
click at [34, 114] on icon at bounding box center [29, 116] width 9 height 12
select select "service"
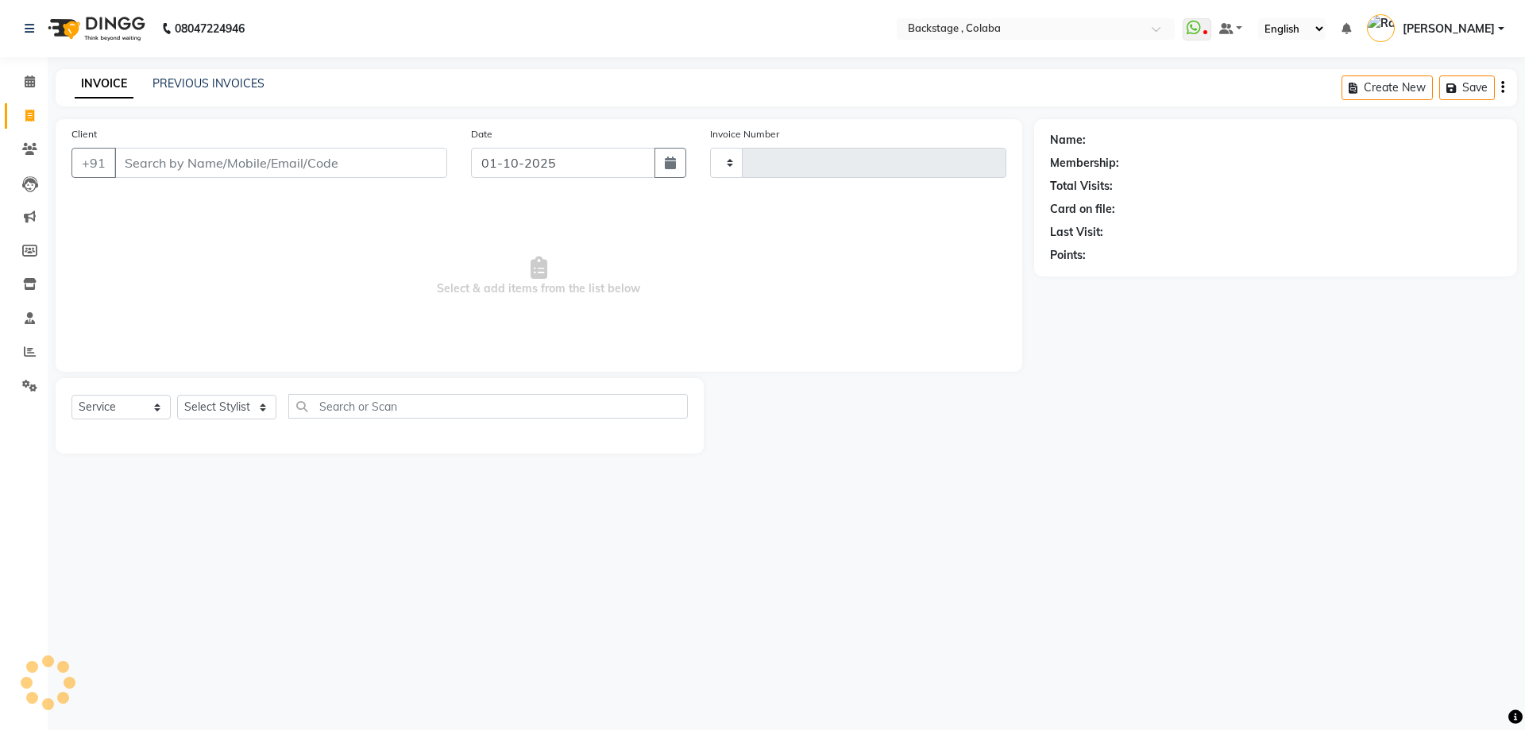
type input "2249"
select select "5451"
click at [377, 168] on input "Client" at bounding box center [280, 163] width 333 height 30
type input "9920982909"
click at [377, 168] on span "Add Client" at bounding box center [406, 163] width 63 height 16
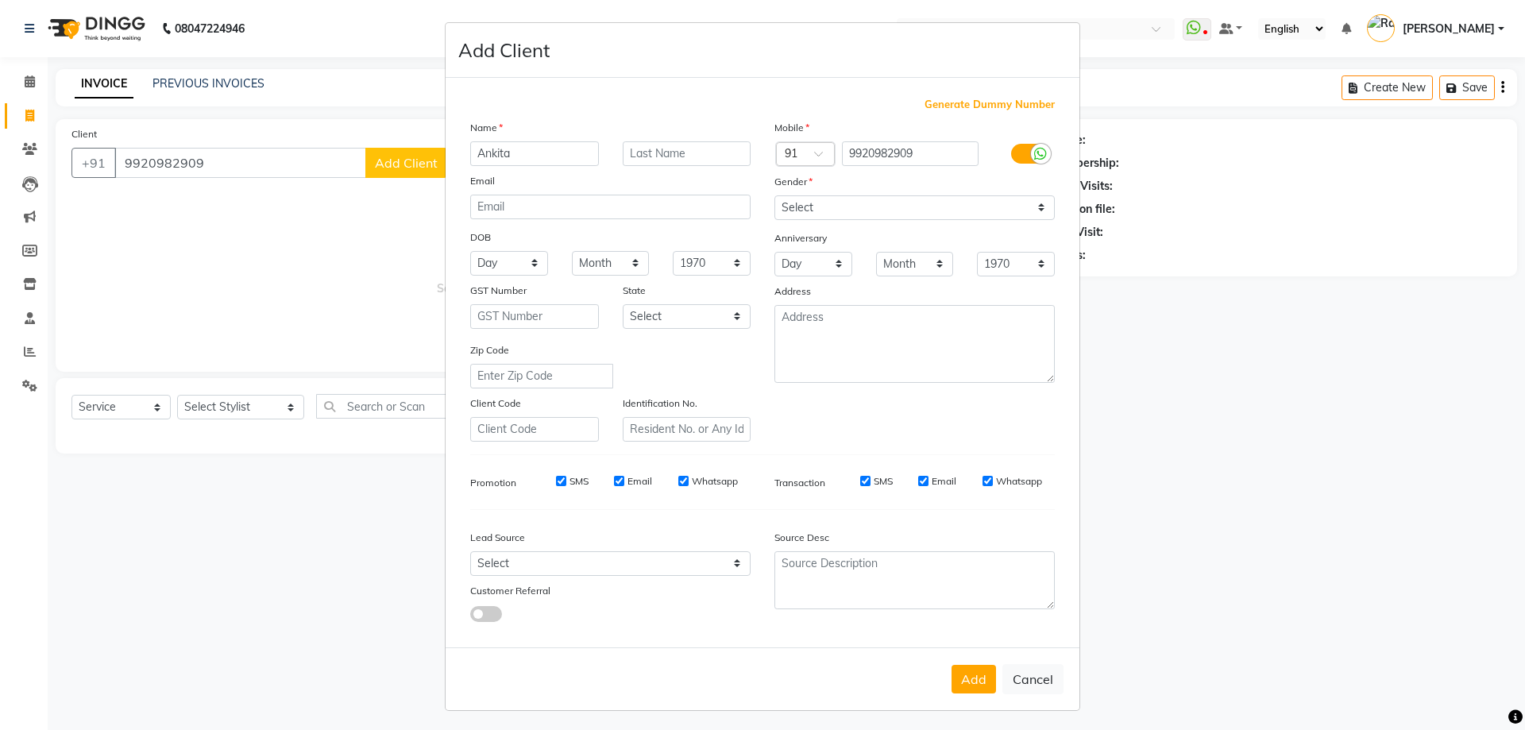
type input "Ankita"
drag, startPoint x: 788, startPoint y: 197, endPoint x: 787, endPoint y: 205, distance: 8.0
click at [787, 198] on select "Select Male Female Other Prefer Not To Say" at bounding box center [914, 207] width 280 height 25
select select "female"
click at [774, 195] on select "Select Male Female Other Prefer Not To Say" at bounding box center [914, 207] width 280 height 25
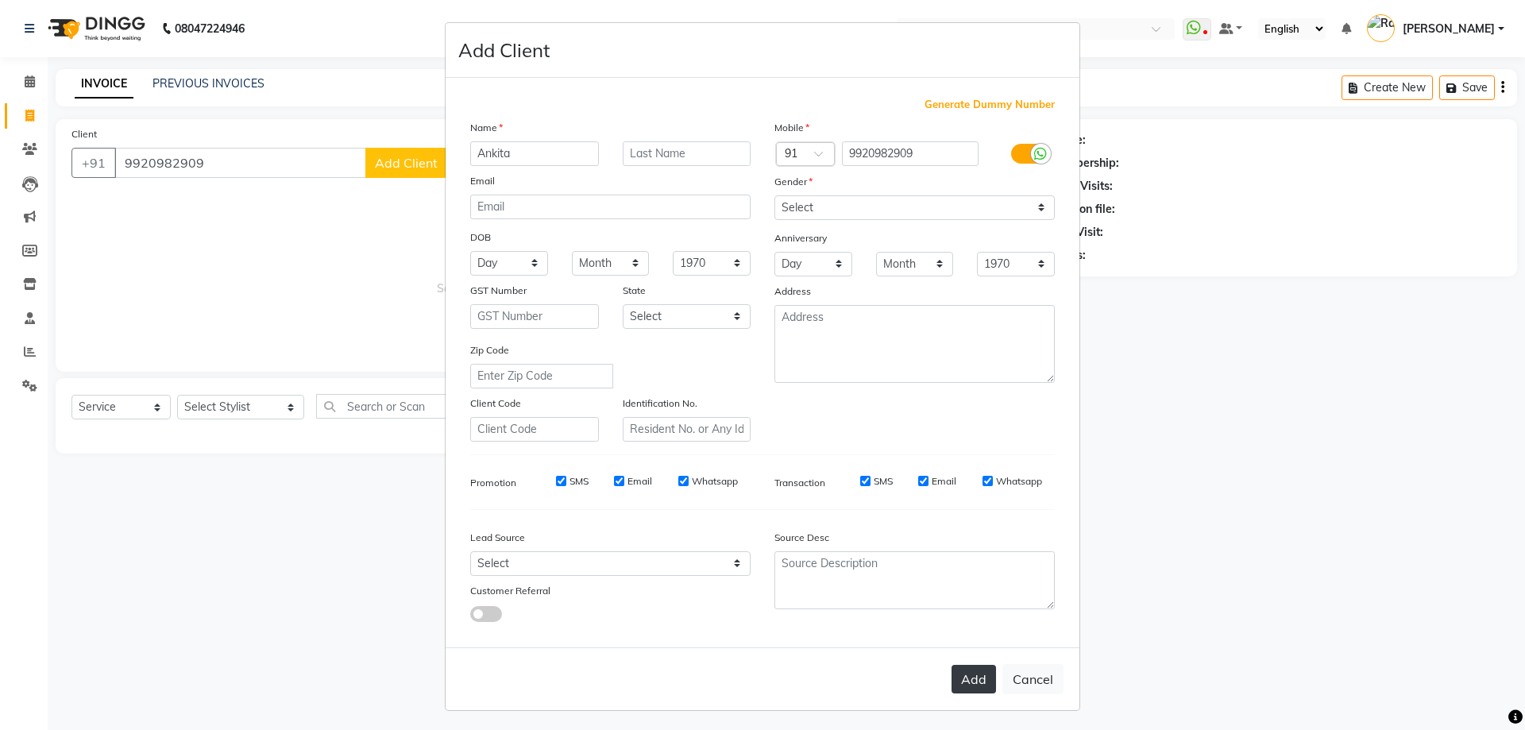
click at [965, 684] on button "Add" at bounding box center [974, 679] width 44 height 29
select select
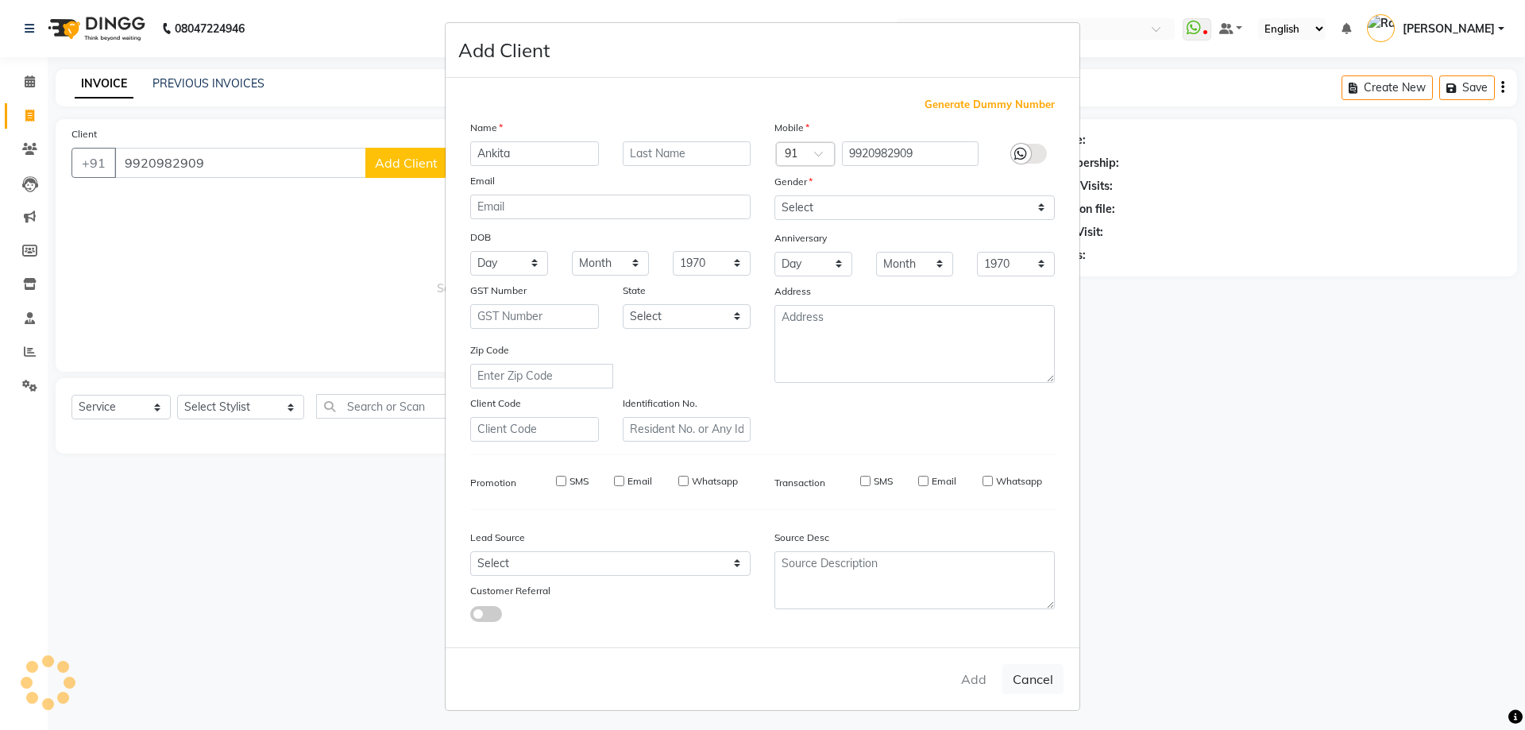
select select
checkbox input "false"
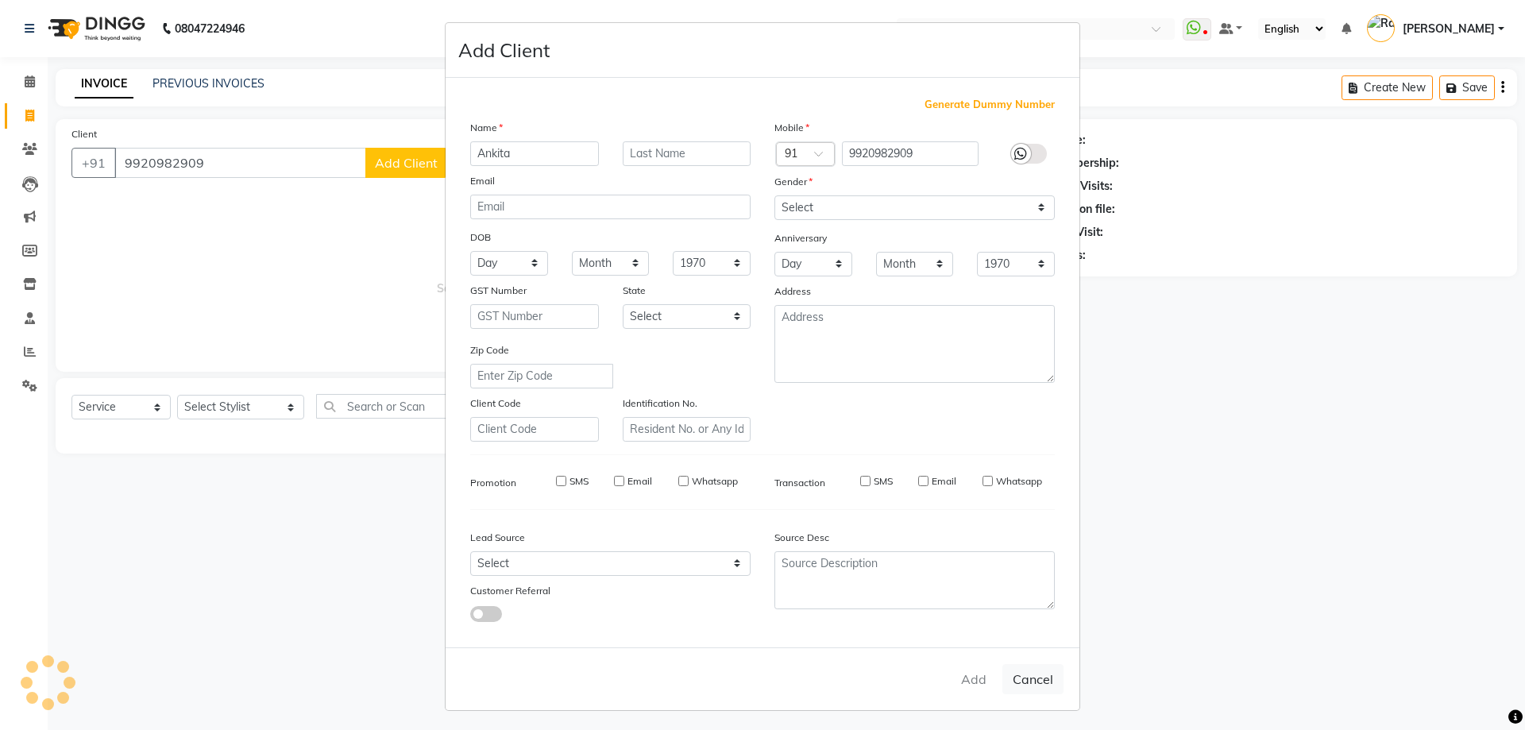
checkbox input "false"
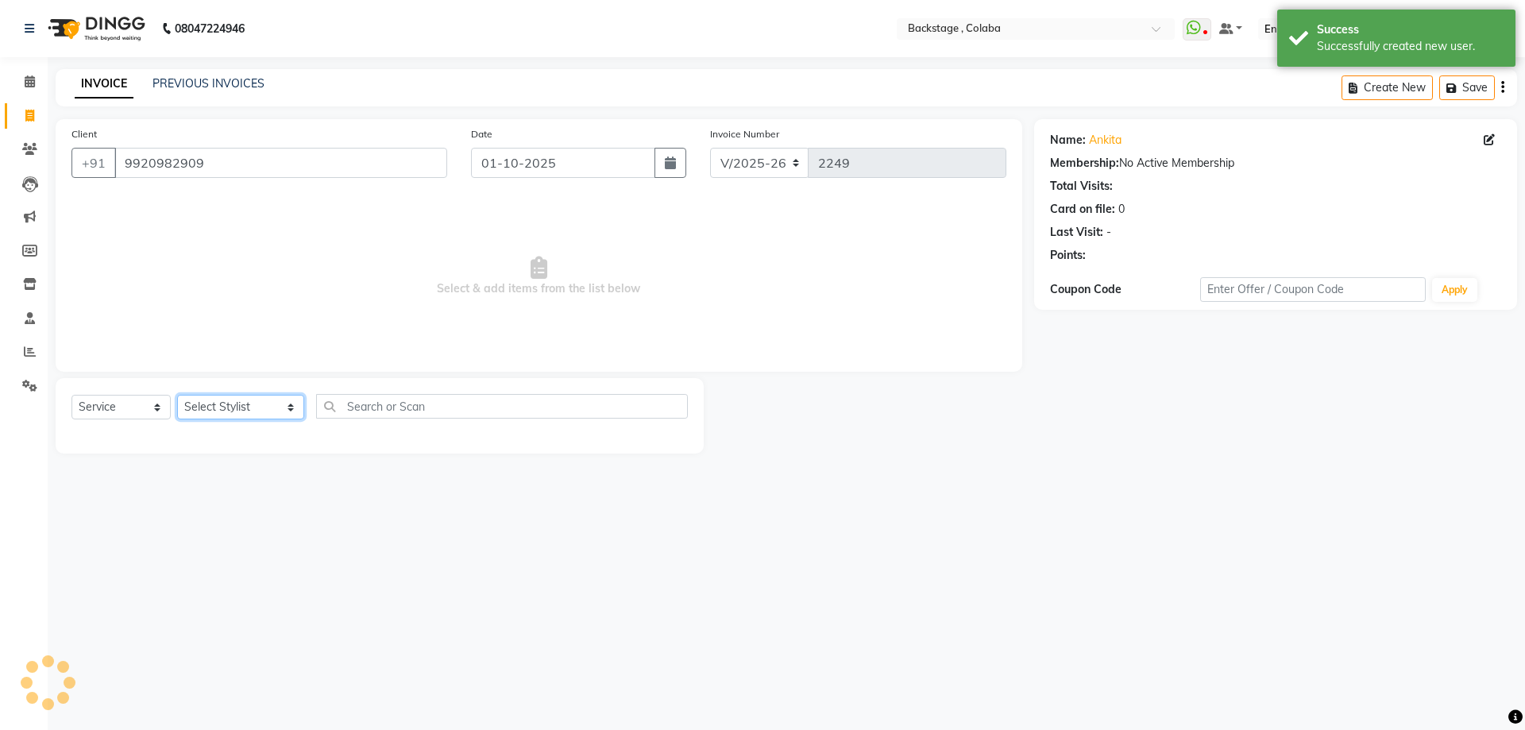
click at [213, 408] on select "Select Stylist Backstage Bharti Nitesh Gohar Jayesh Anil Karekar Kalavati Sharm…" at bounding box center [240, 407] width 127 height 25
select select "37596"
click at [177, 395] on select "Select Stylist Backstage Bharti Nitesh Gohar Jayesh Anil Karekar Kalavati Sharm…" at bounding box center [240, 407] width 127 height 25
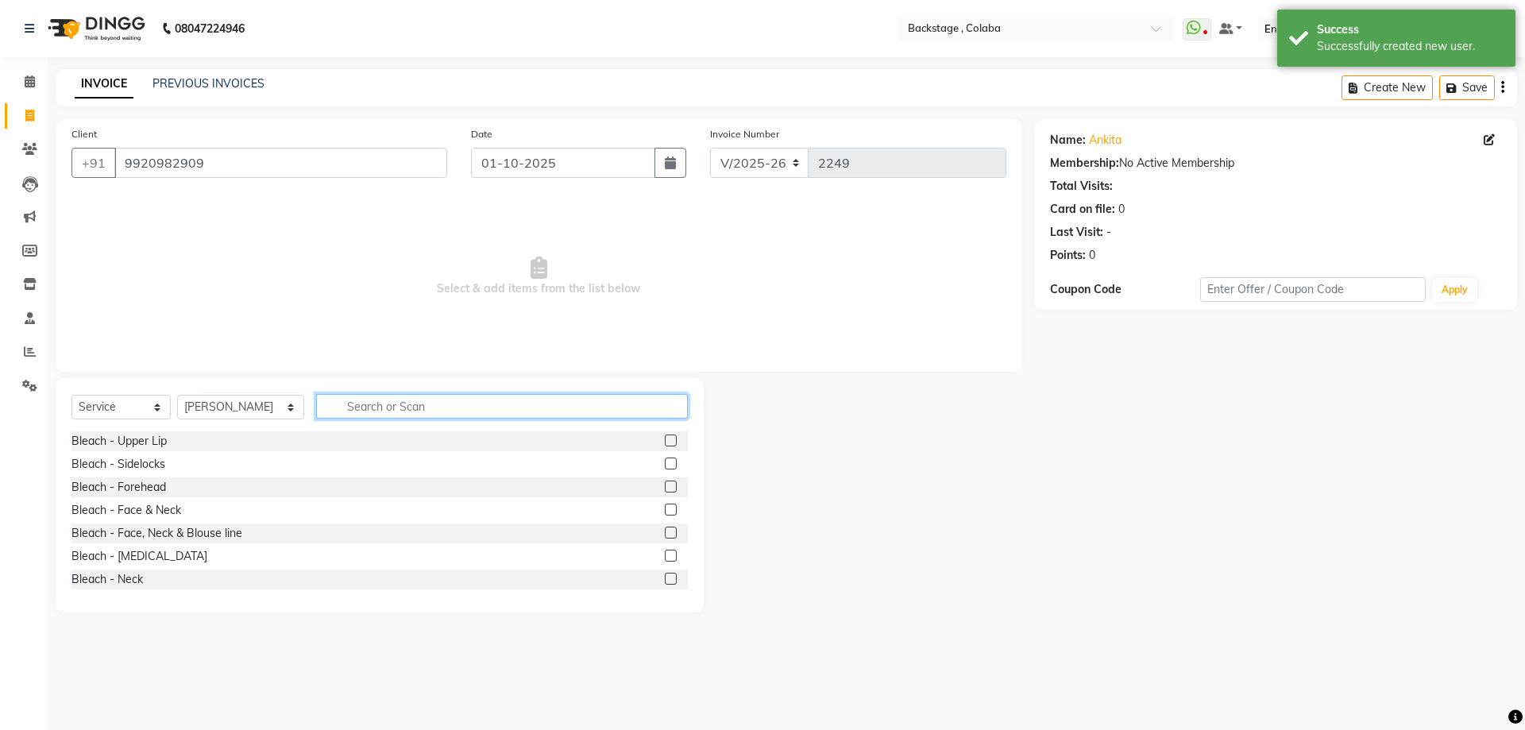
click at [373, 404] on input "text" at bounding box center [502, 406] width 372 height 25
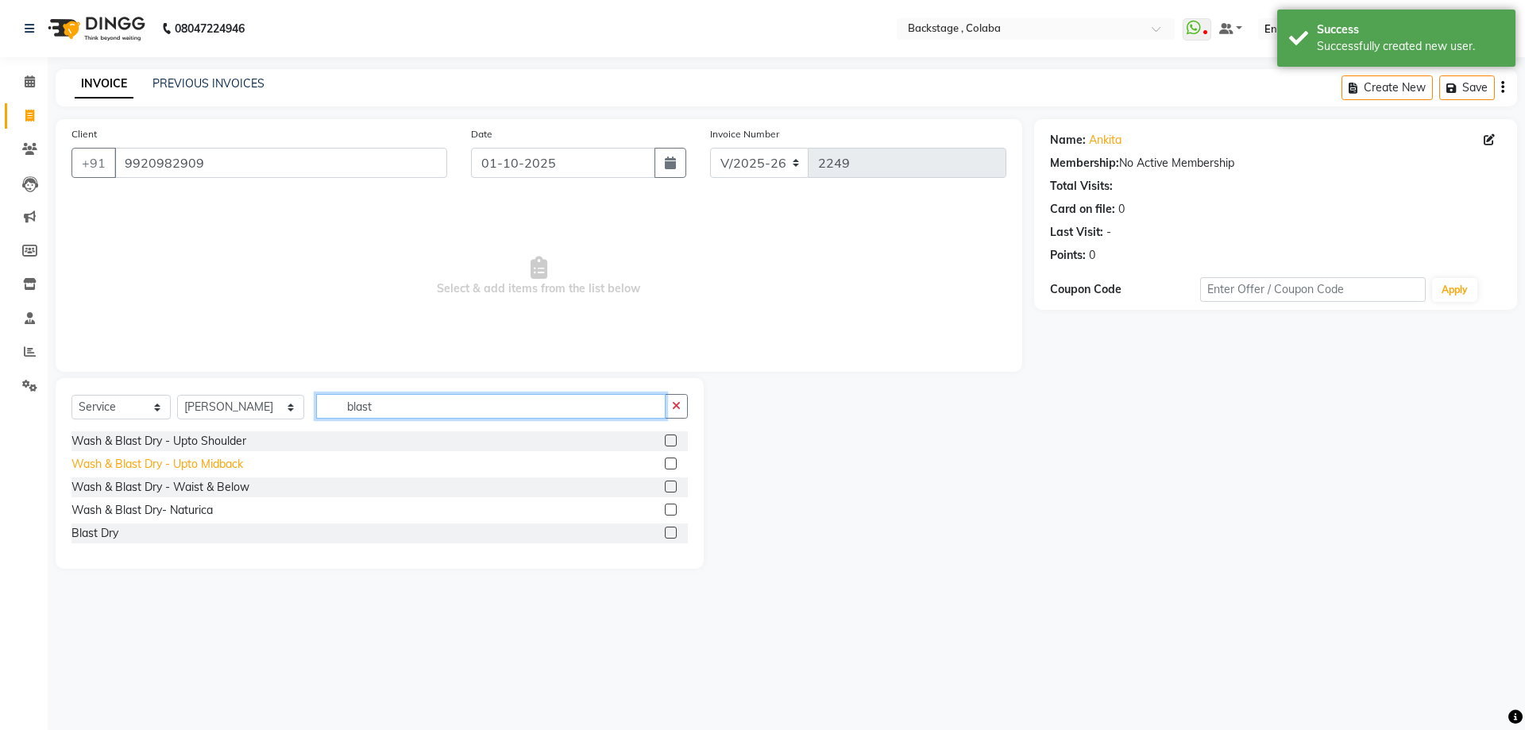
type input "blast"
click at [191, 458] on div "Wash & Blast Dry - Upto Midback" at bounding box center [157, 464] width 172 height 17
checkbox input "false"
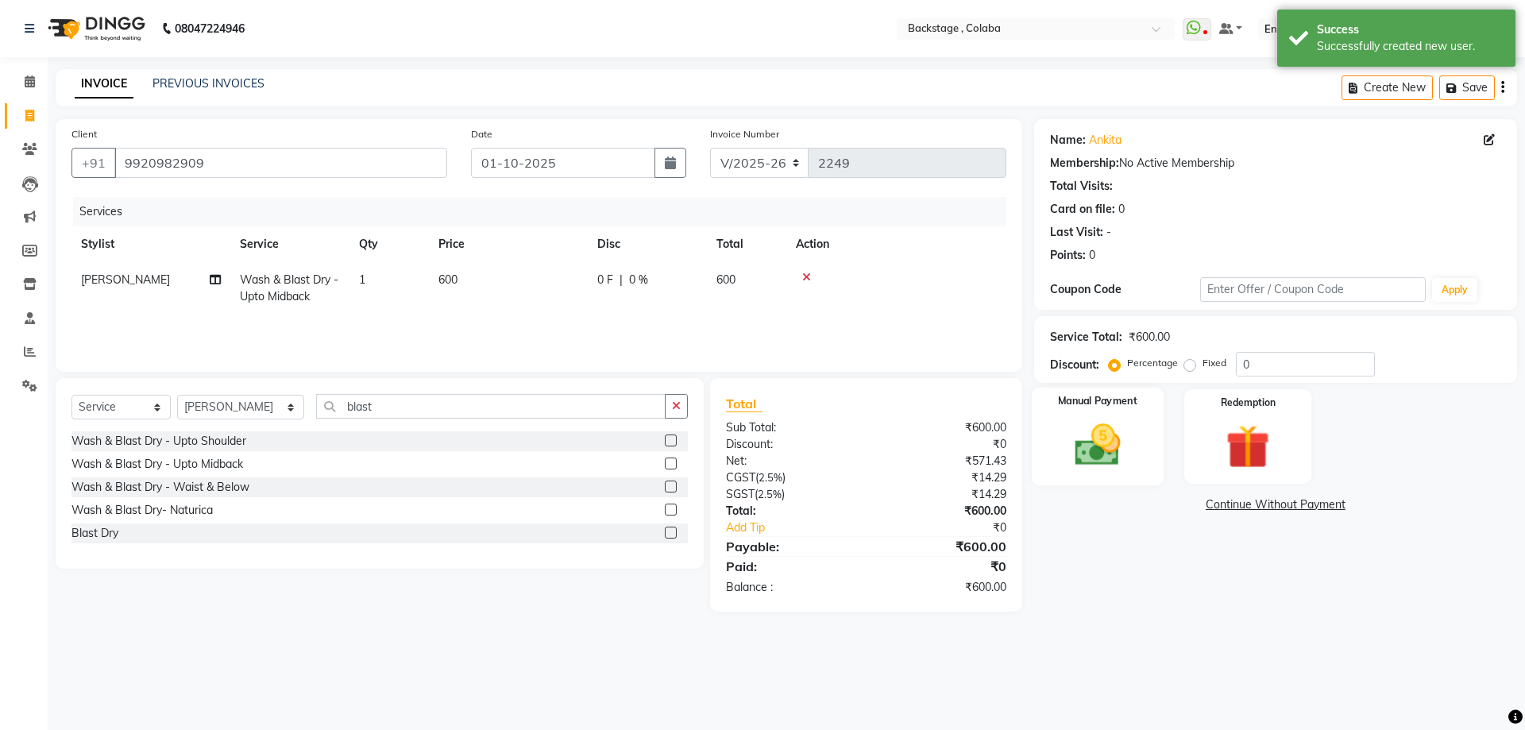
click at [1079, 434] on img at bounding box center [1097, 445] width 74 height 52
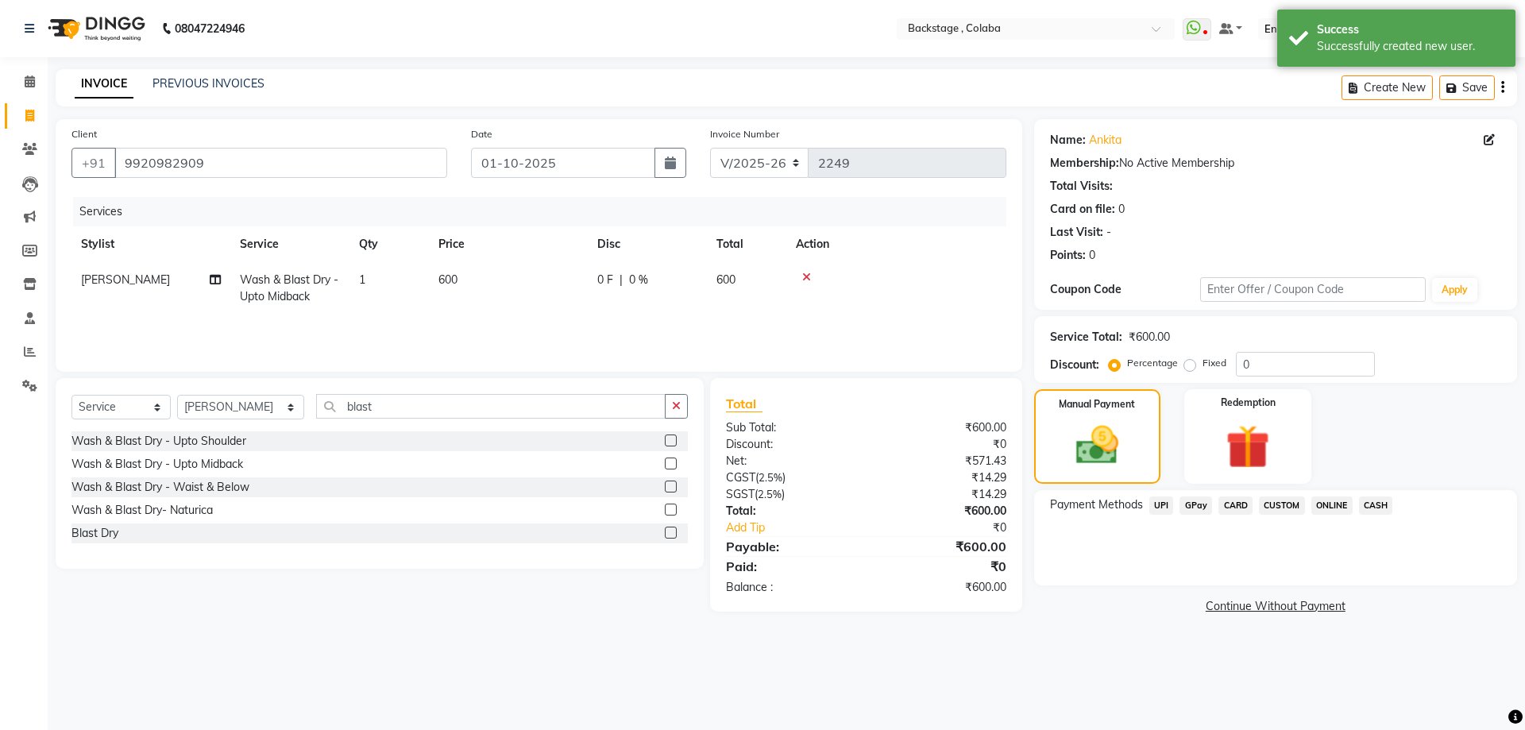
drag, startPoint x: 1371, startPoint y: 503, endPoint x: 1371, endPoint y: 516, distance: 12.7
click at [1371, 504] on span "CASH" at bounding box center [1376, 505] width 34 height 18
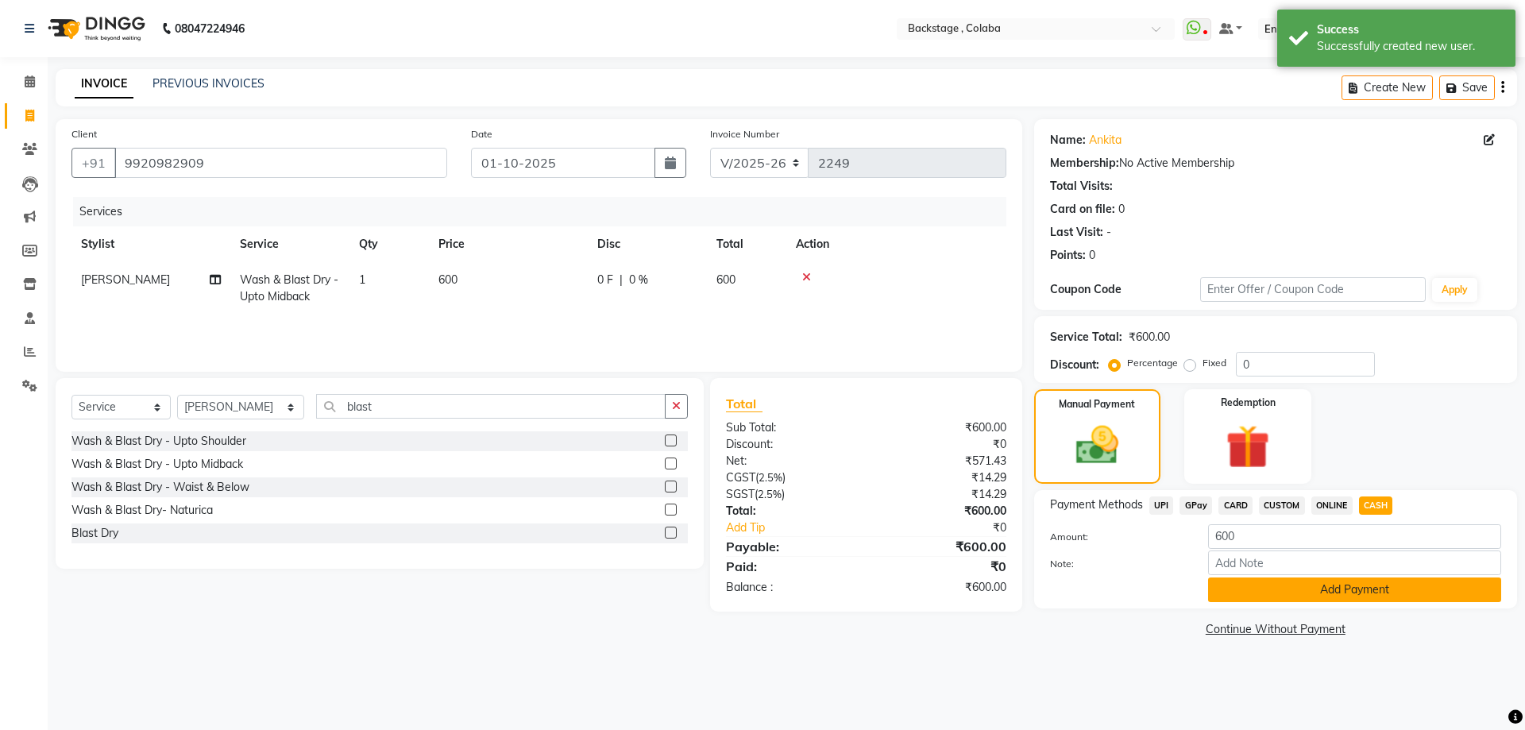
click at [1350, 589] on button "Add Payment" at bounding box center [1354, 589] width 293 height 25
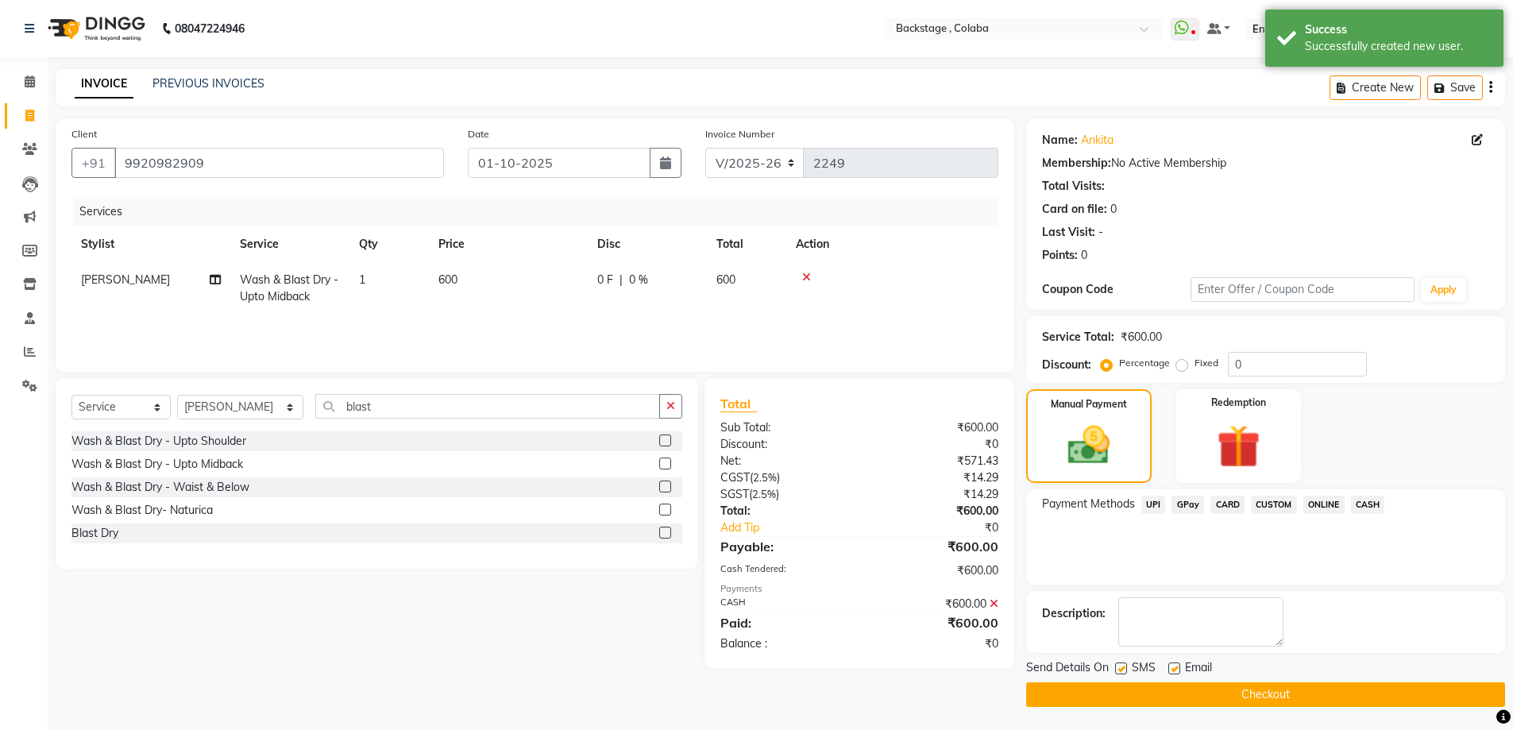
drag, startPoint x: 1309, startPoint y: 687, endPoint x: 1311, endPoint y: 679, distance: 8.3
click at [1309, 686] on button "Checkout" at bounding box center [1265, 694] width 479 height 25
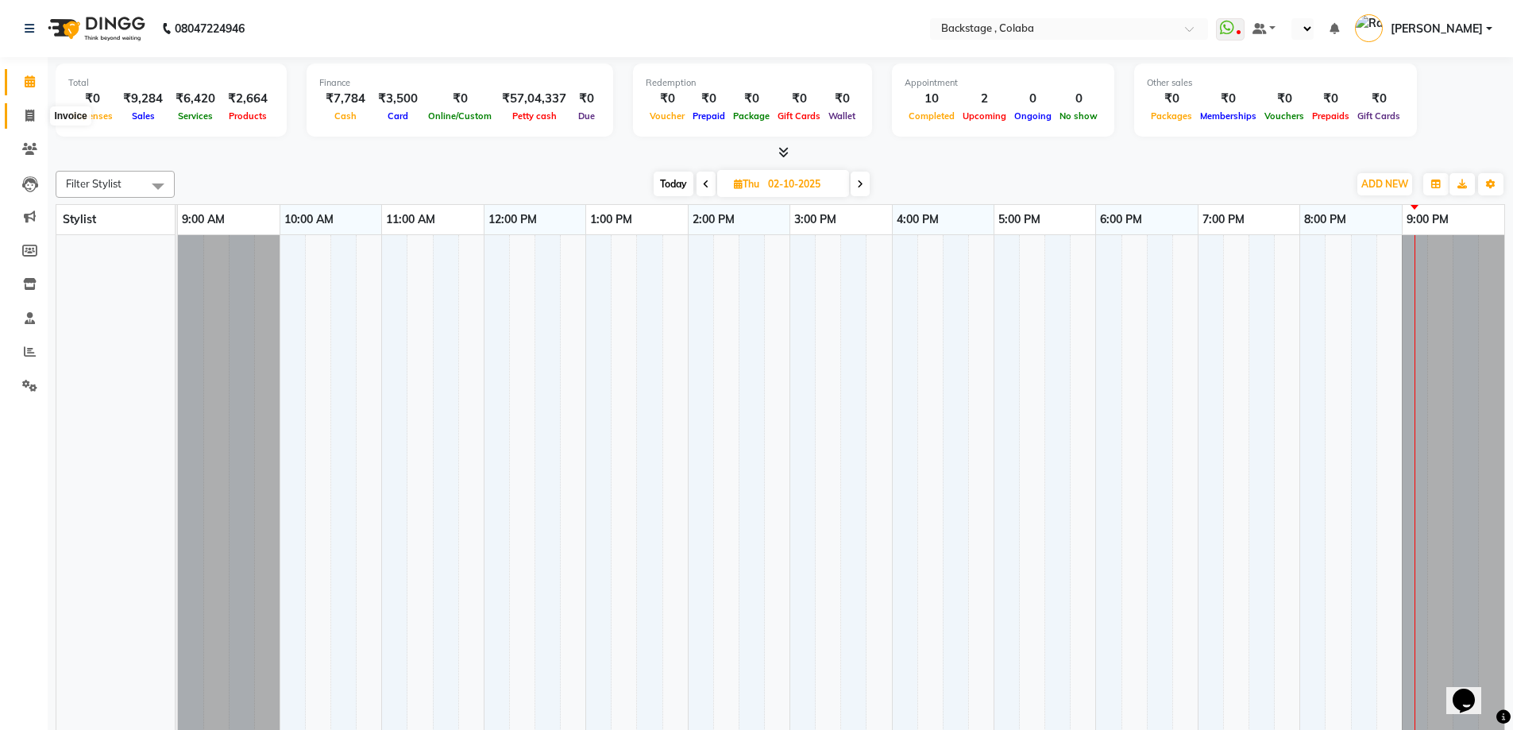
select select "en"
click at [33, 115] on icon at bounding box center [29, 116] width 9 height 12
select select "service"
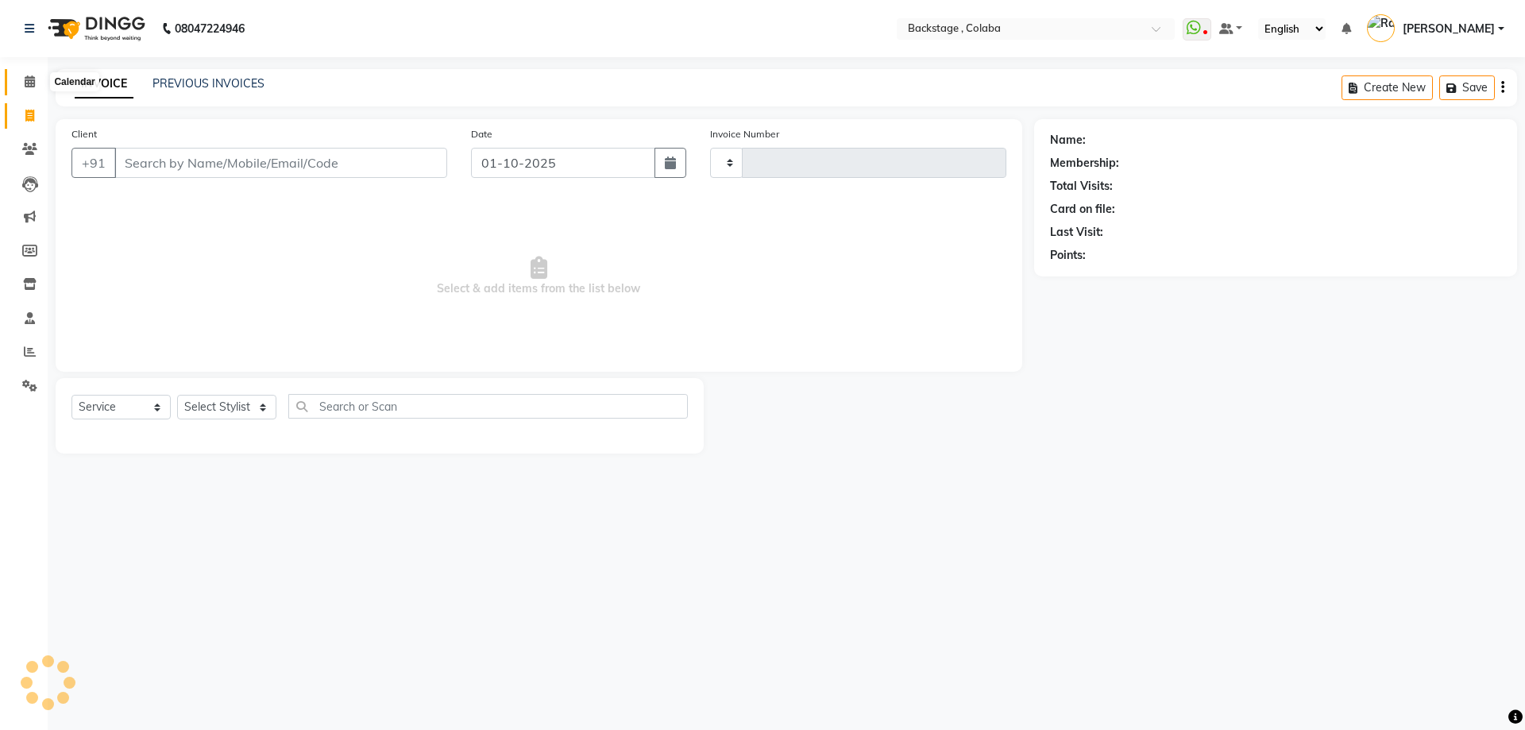
click at [28, 78] on icon at bounding box center [30, 81] width 10 height 12
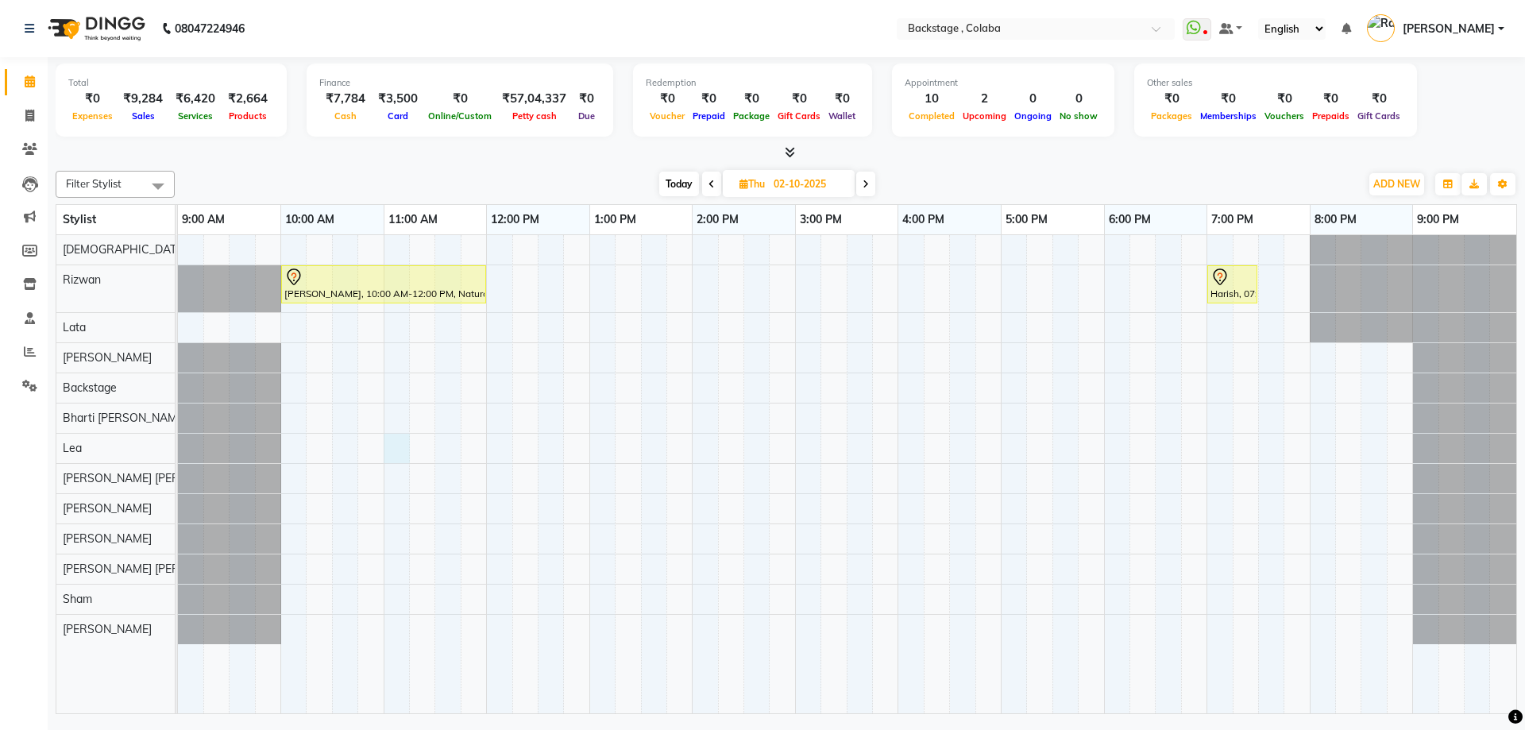
click at [385, 453] on div "[PERSON_NAME], 10:00 AM-12:00 PM, Natural Touch - Up ([MEDICAL_DATA] Free) - Ro…" at bounding box center [847, 474] width 1338 height 478
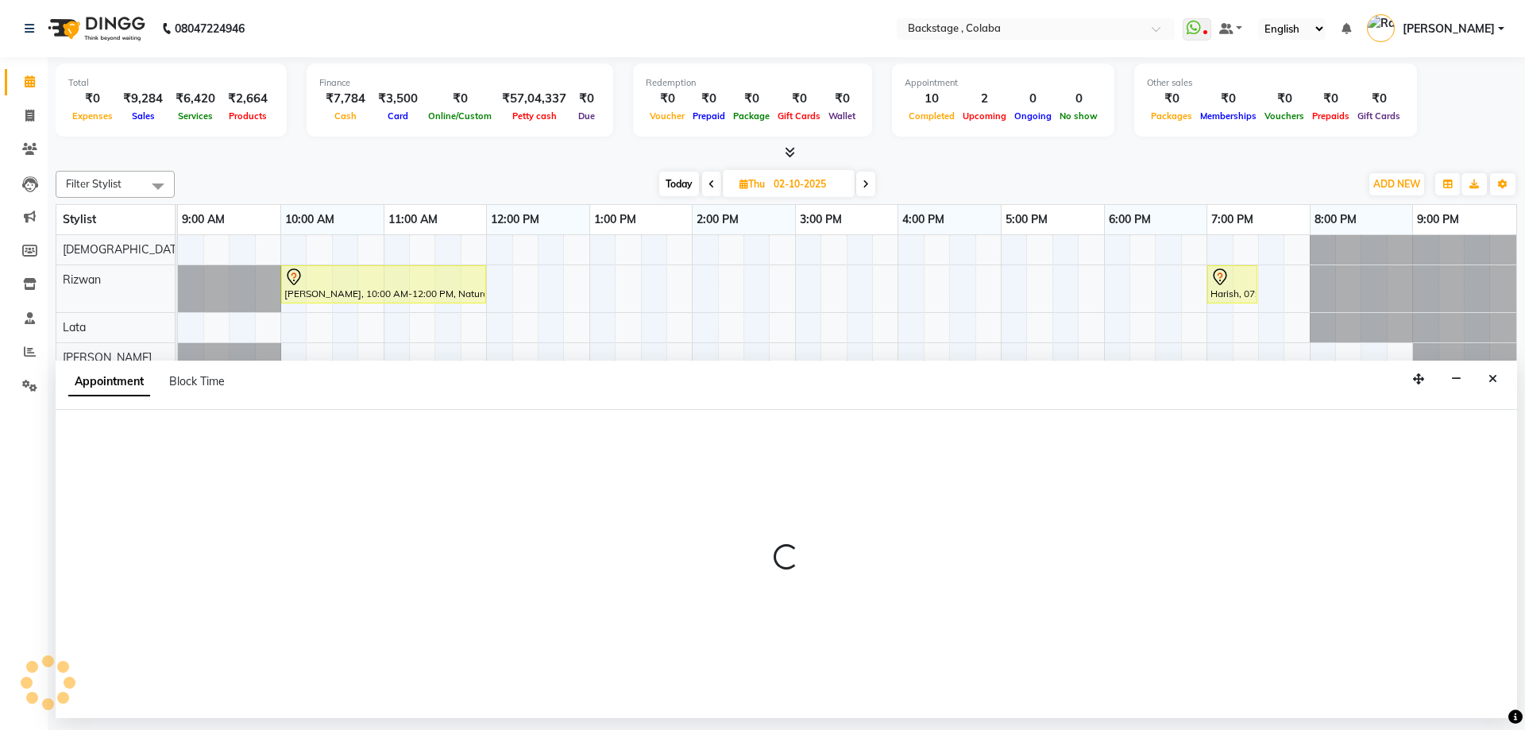
select select "61513"
select select "660"
select select "tentative"
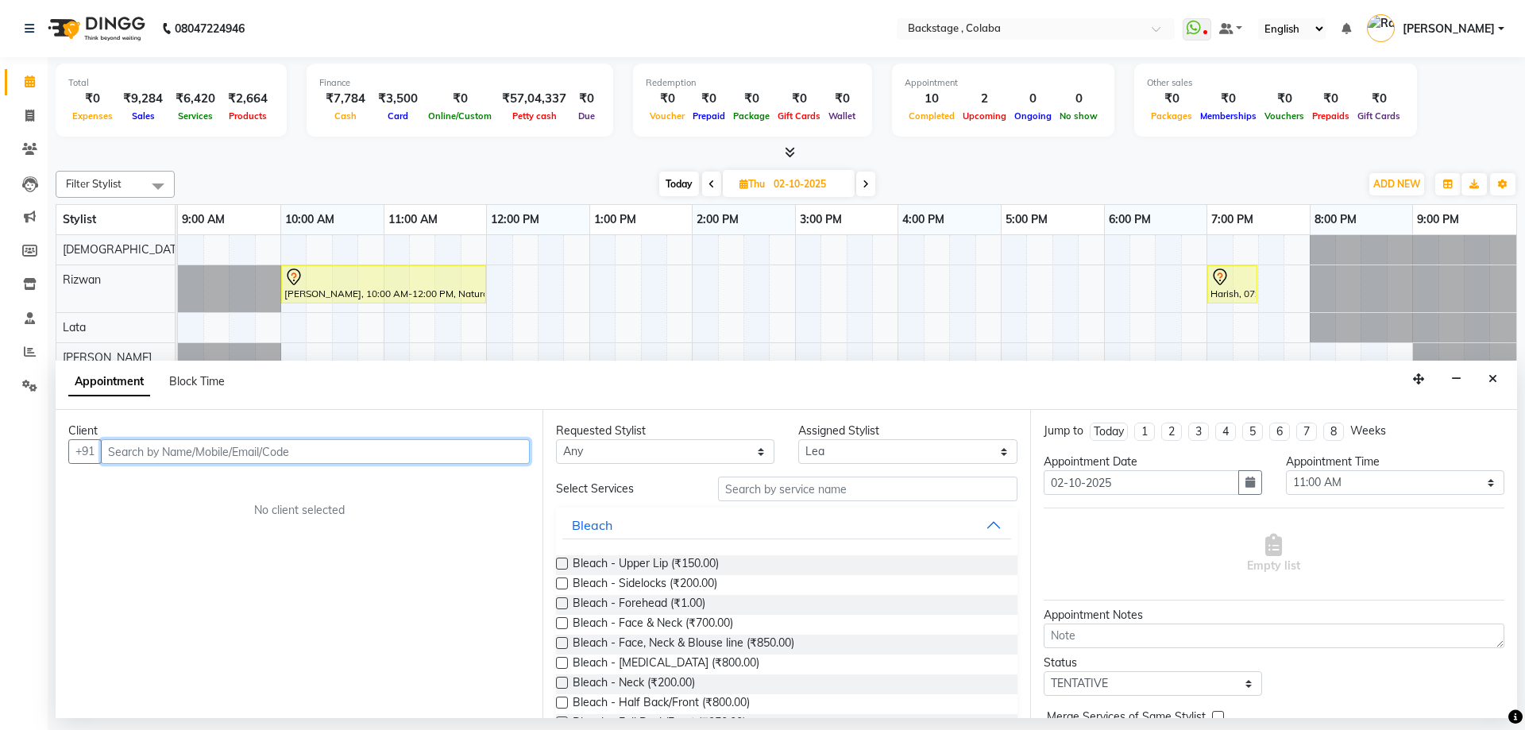
click at [153, 447] on input "text" at bounding box center [315, 451] width 429 height 25
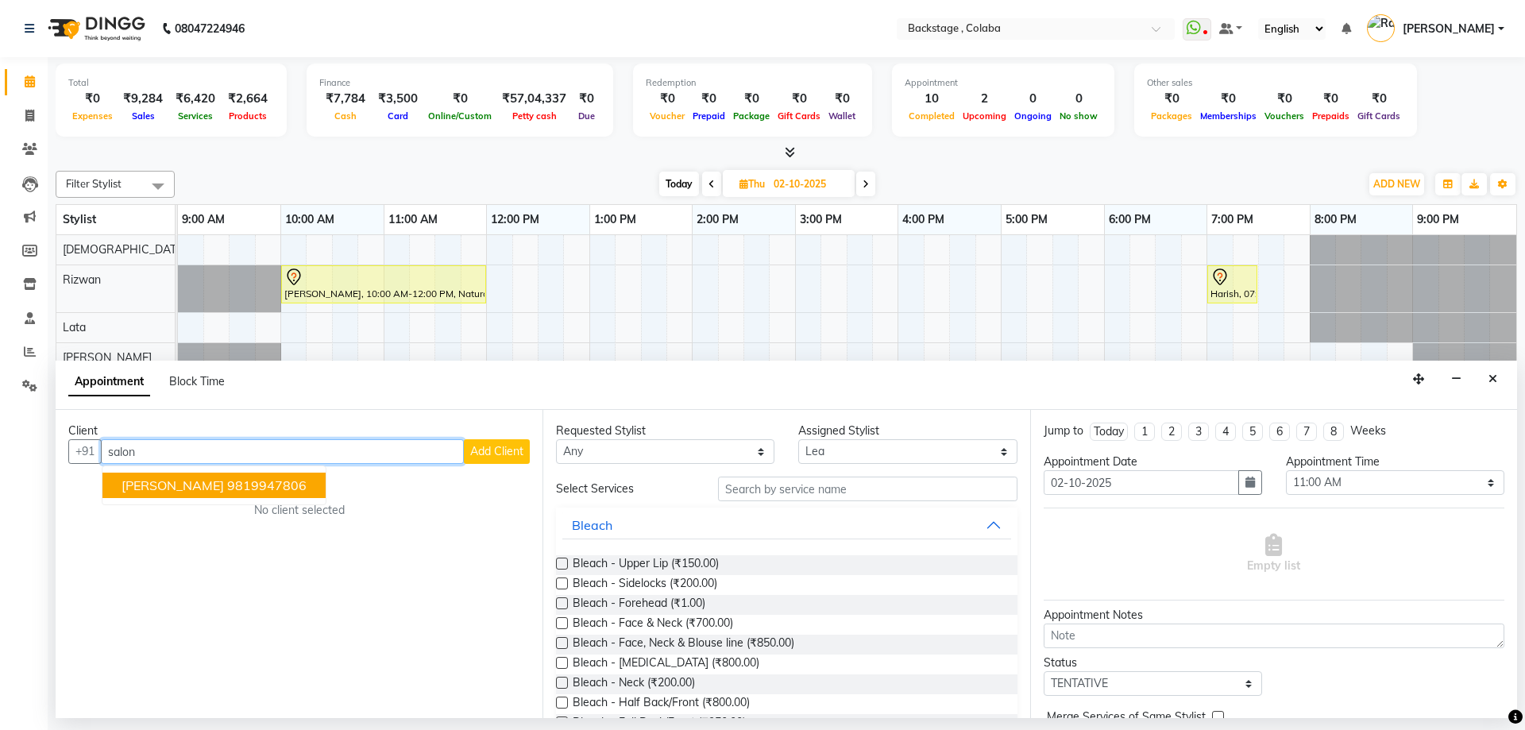
click at [194, 490] on span "[PERSON_NAME]" at bounding box center [173, 485] width 102 height 16
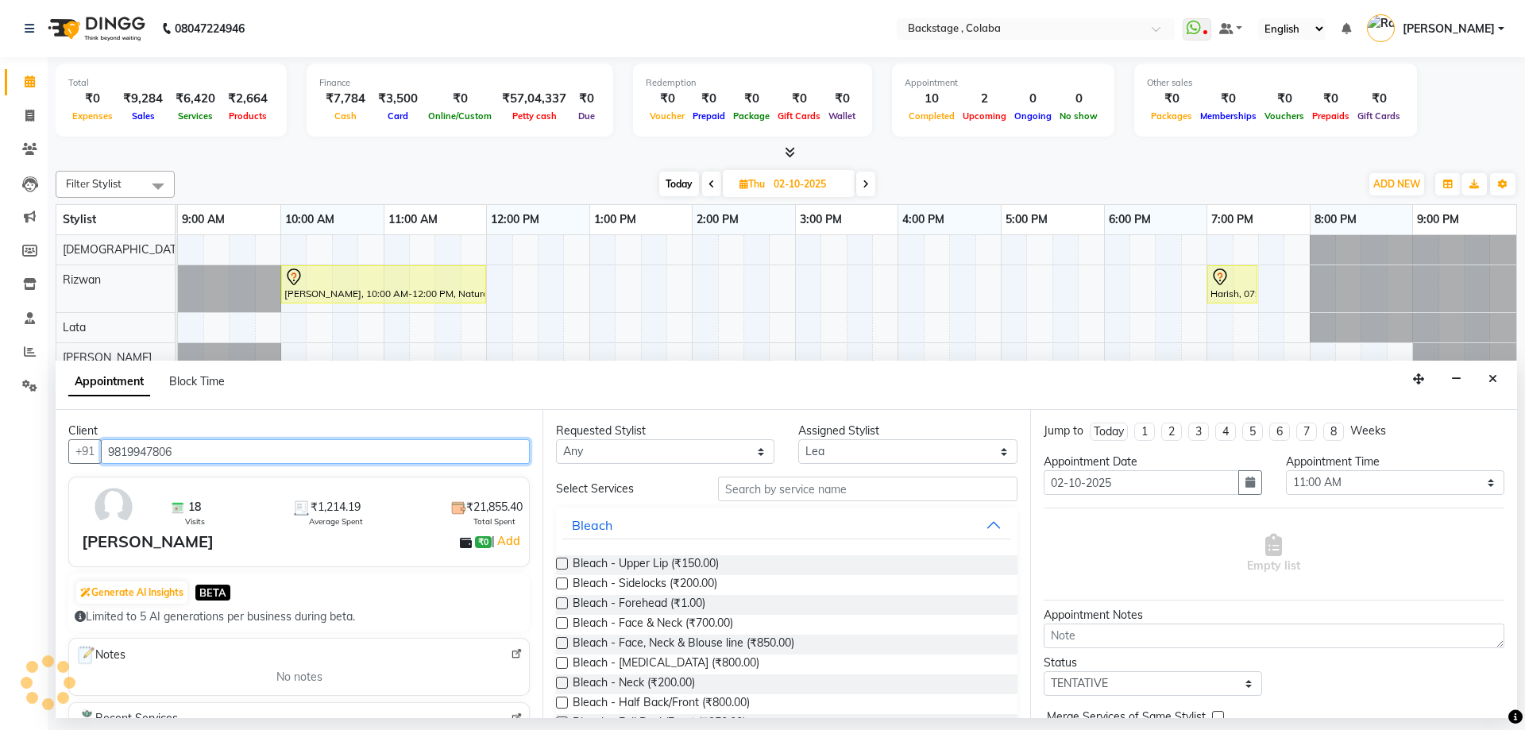
type input "9819947806"
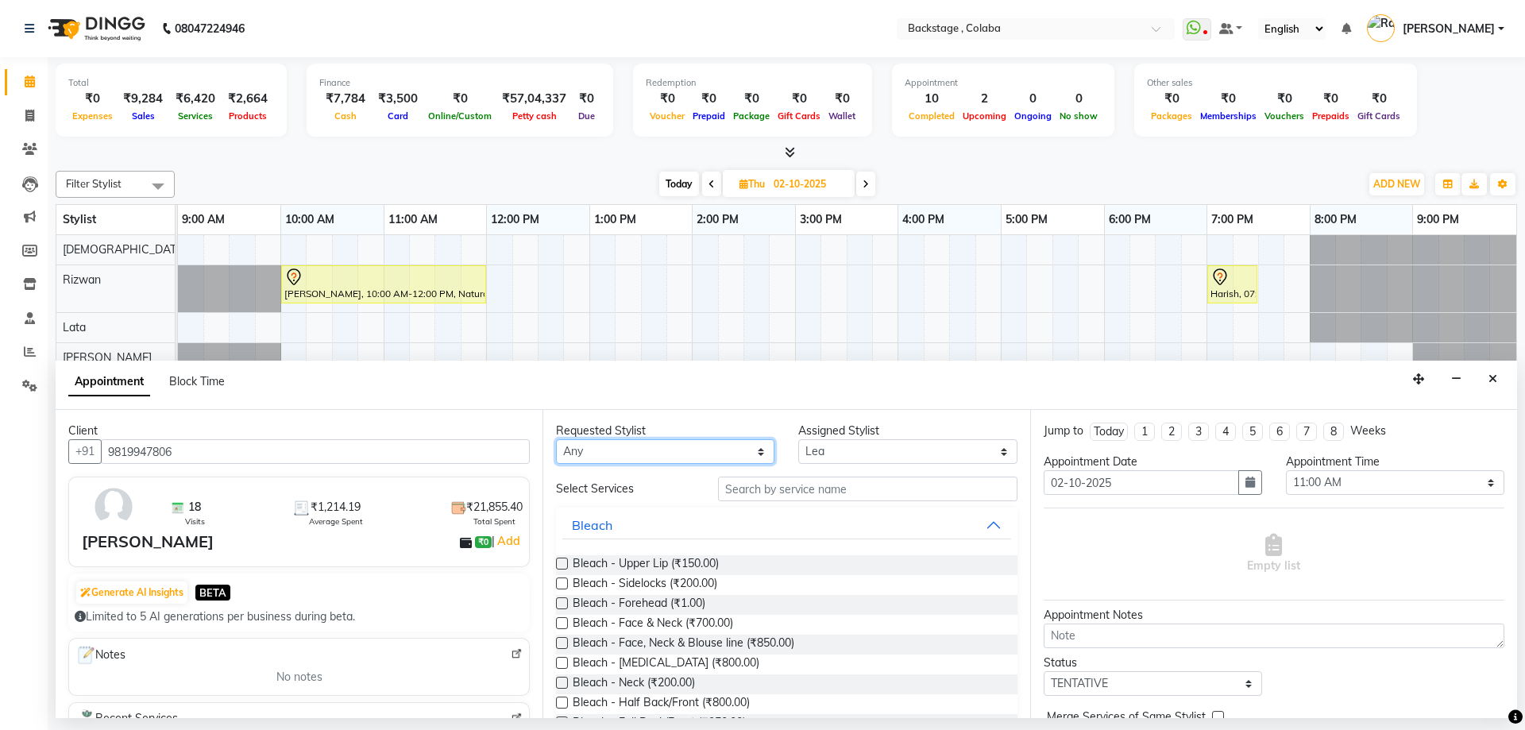
click at [665, 457] on select "Any Backstage Bharti [PERSON_NAME] [PERSON_NAME] [PERSON_NAME] [PERSON_NAME] [P…" at bounding box center [665, 451] width 218 height 25
select select "61513"
click at [556, 439] on select "Any Backstage Bharti [PERSON_NAME] [PERSON_NAME] [PERSON_NAME] [PERSON_NAME] [P…" at bounding box center [665, 451] width 218 height 25
click at [779, 486] on input "text" at bounding box center [867, 489] width 299 height 25
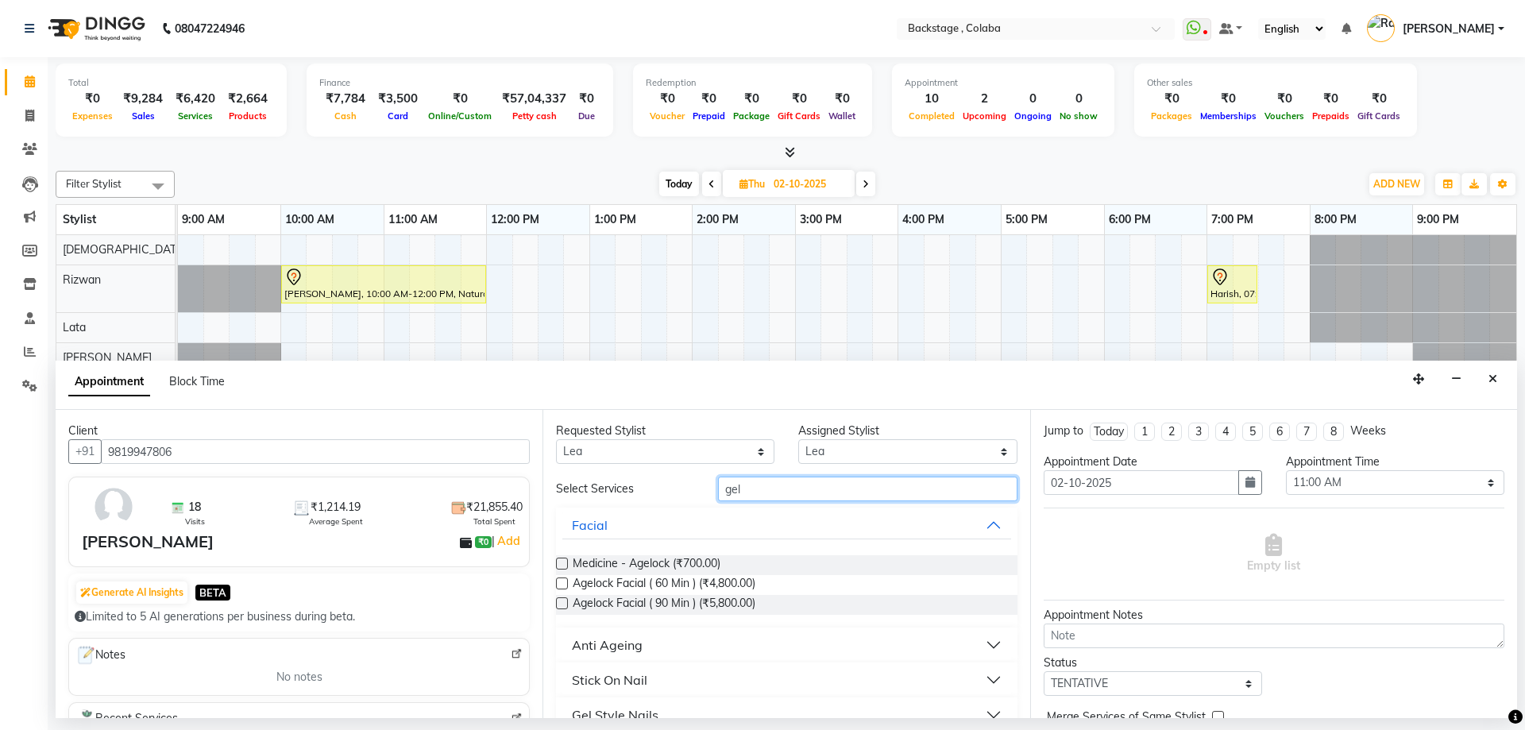
scroll to position [79, 0]
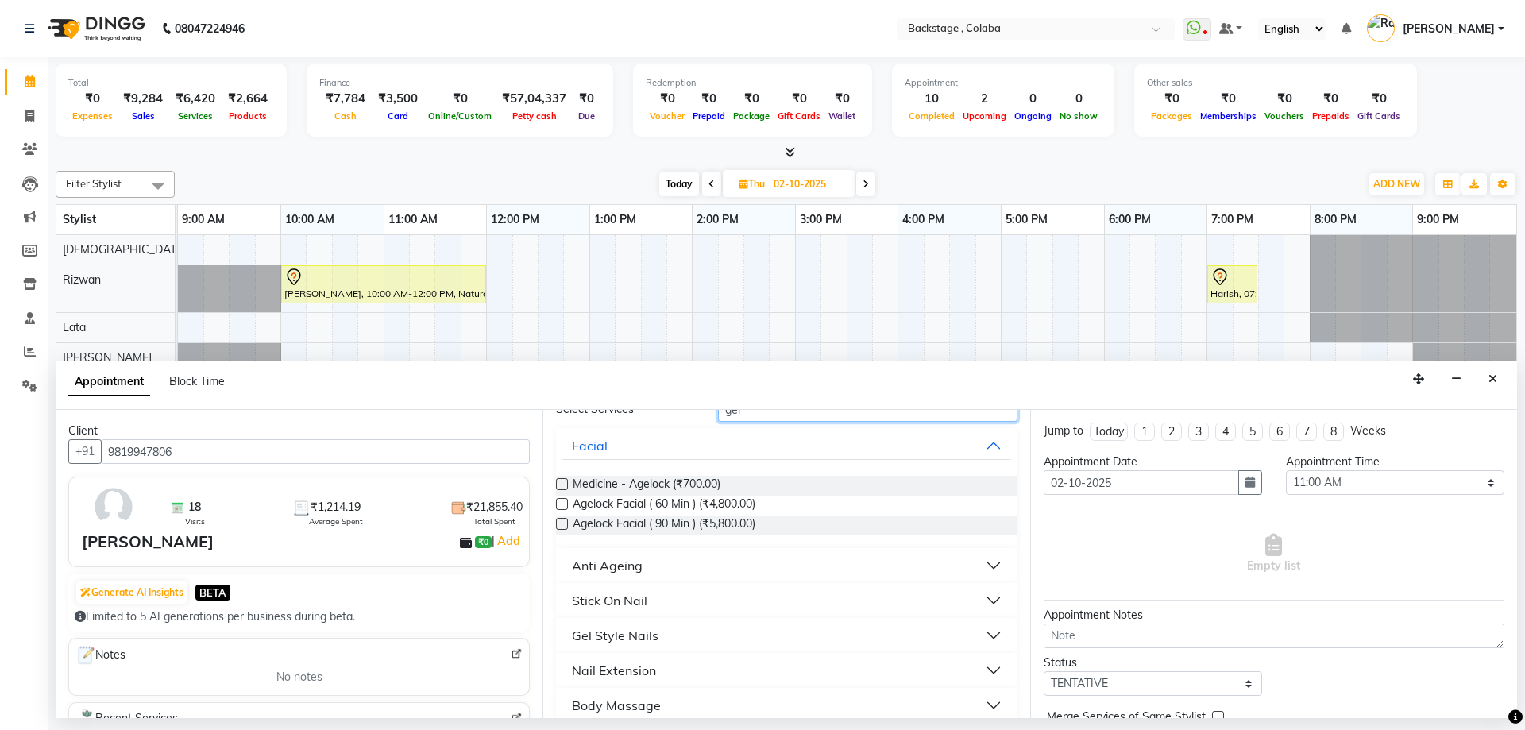
type input "gel"
drag, startPoint x: 646, startPoint y: 635, endPoint x: 649, endPoint y: 647, distance: 12.3
click at [646, 635] on div "Gel Style Nails" at bounding box center [615, 635] width 87 height 19
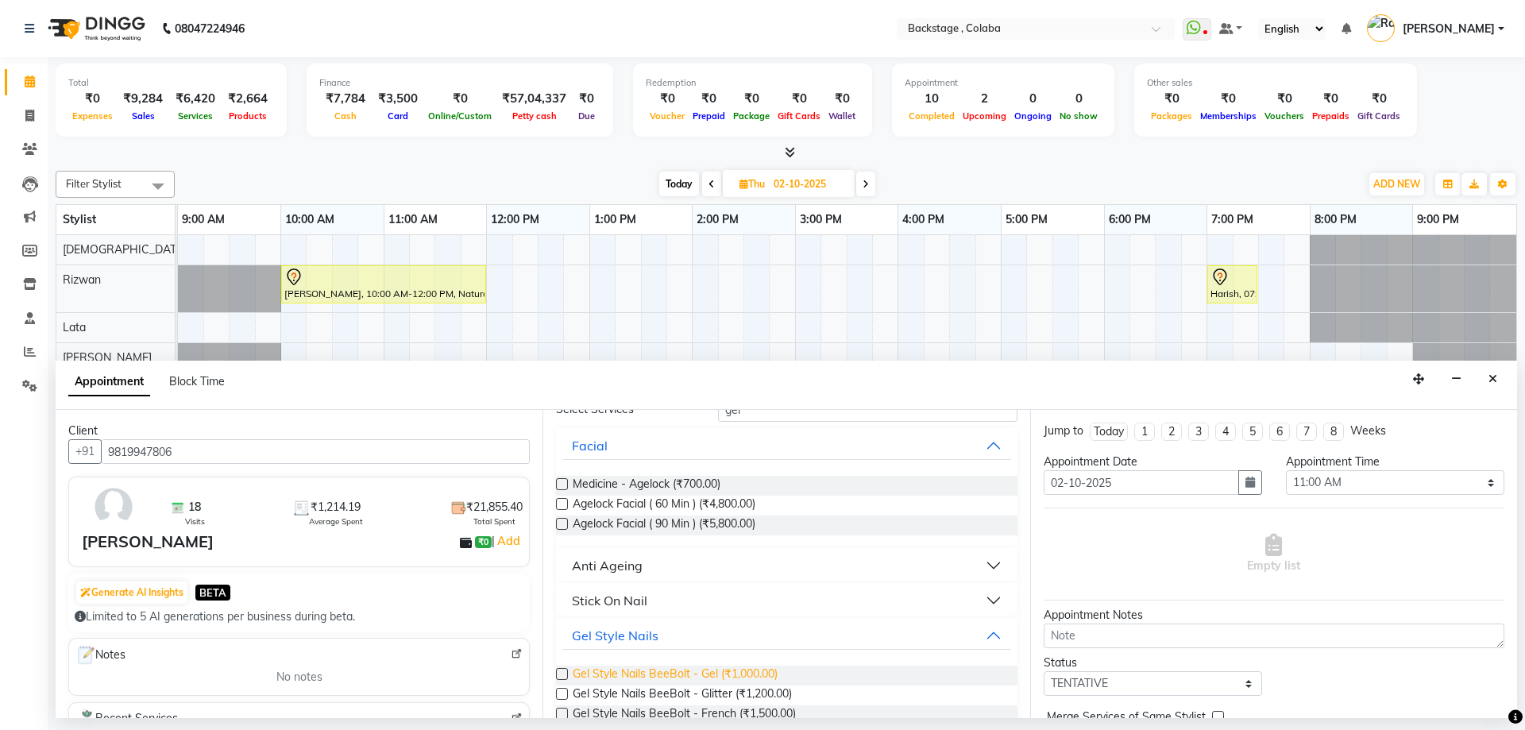
click at [659, 669] on span "Gel Style Nails BeeBolt - Gel (₹1,000.00)" at bounding box center [675, 676] width 205 height 20
checkbox input "false"
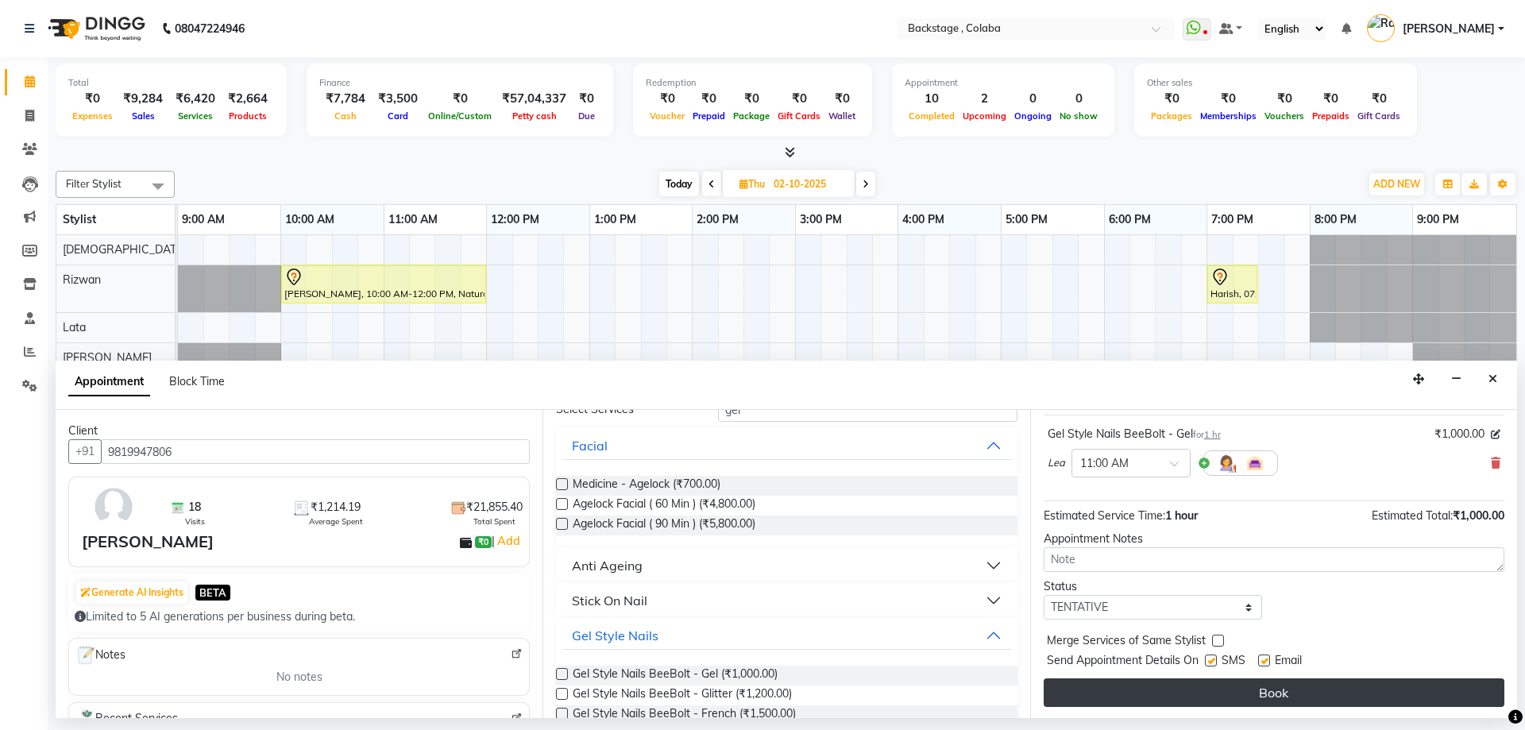
scroll to position [95, 0]
click at [1144, 704] on button "Book" at bounding box center [1274, 691] width 461 height 29
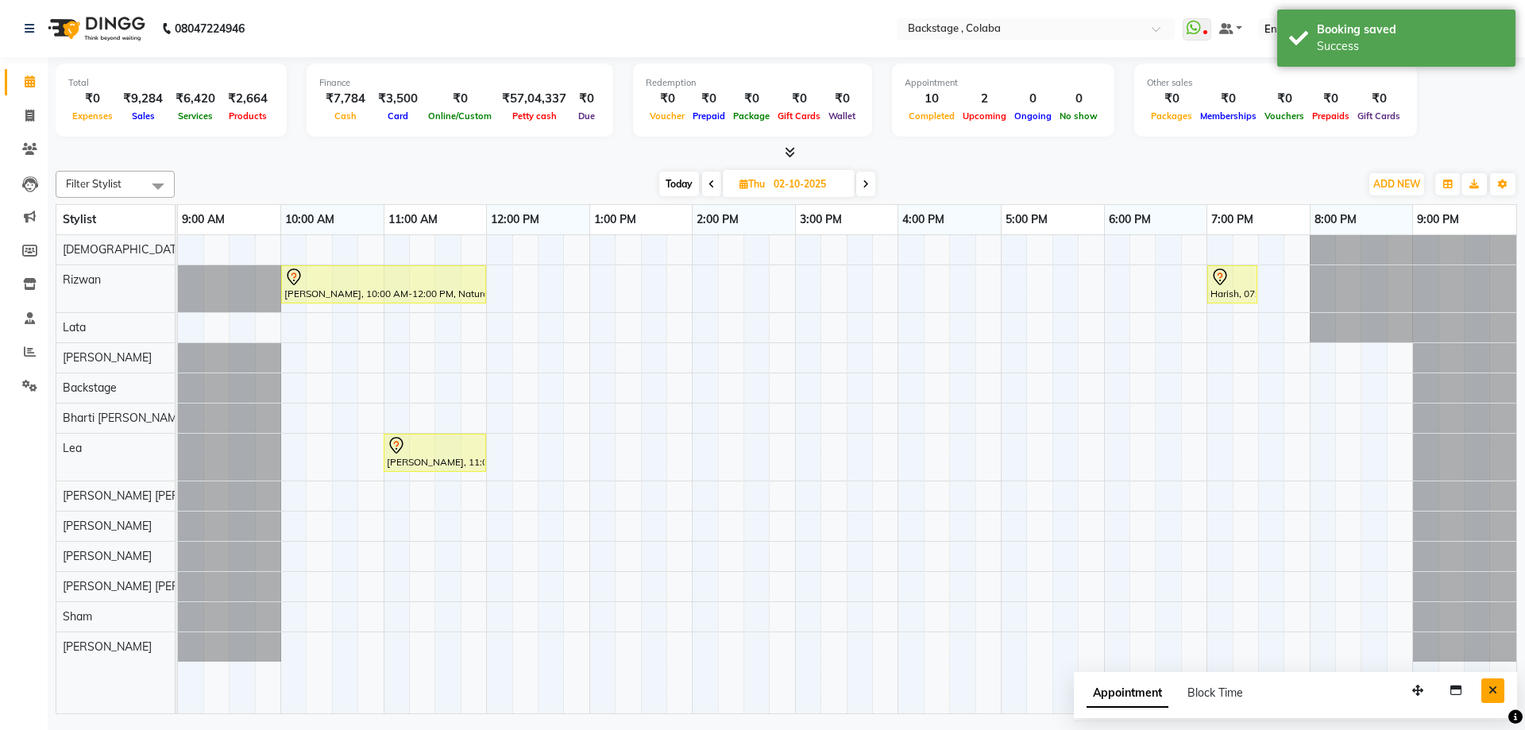
click at [1498, 688] on button "Close" at bounding box center [1492, 690] width 23 height 25
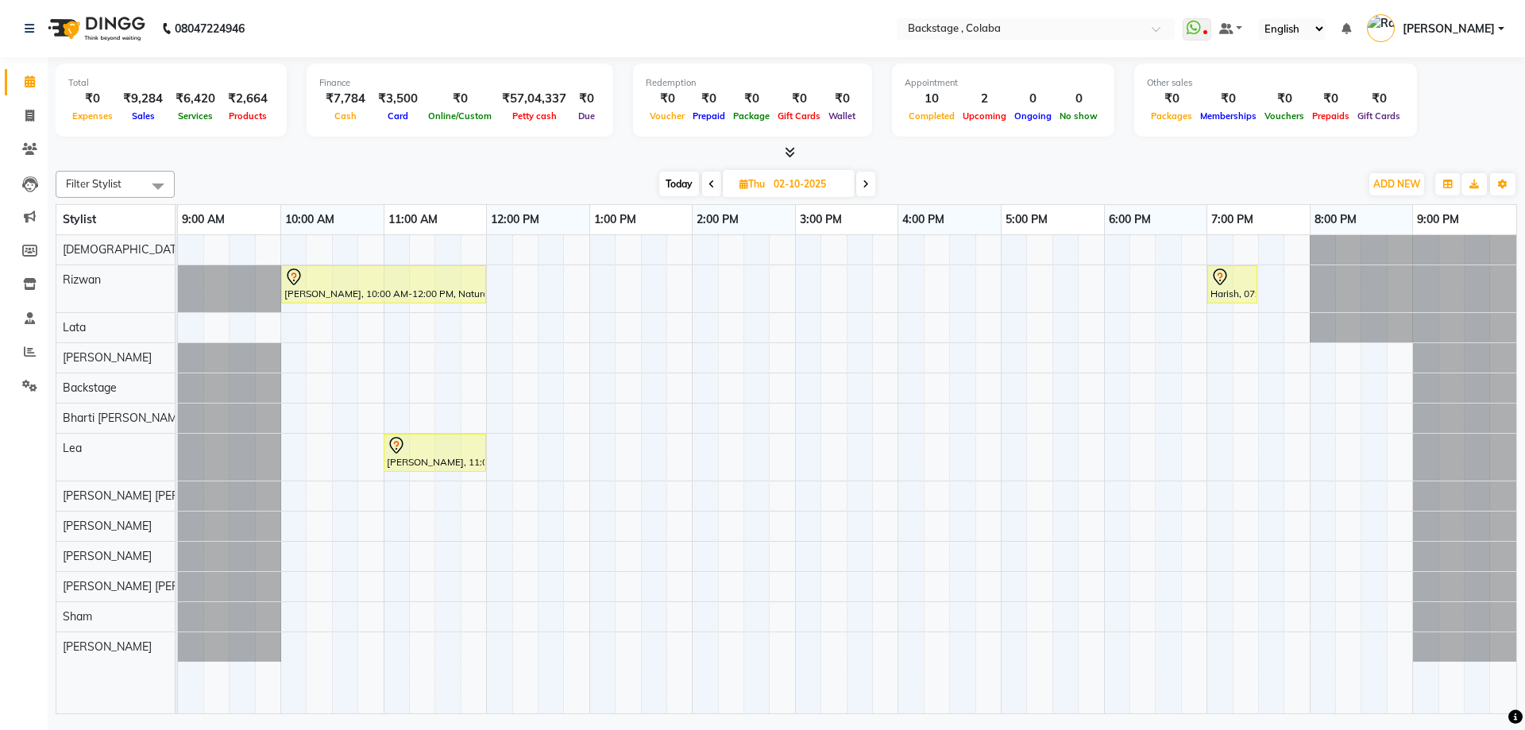
click at [801, 186] on input "02-10-2025" at bounding box center [808, 184] width 79 height 24
select select "10"
select select "2025"
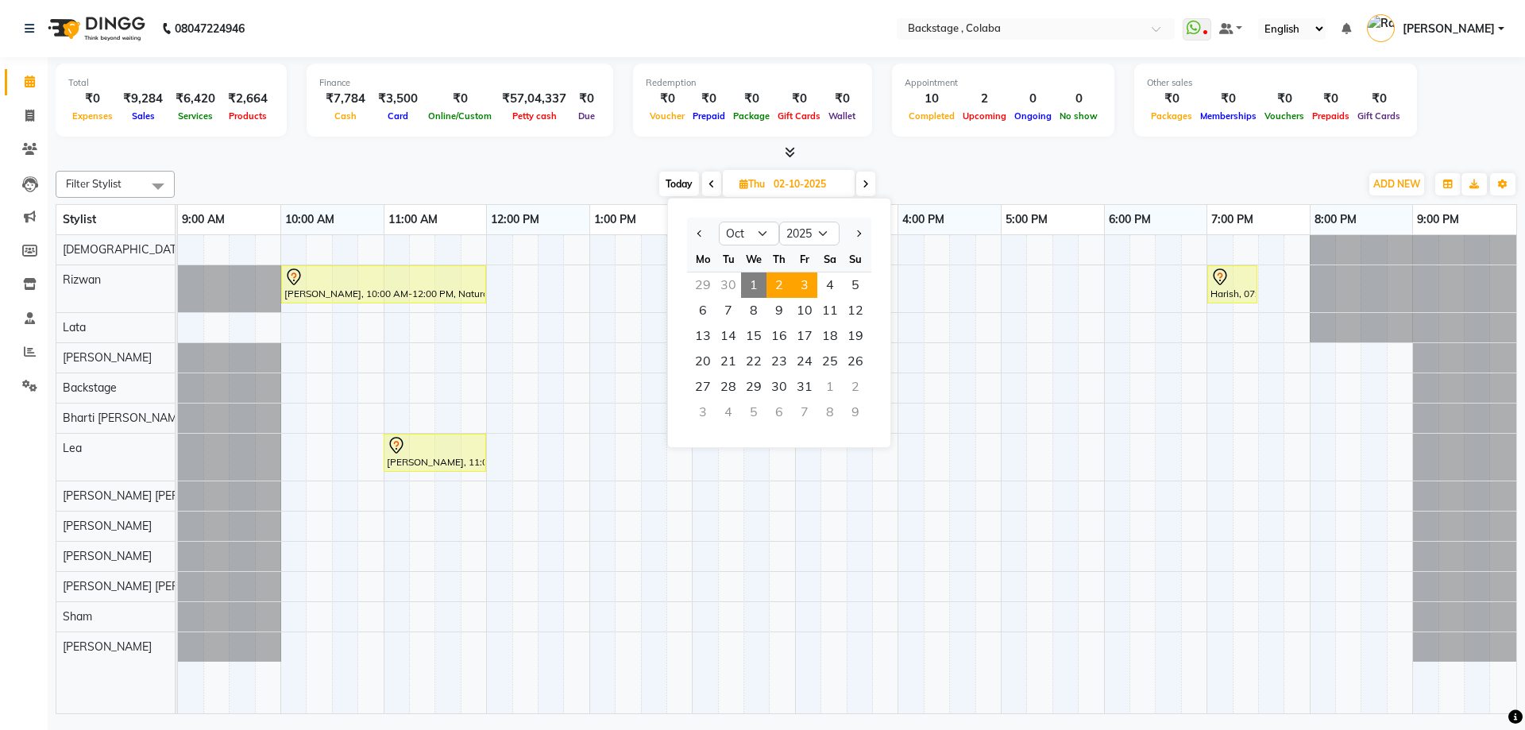
click at [802, 287] on span "3" at bounding box center [804, 284] width 25 height 25
type input "03-10-2025"
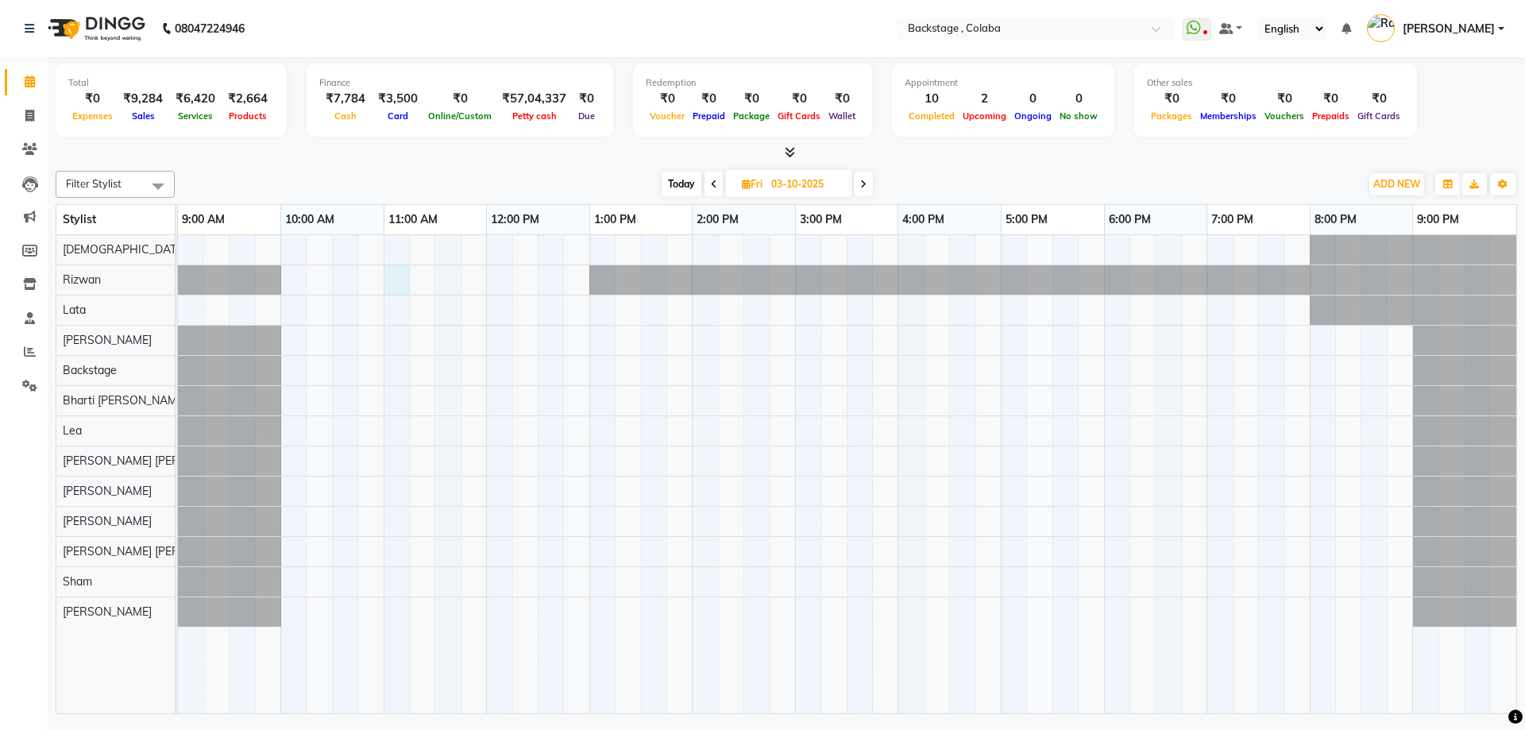
click at [396, 280] on div at bounding box center [847, 474] width 1338 height 478
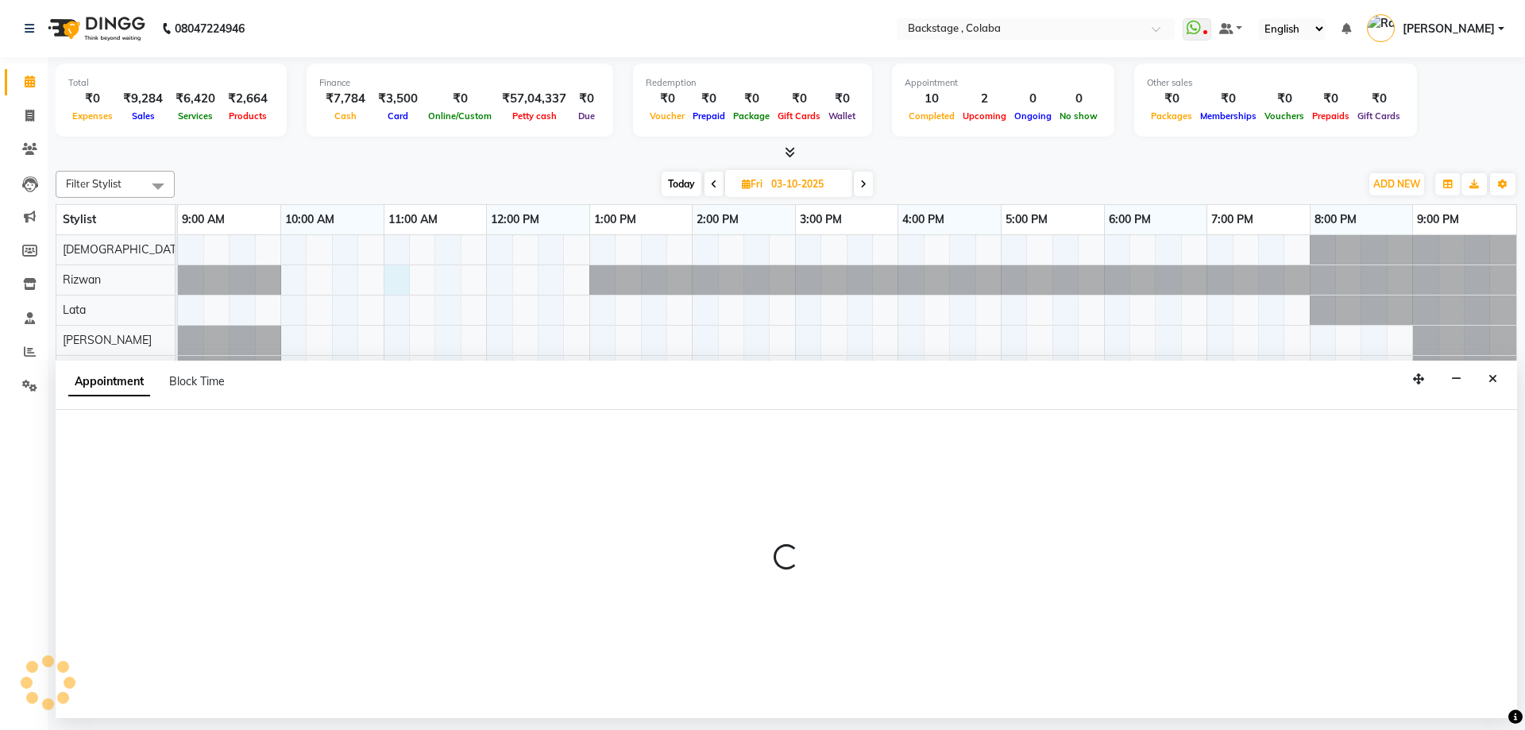
select select "36480"
select select "tentative"
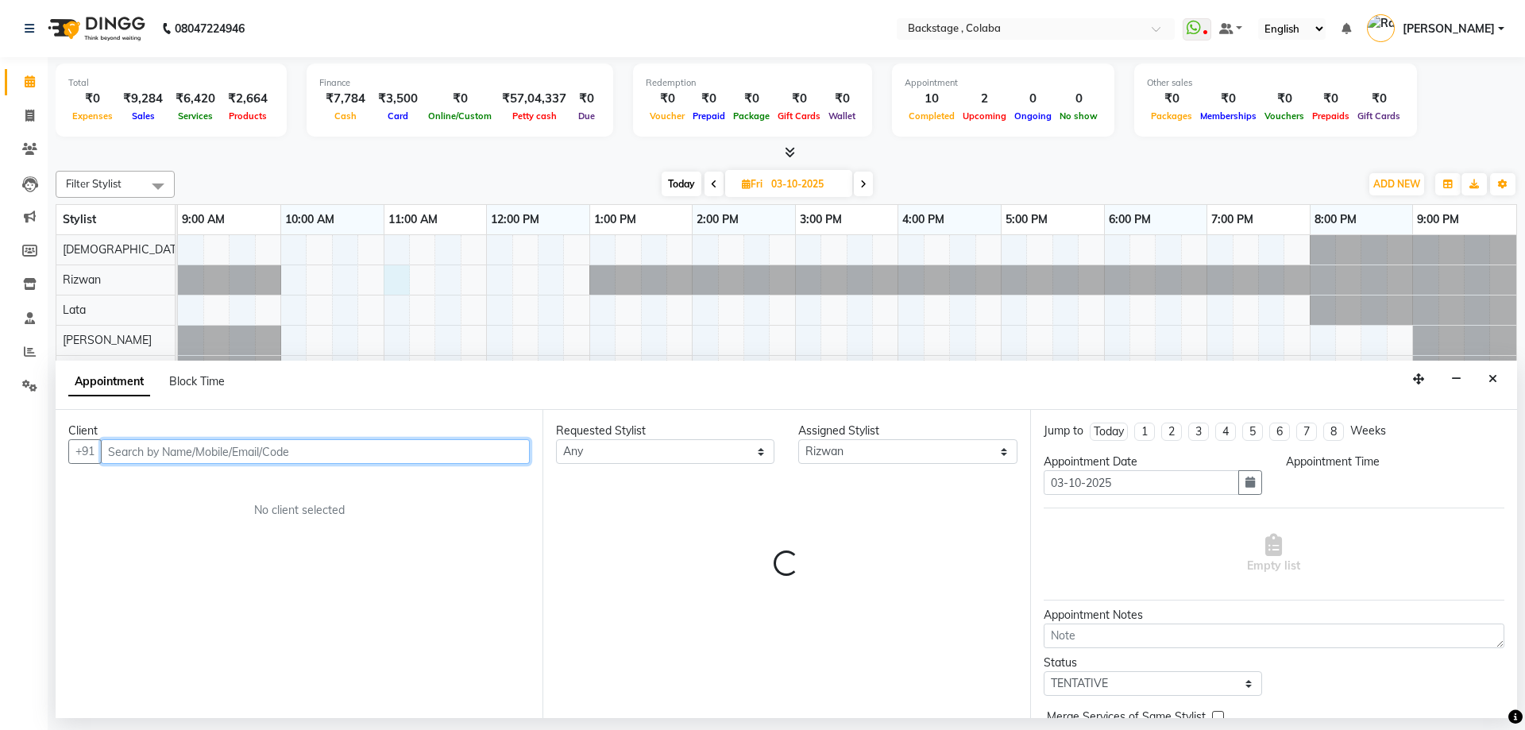
select select "660"
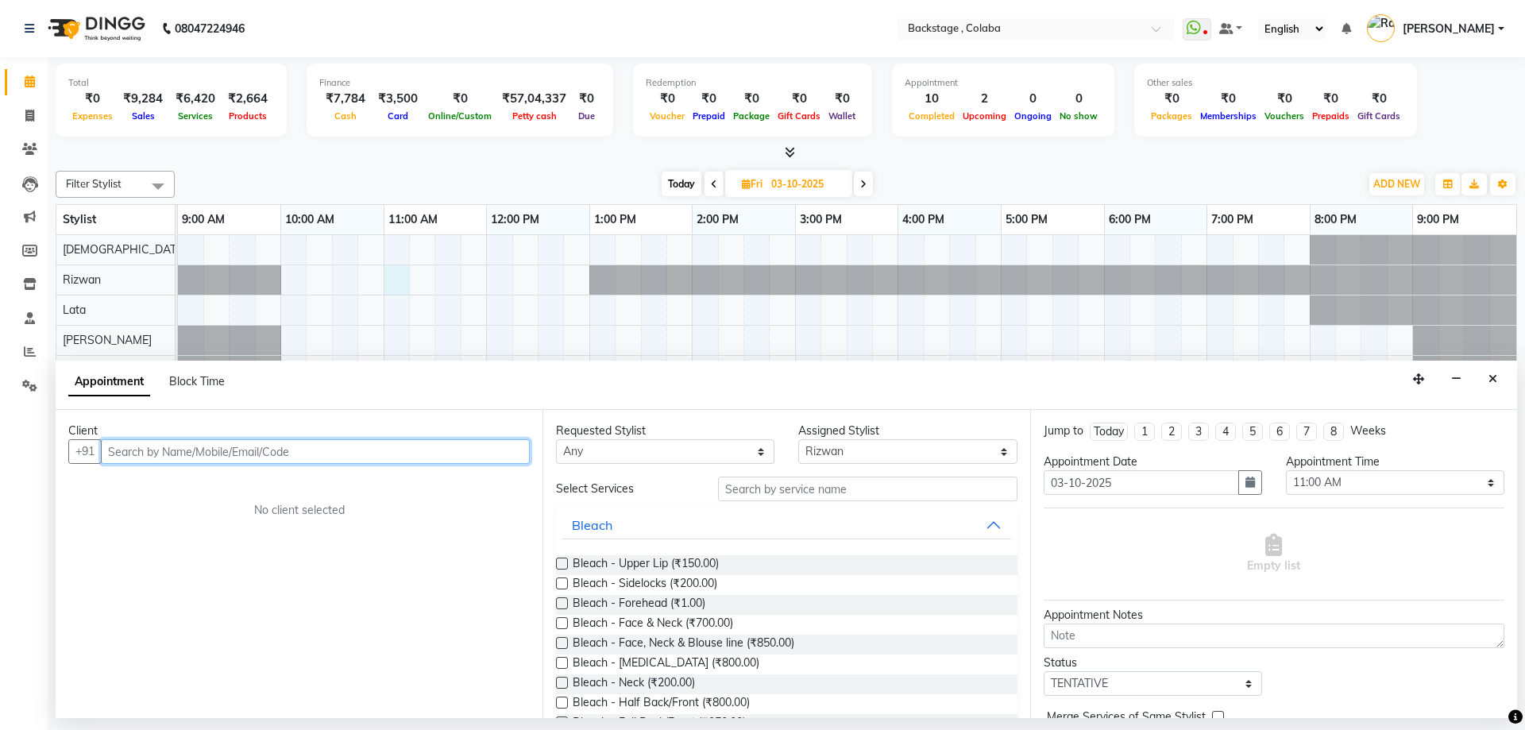
click at [186, 459] on input "text" at bounding box center [315, 451] width 429 height 25
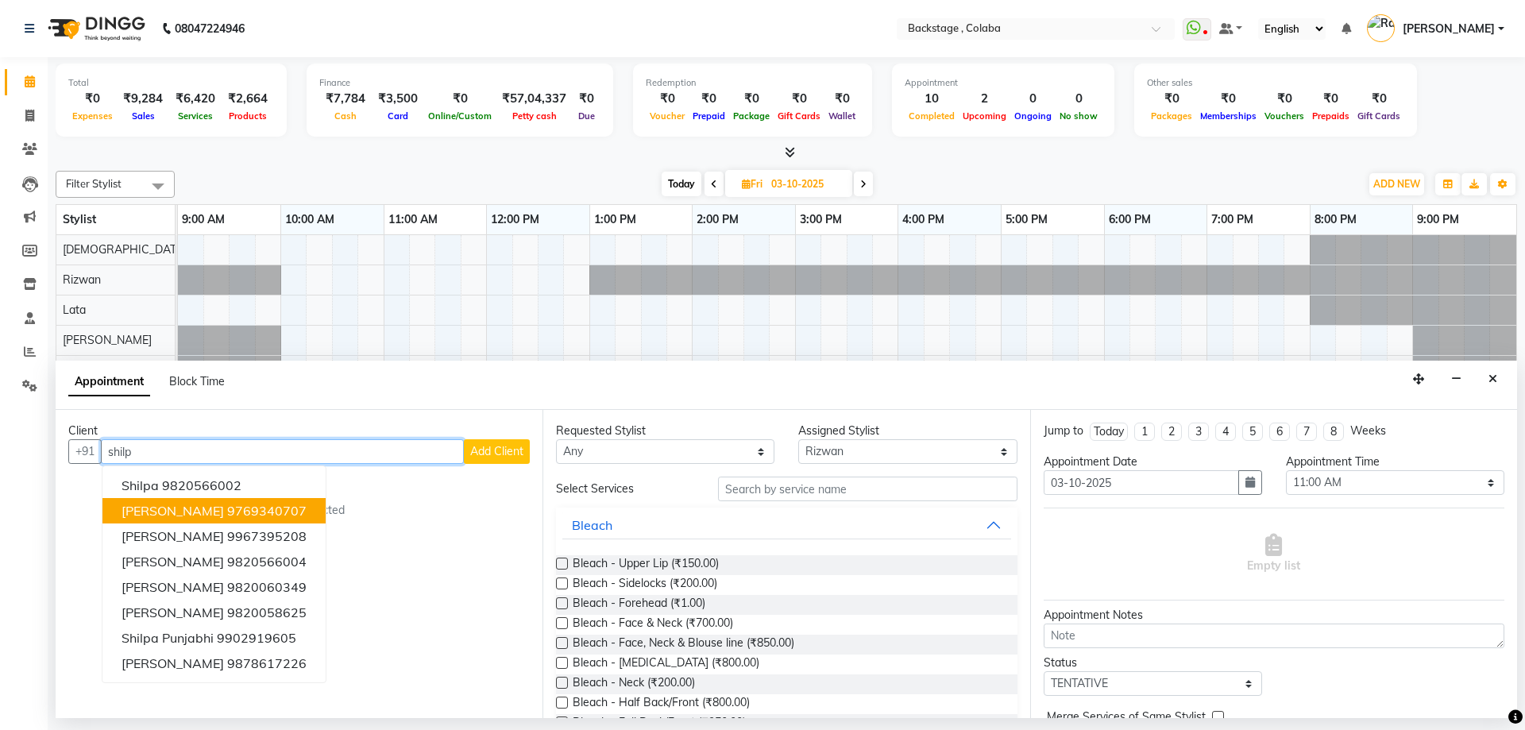
click at [129, 500] on button "[PERSON_NAME] 9769340707" at bounding box center [213, 510] width 223 height 25
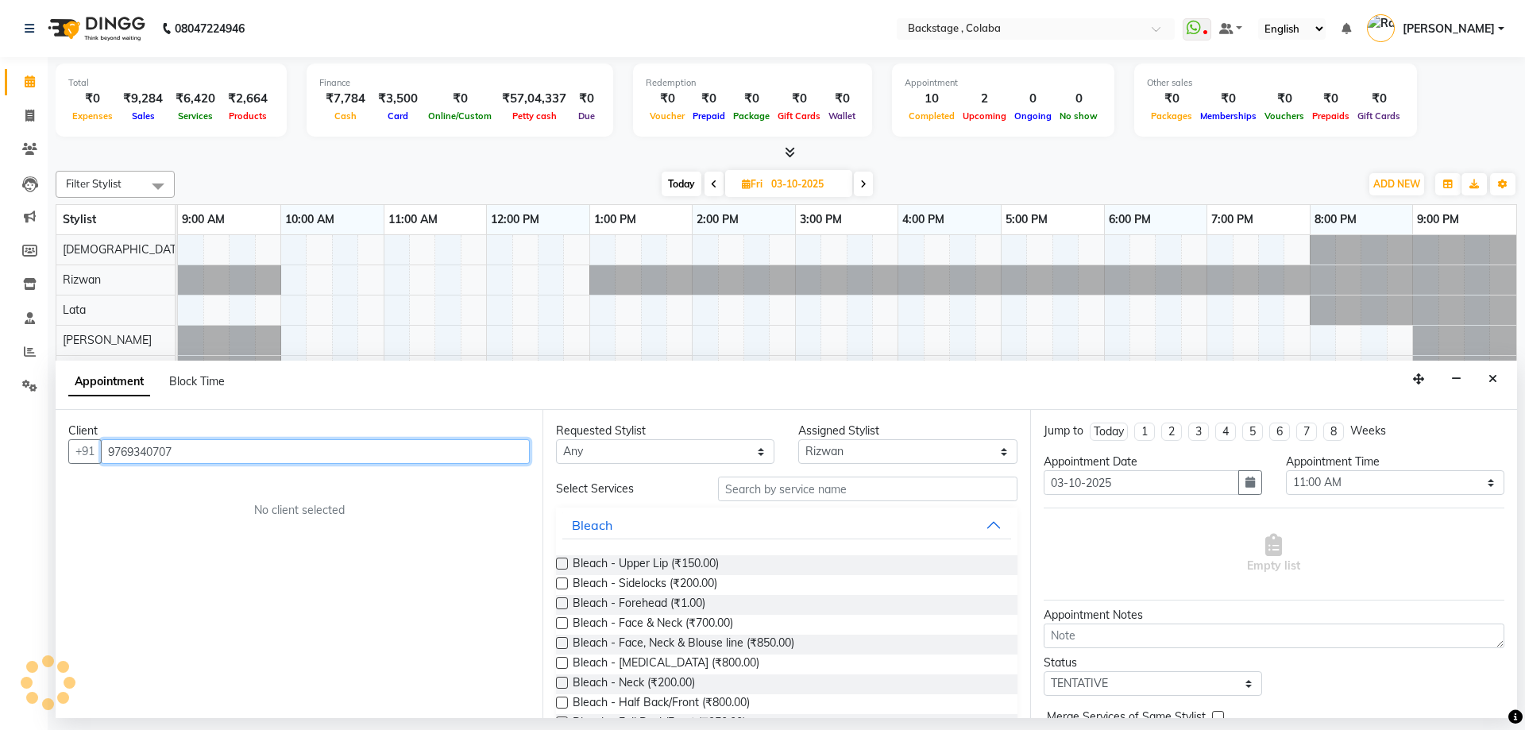
type input "9769340707"
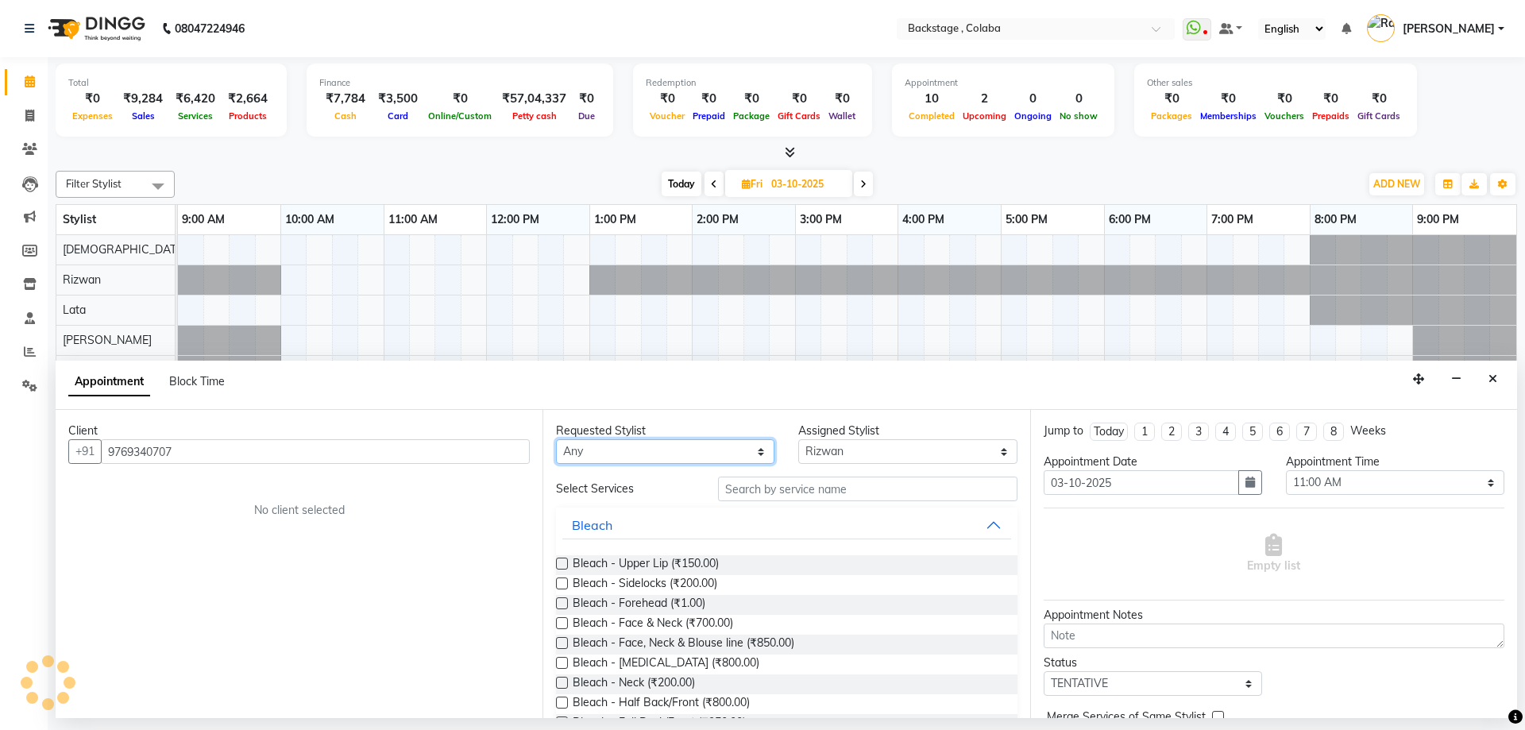
click at [612, 450] on select "Any Backstage Bharti [PERSON_NAME] [PERSON_NAME] [PERSON_NAME] [PERSON_NAME] [P…" at bounding box center [665, 451] width 218 height 25
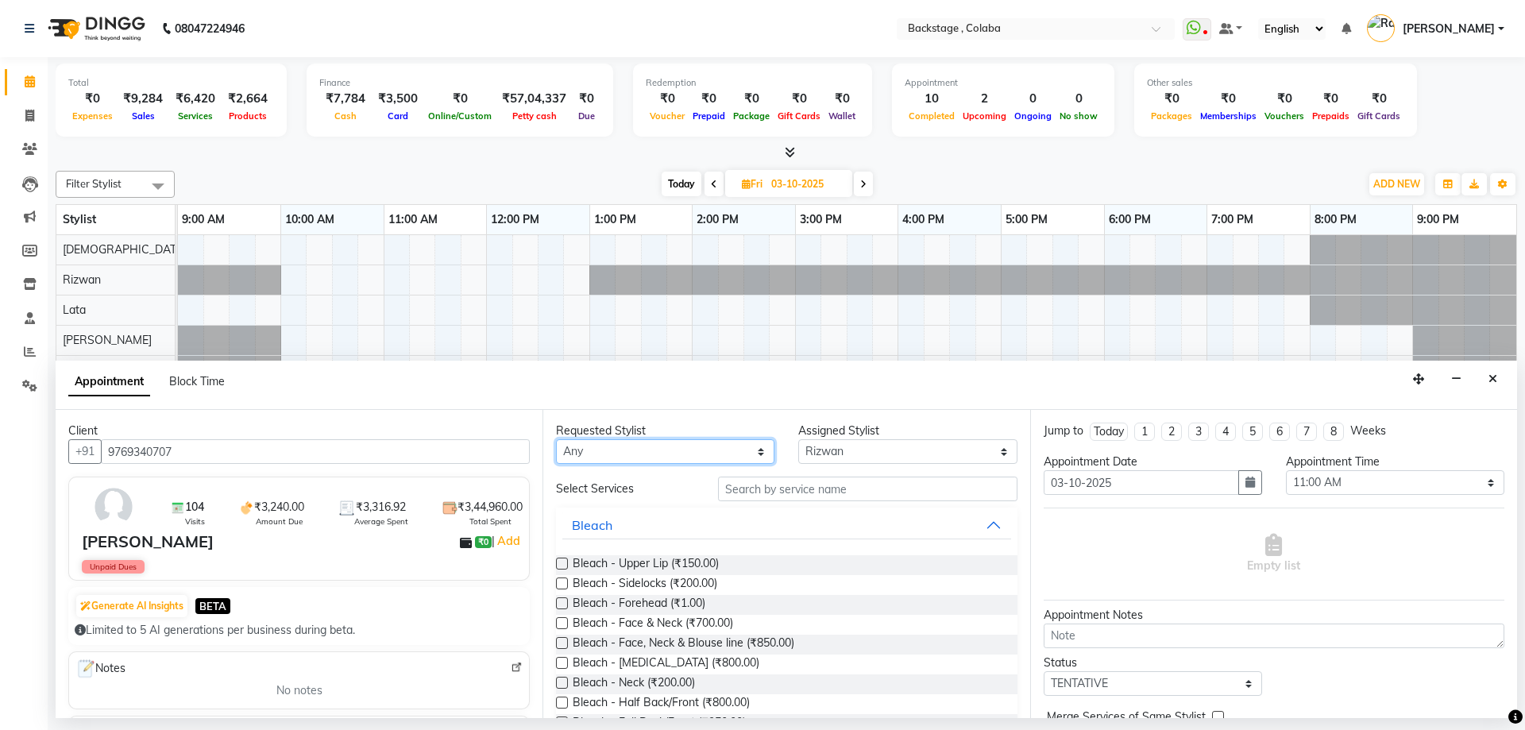
select select "36480"
click at [556, 439] on select "Any Backstage Bharti [PERSON_NAME] [PERSON_NAME] [PERSON_NAME] [PERSON_NAME] [P…" at bounding box center [665, 451] width 218 height 25
drag, startPoint x: 758, startPoint y: 501, endPoint x: 758, endPoint y: 492, distance: 8.7
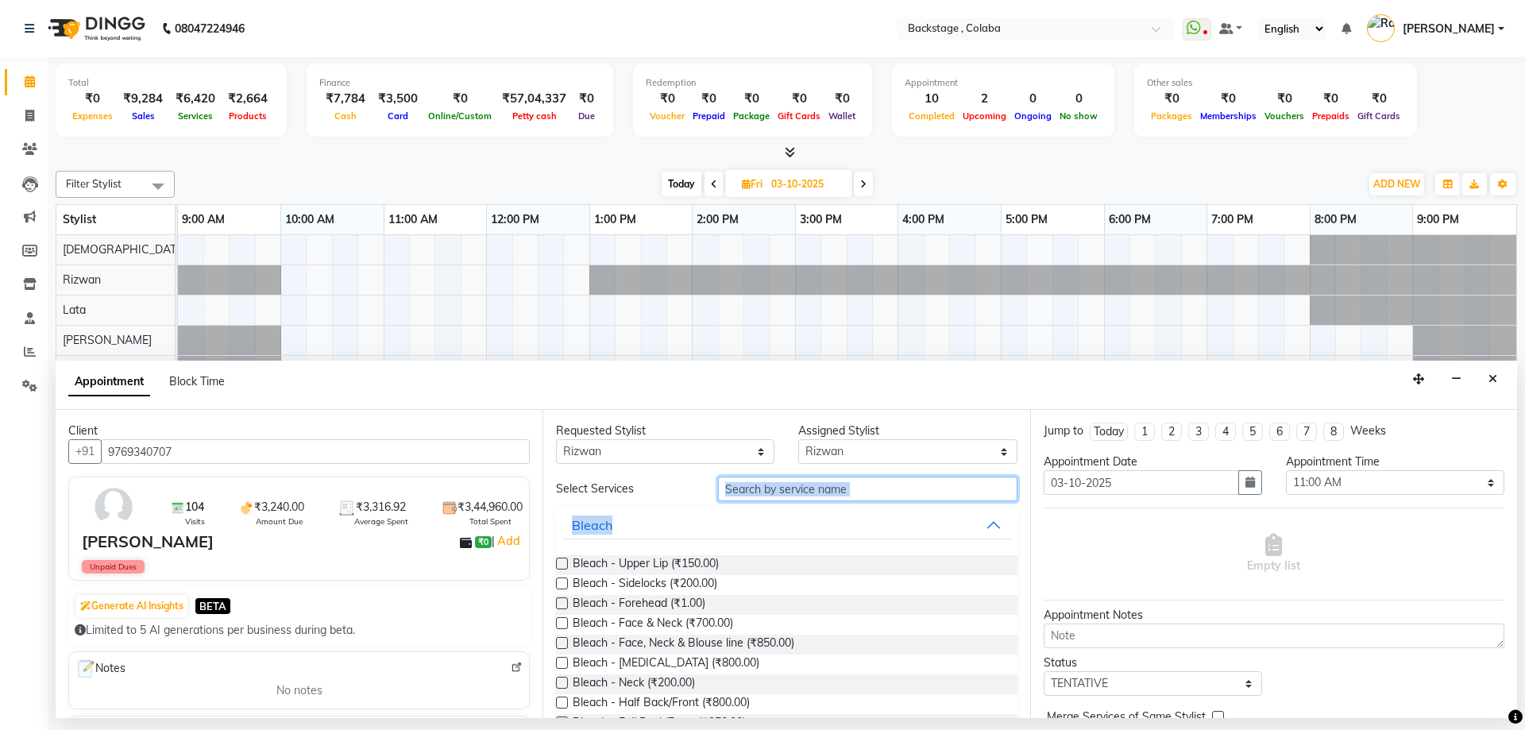
click at [758, 492] on input "text" at bounding box center [867, 489] width 299 height 25
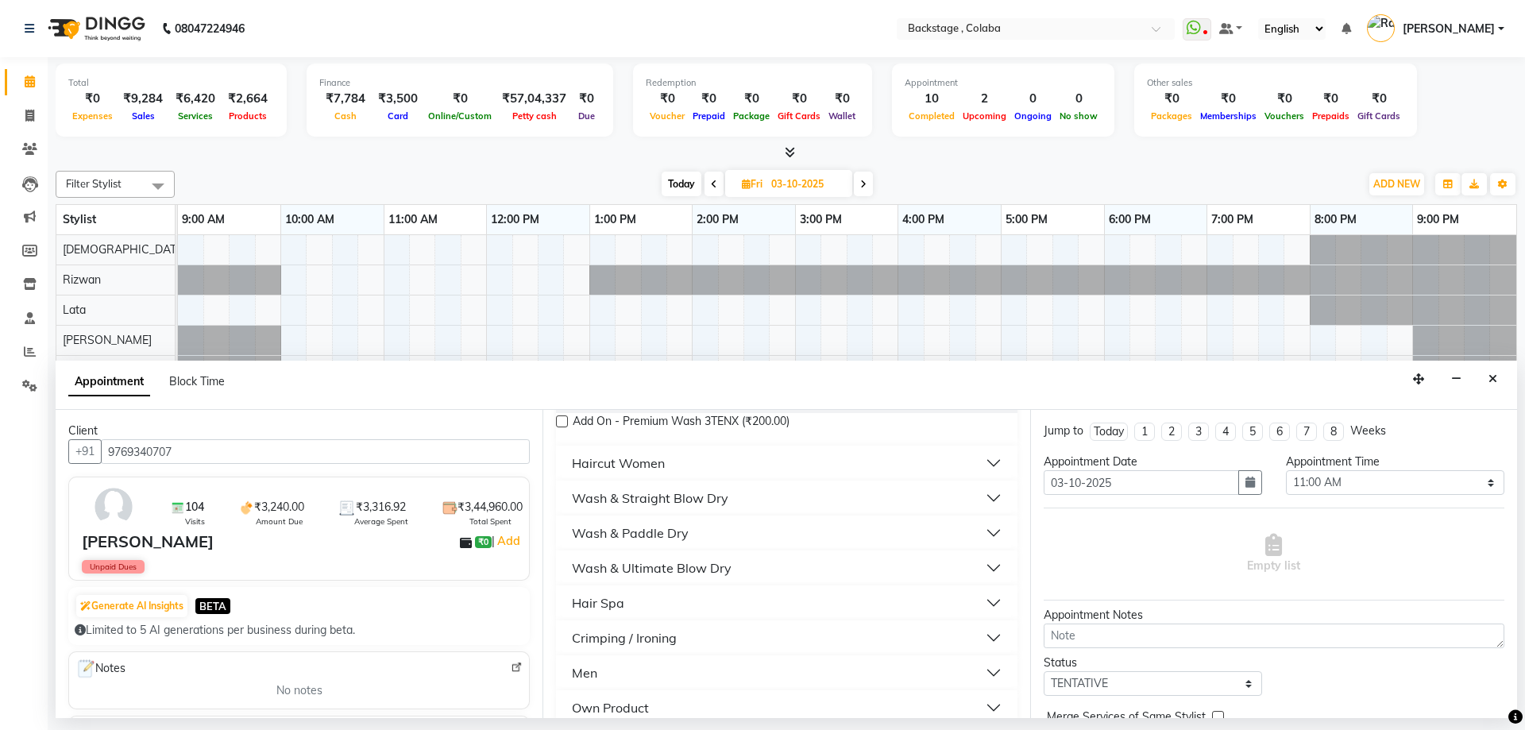
scroll to position [222, 0]
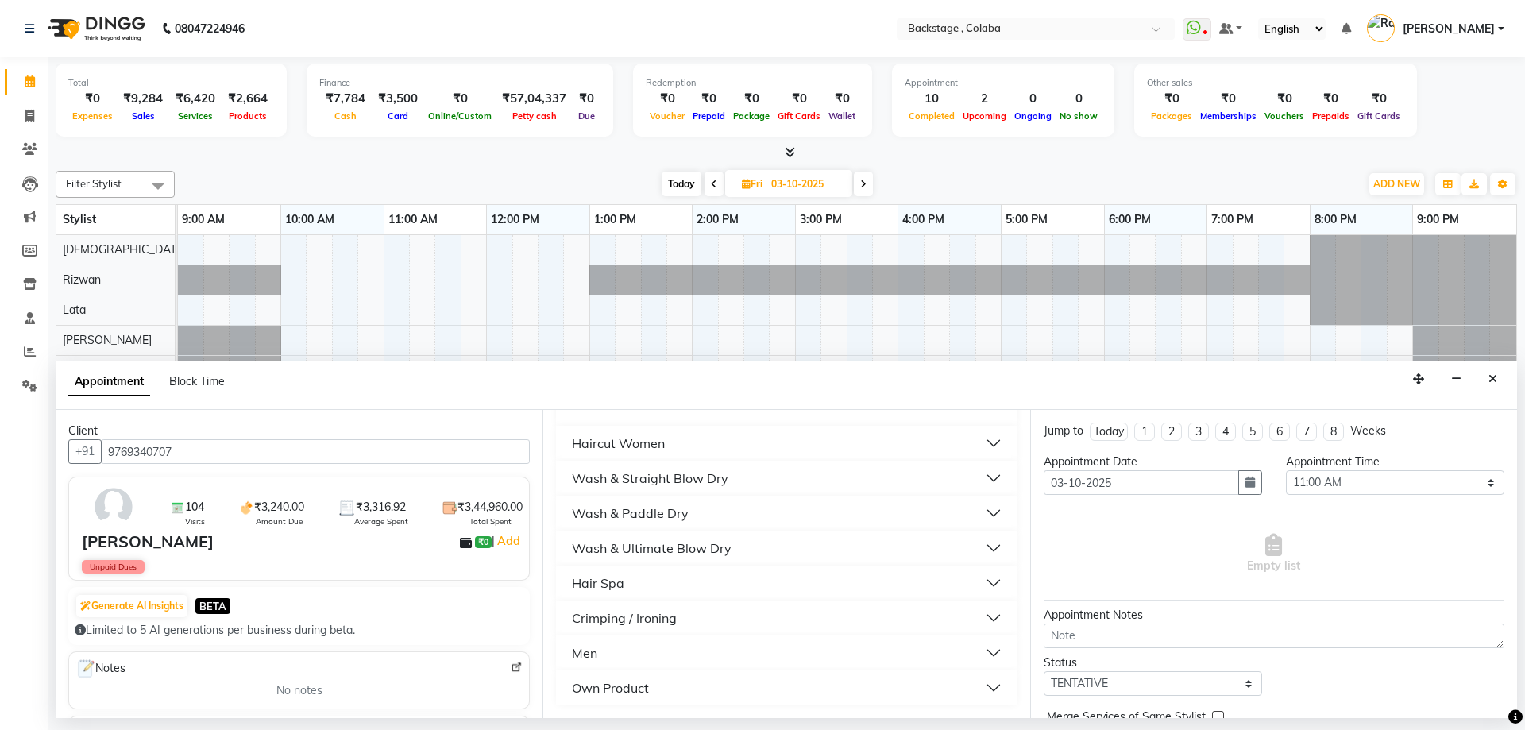
type input "wash"
drag, startPoint x: 676, startPoint y: 511, endPoint x: 676, endPoint y: 526, distance: 15.1
click at [676, 511] on div "Wash & Paddle Dry" at bounding box center [630, 513] width 117 height 19
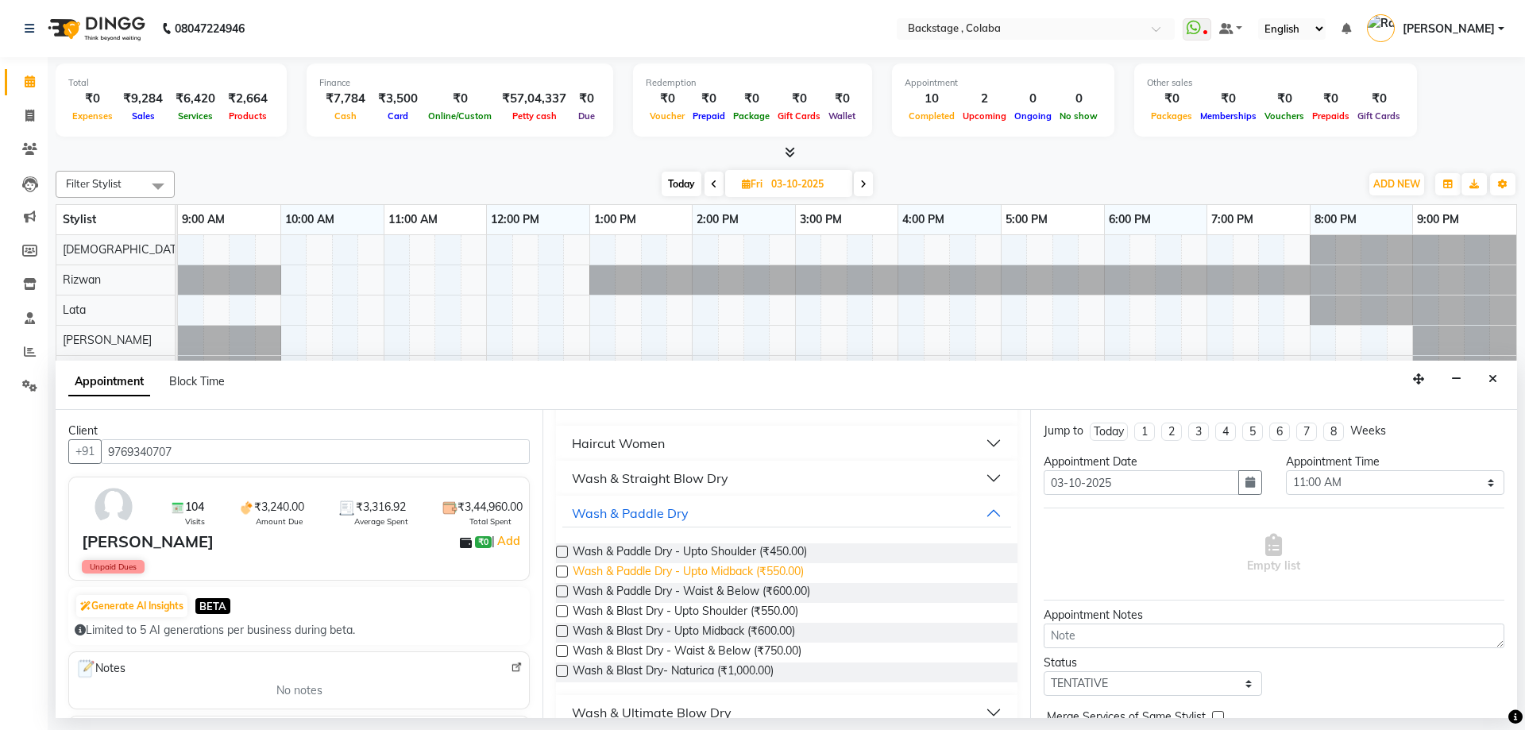
click at [681, 569] on span "Wash & Paddle Dry - Upto Midback (₹550.00)" at bounding box center [688, 573] width 231 height 20
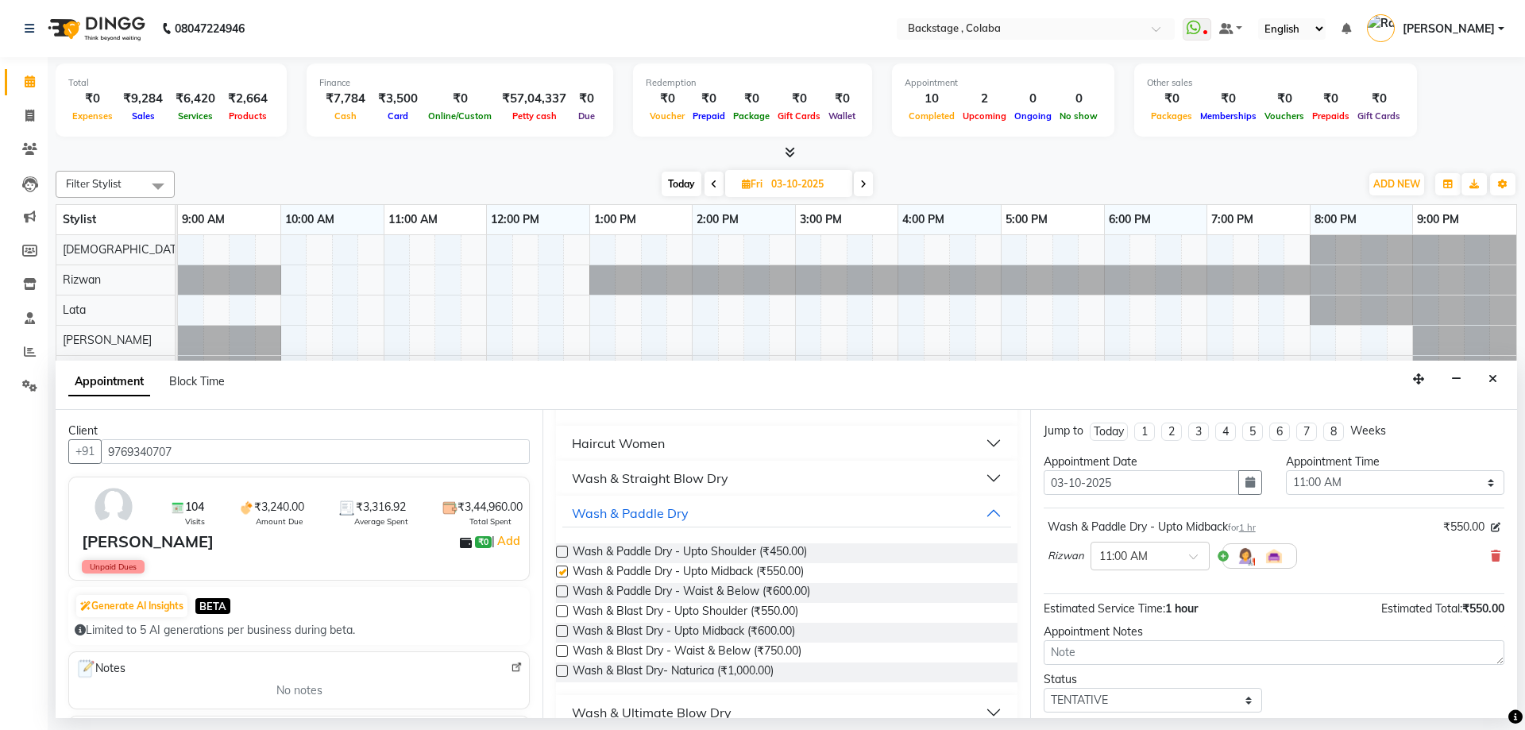
checkbox input "false"
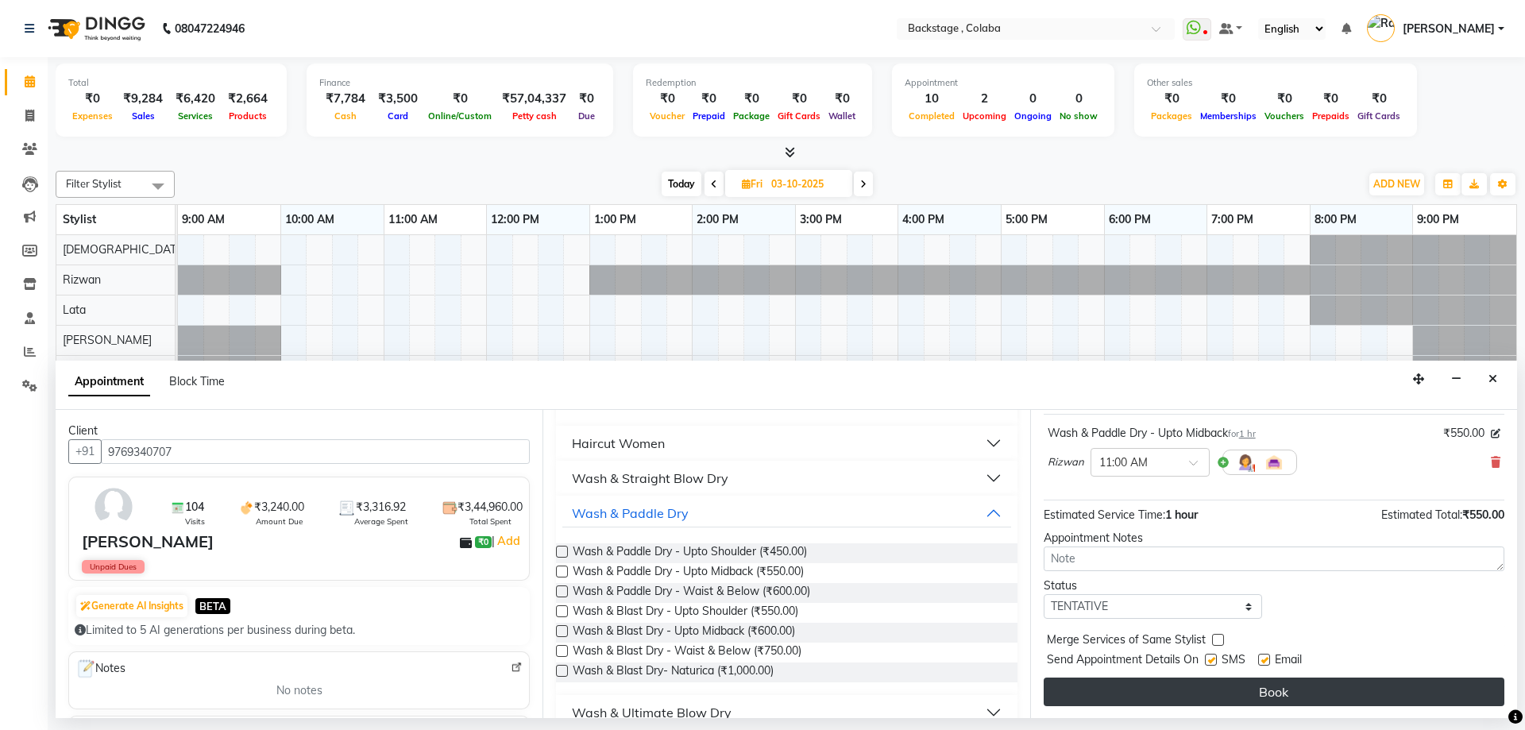
scroll to position [95, 0]
click at [1170, 689] on button "Book" at bounding box center [1274, 691] width 461 height 29
